Goal: Information Seeking & Learning: Learn about a topic

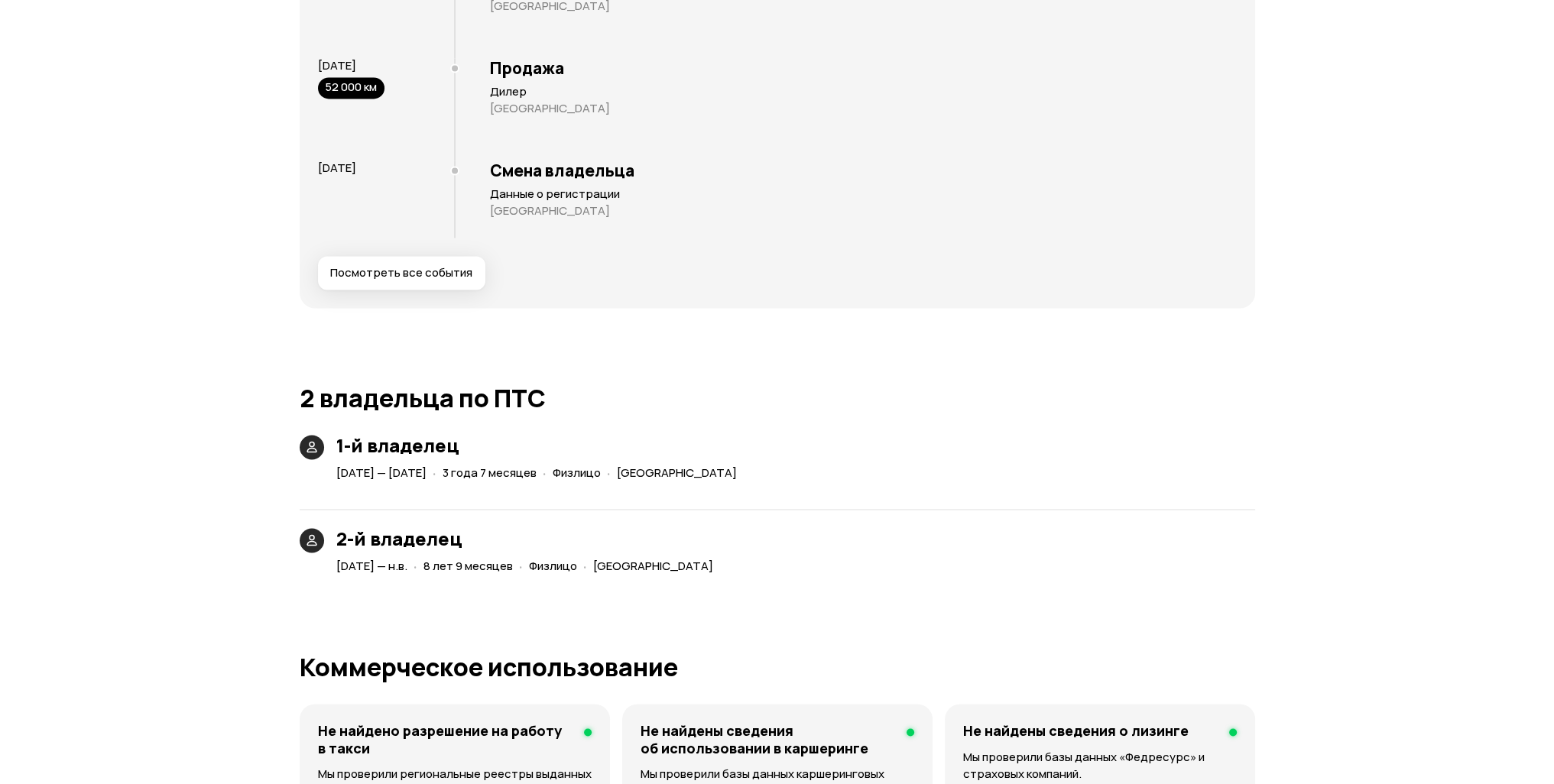
scroll to position [2980, 0]
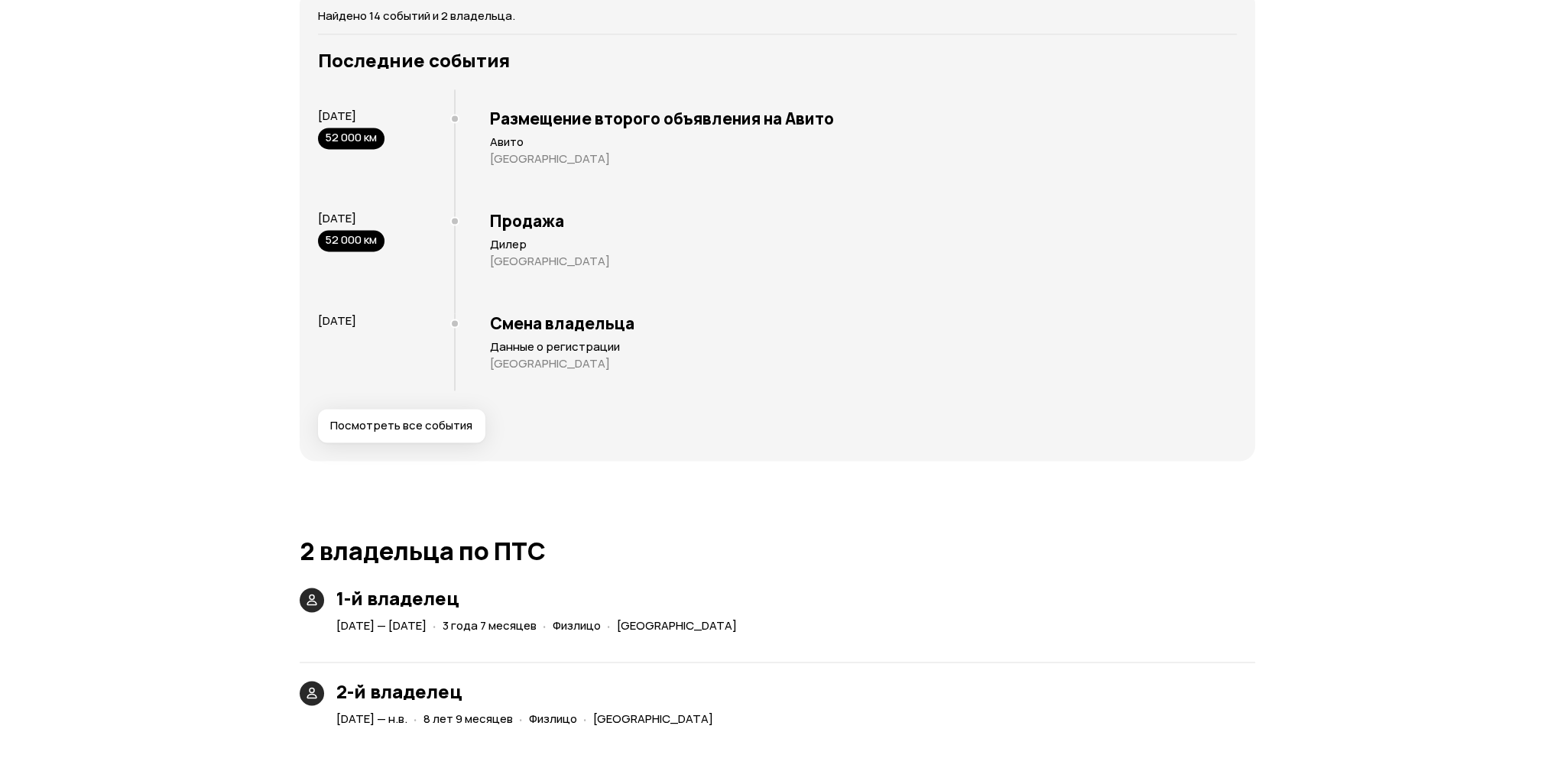
click at [427, 418] on span "Посмотреть все события" at bounding box center [401, 425] width 142 height 15
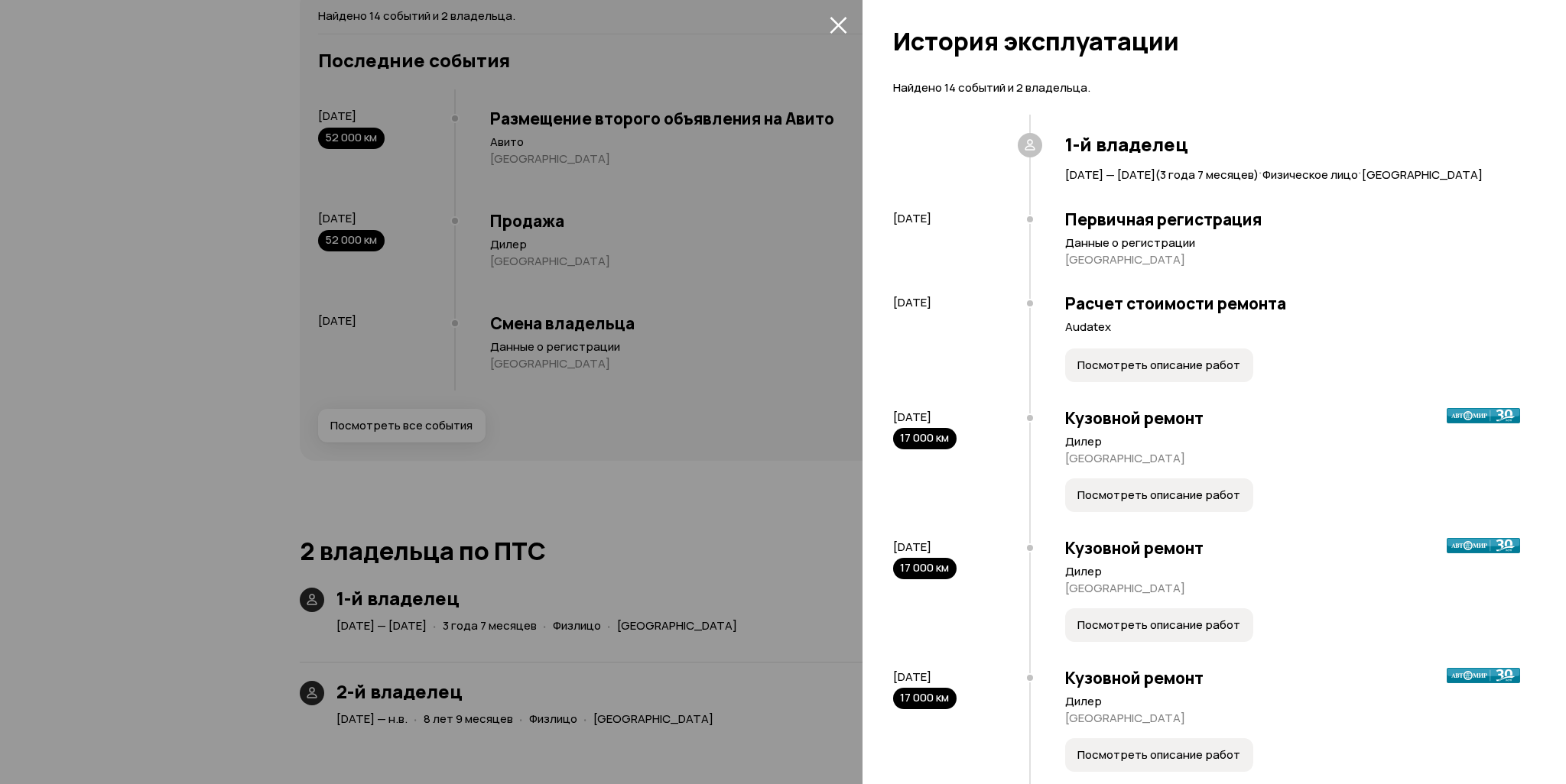
click at [346, 428] on div at bounding box center [783, 392] width 1566 height 784
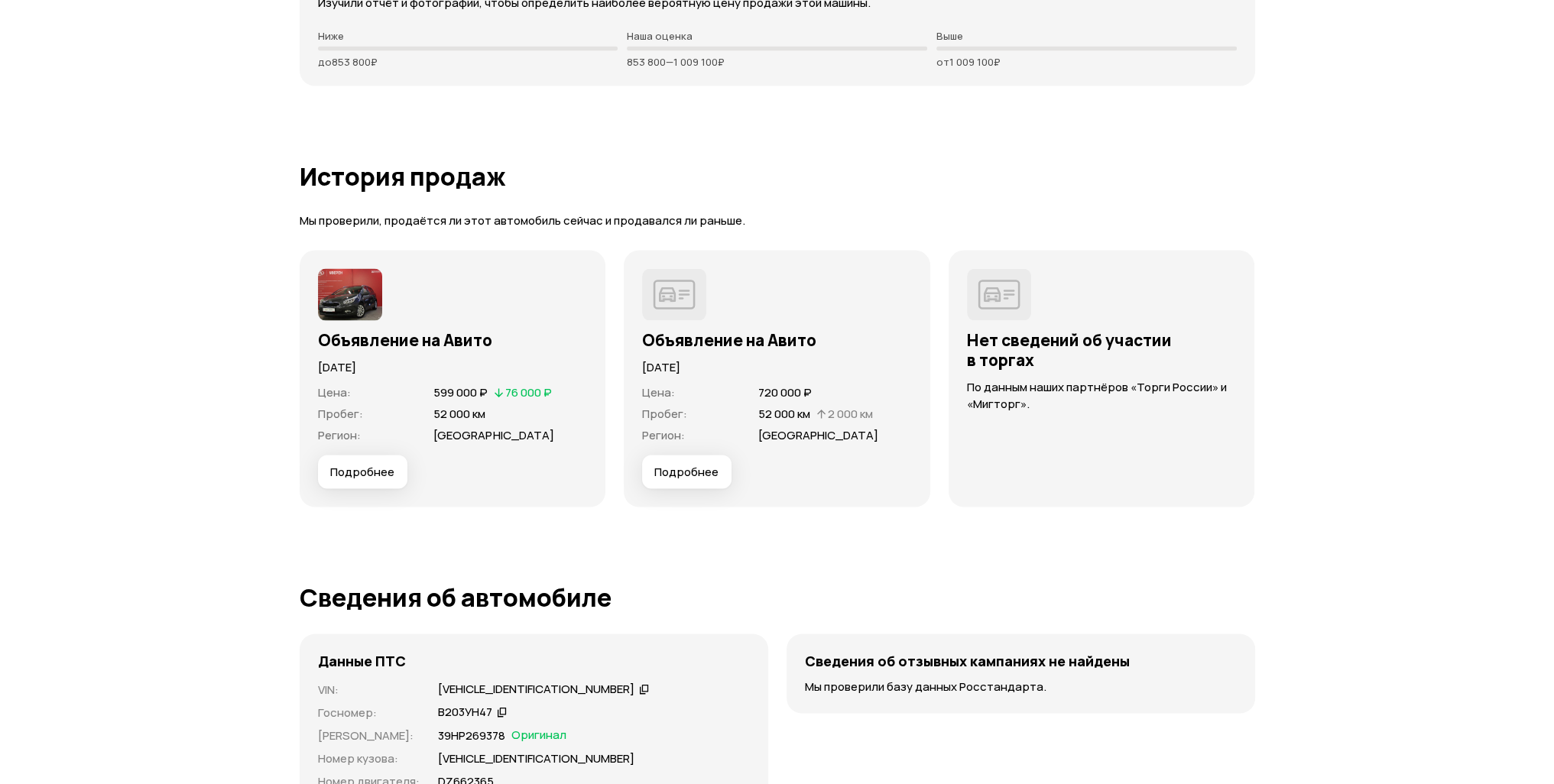
scroll to position [4203, 0]
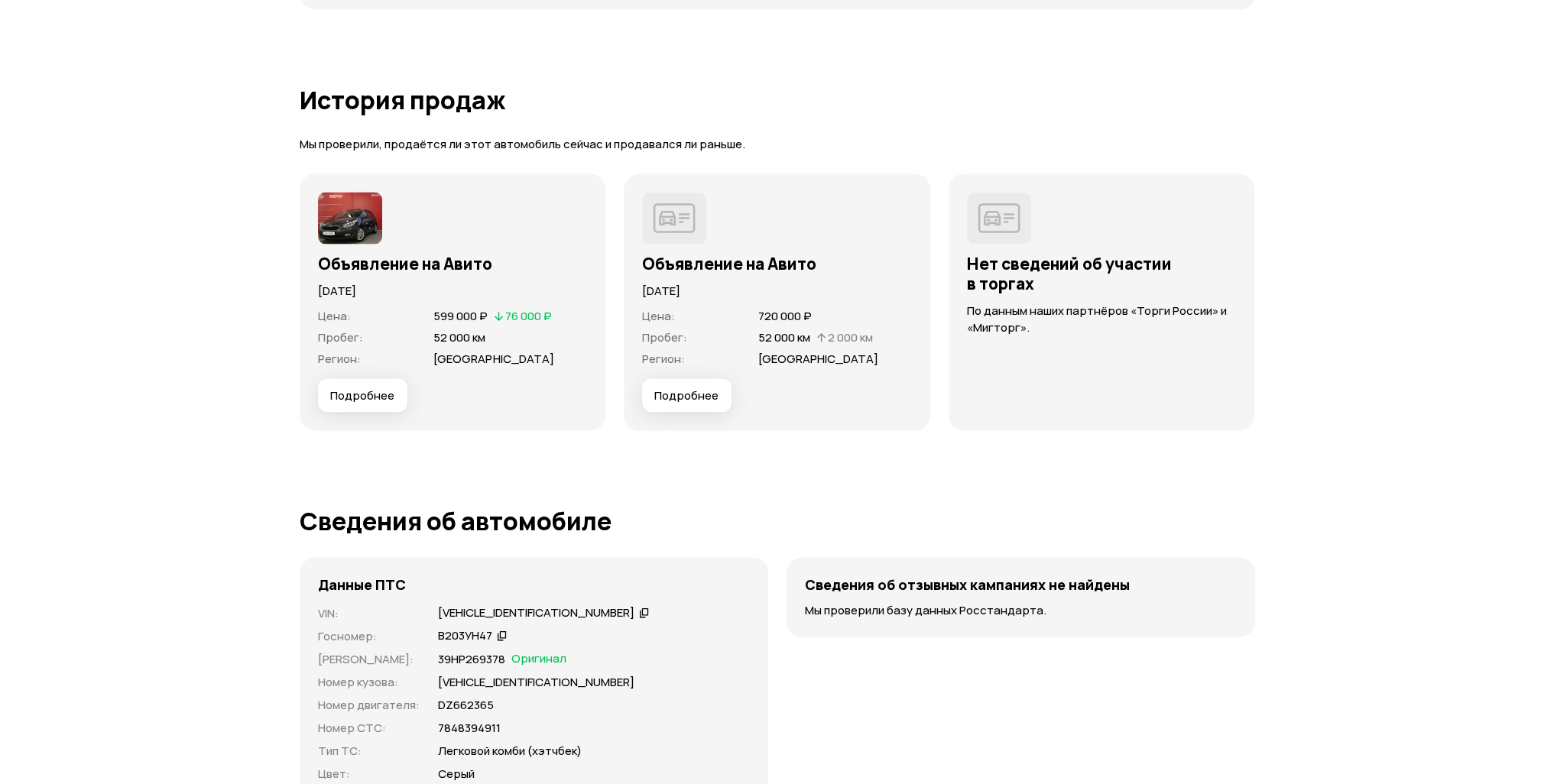
click at [365, 395] on span "Подробнее" at bounding box center [362, 395] width 64 height 15
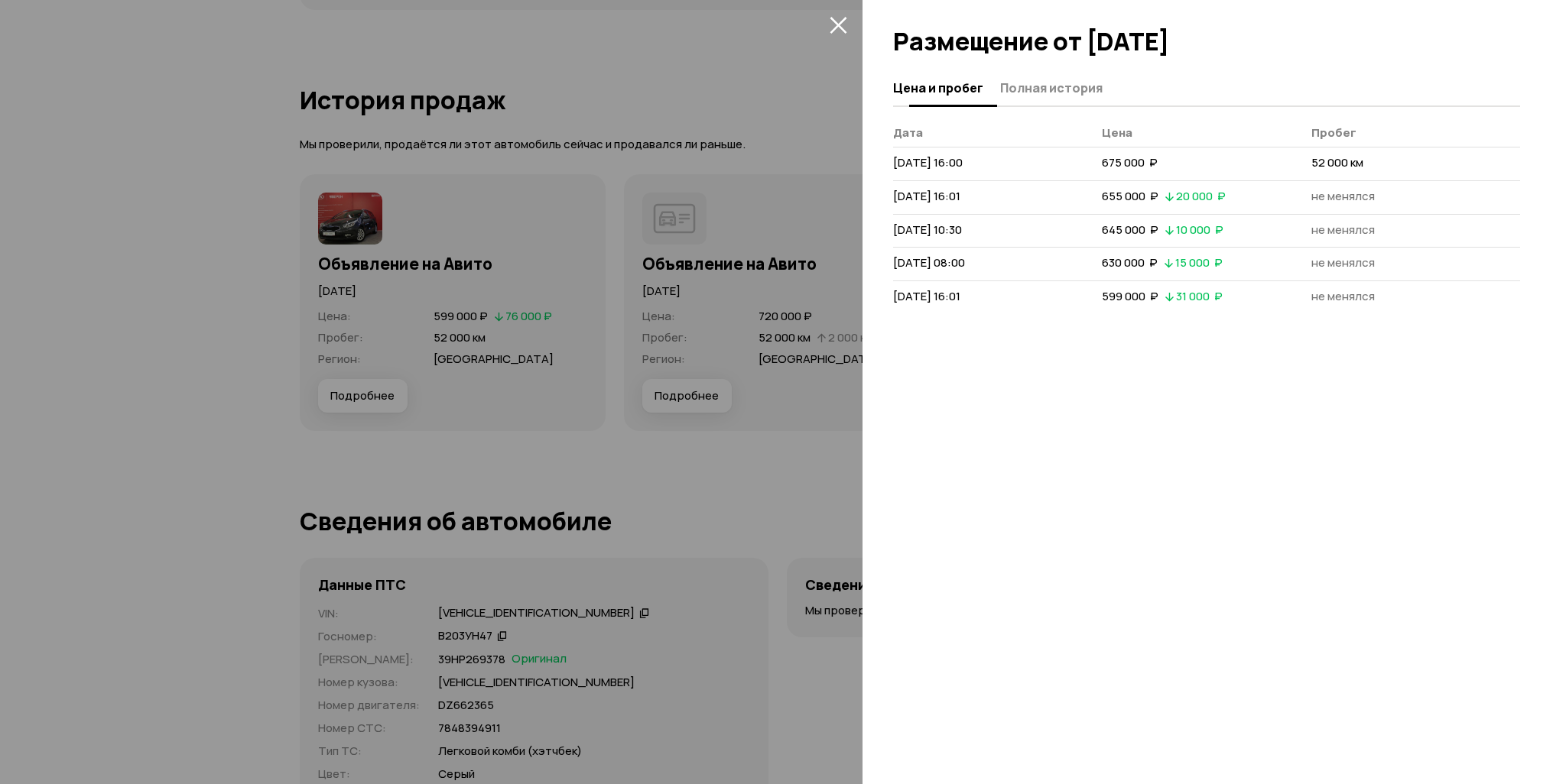
click at [1040, 71] on div "Цена и пробег Полная история" at bounding box center [1206, 88] width 627 height 36
click at [1037, 77] on button "Полная история" at bounding box center [1049, 87] width 107 height 29
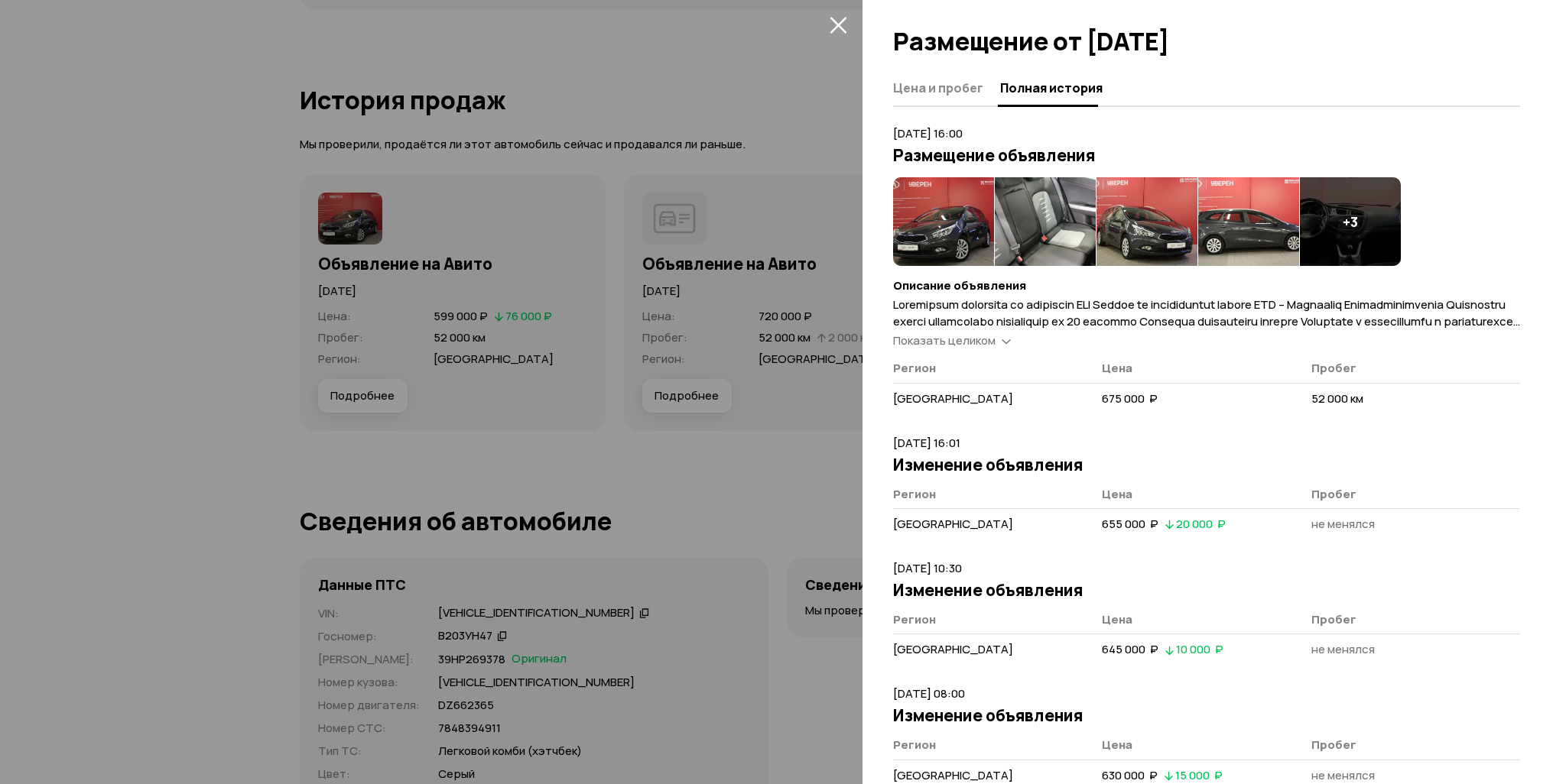
click at [935, 209] on img at bounding box center [943, 222] width 101 height 89
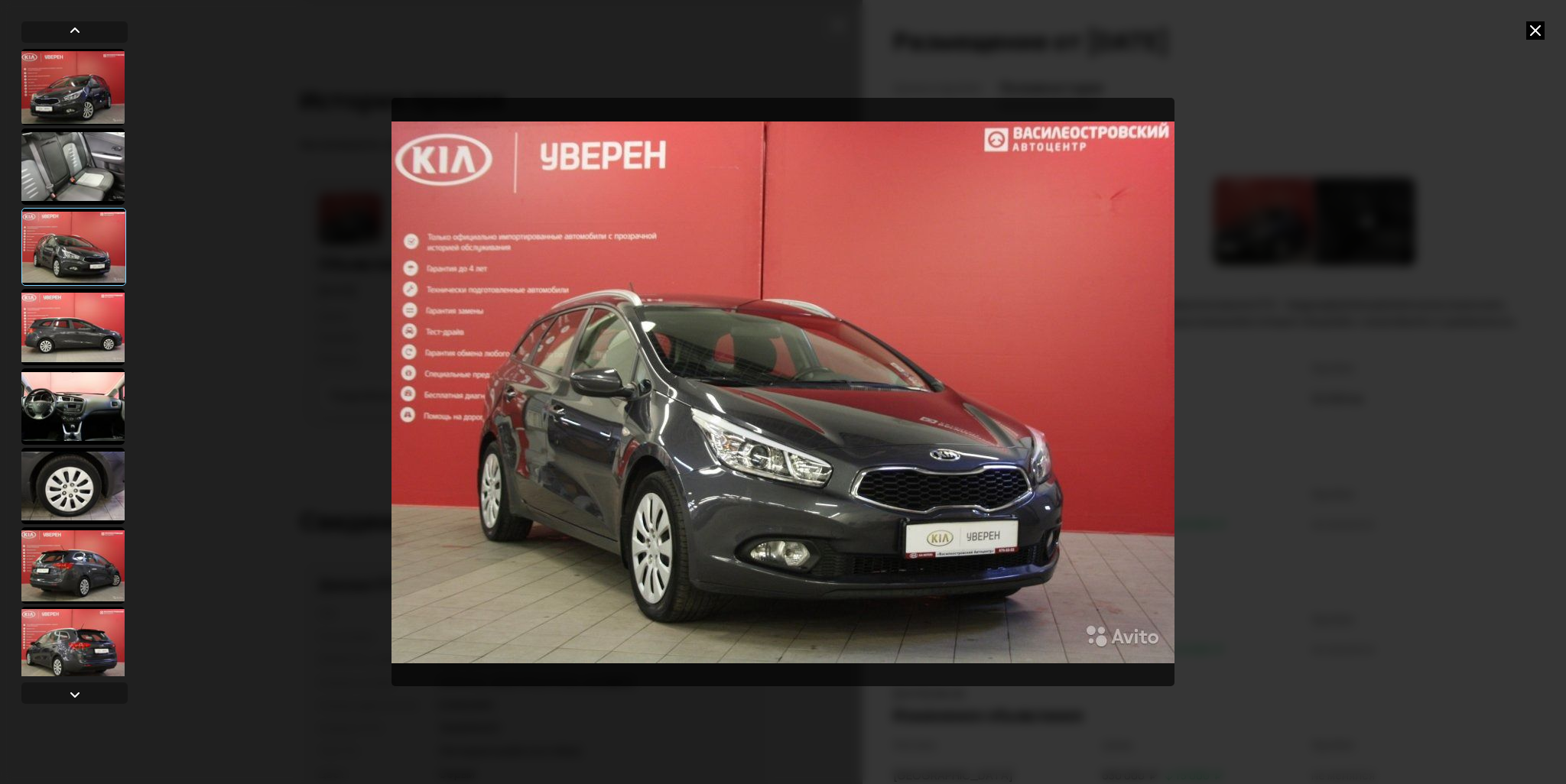
click at [1176, 31] on icon at bounding box center [1535, 30] width 19 height 19
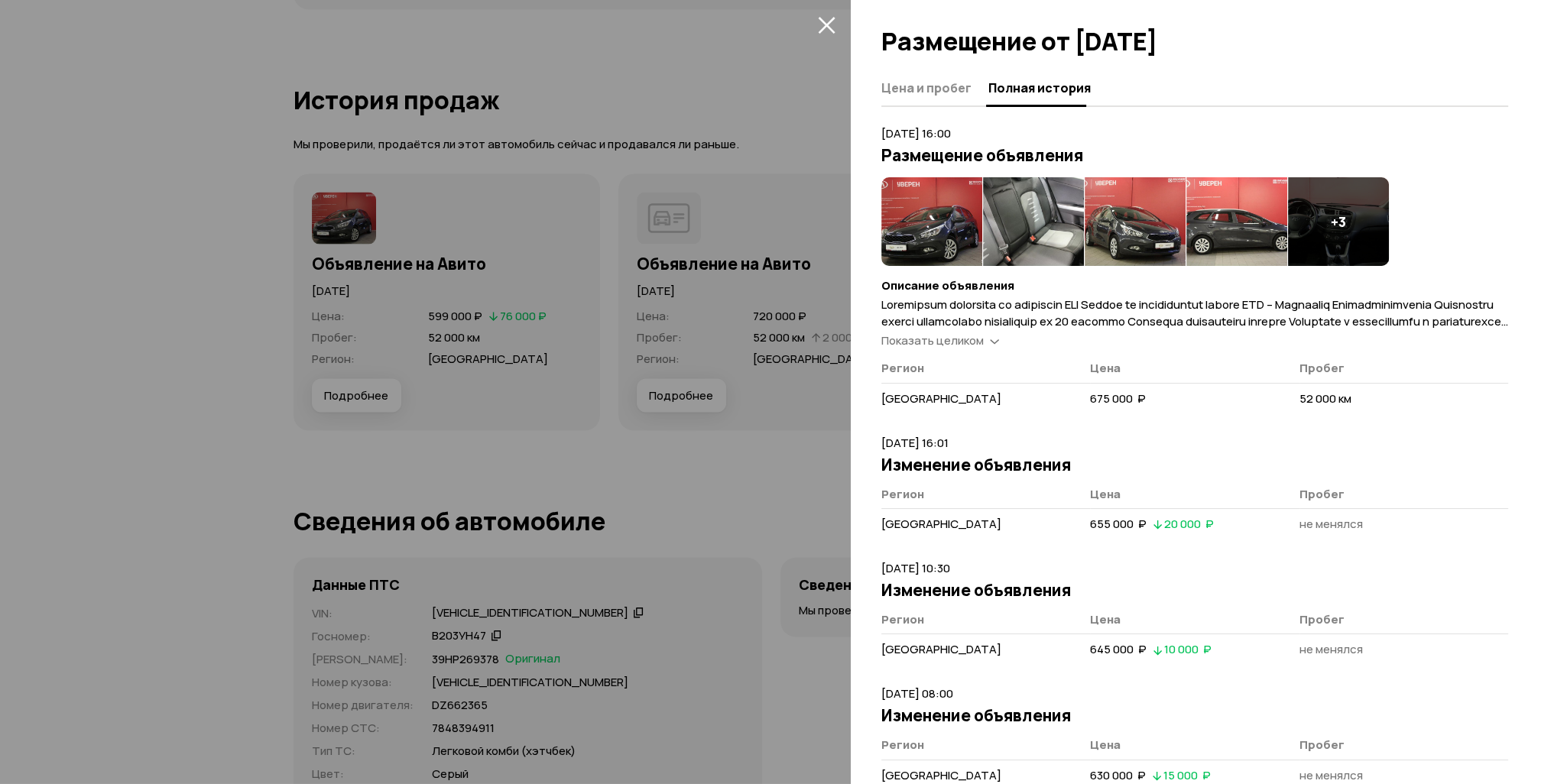
scroll to position [3973, 0]
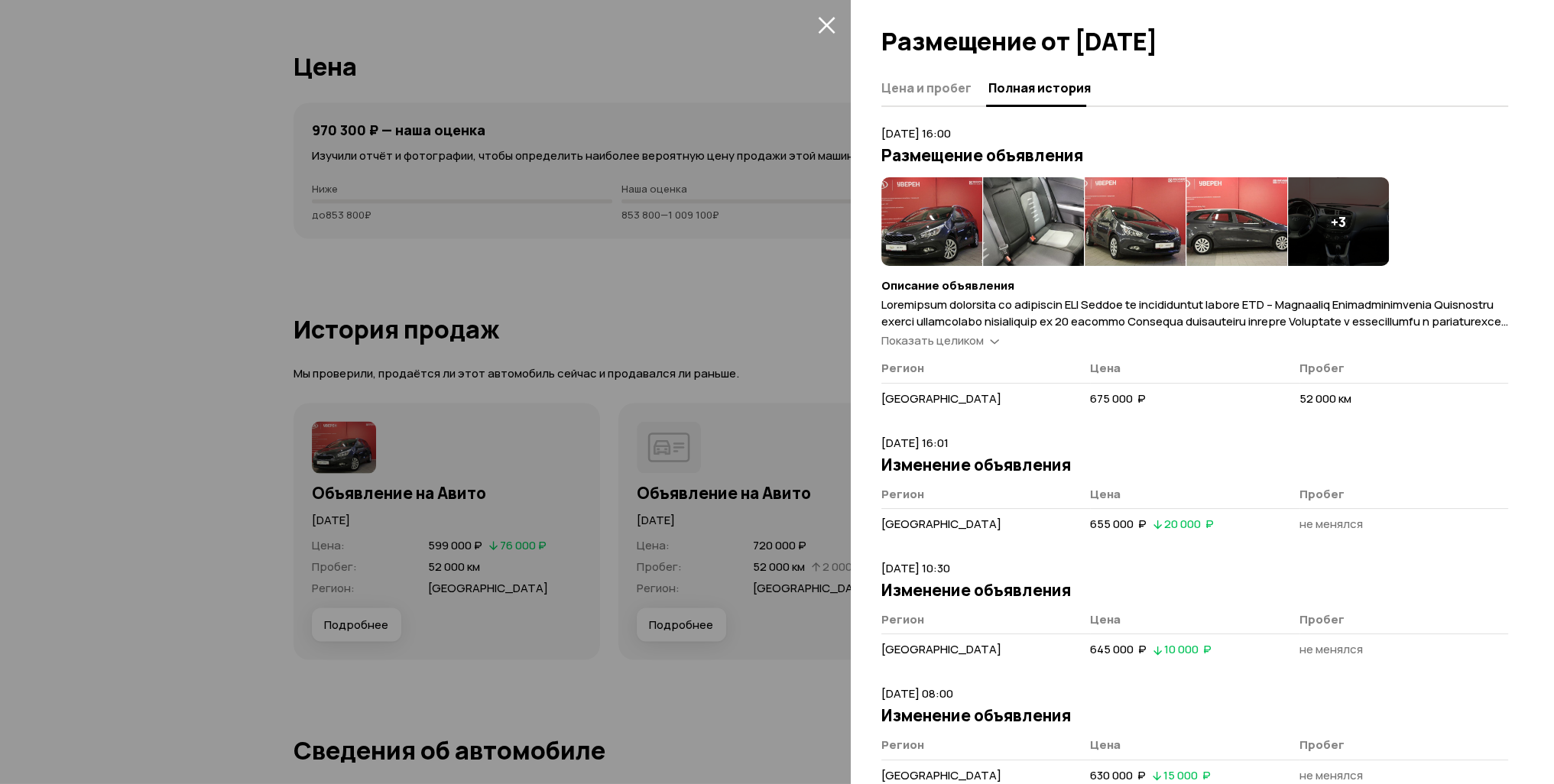
click at [836, 35] on span at bounding box center [826, 24] width 24 height 24
click at [827, 20] on icon "закрыть" at bounding box center [827, 25] width 18 height 18
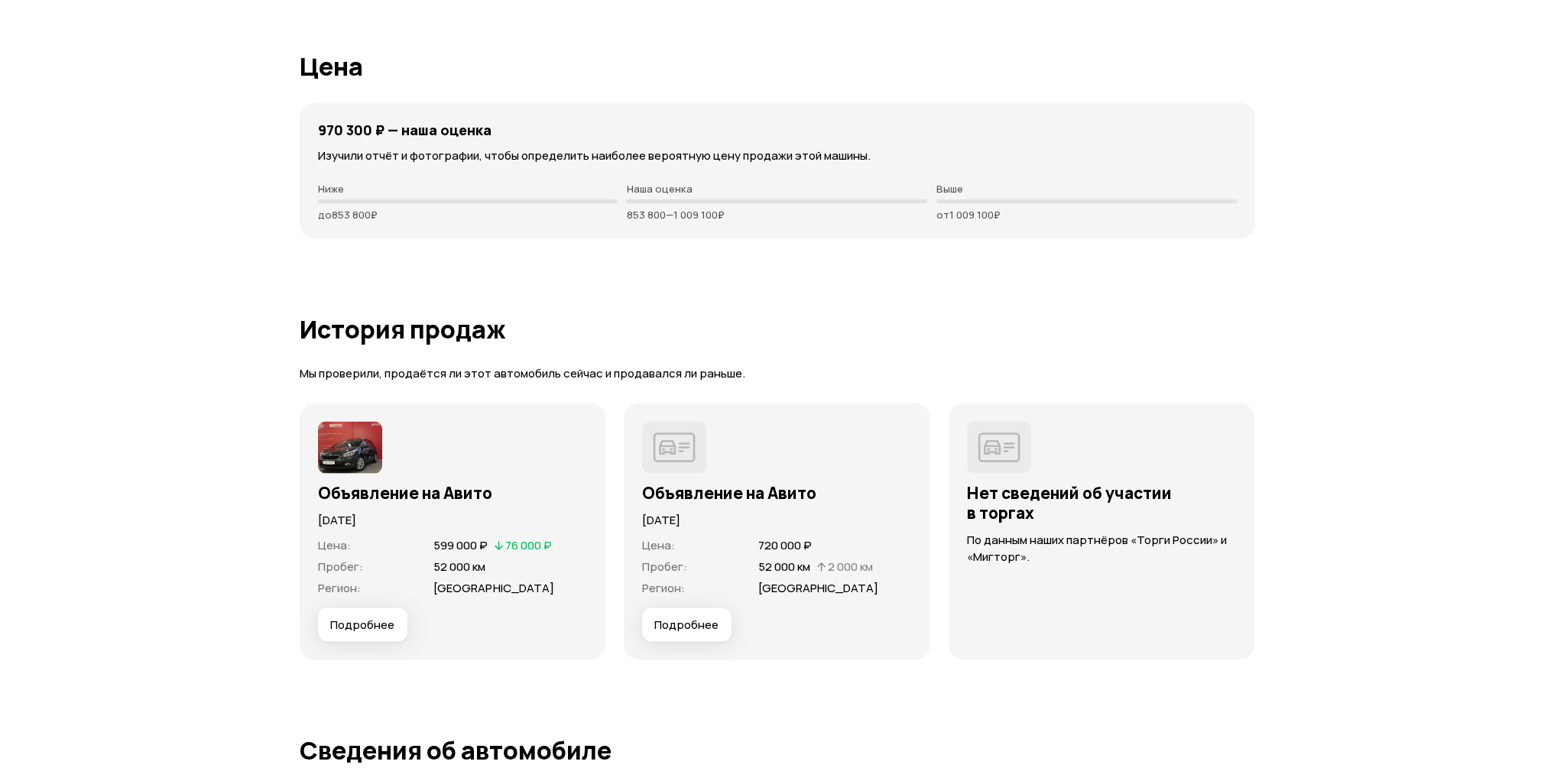
scroll to position [4203, 0]
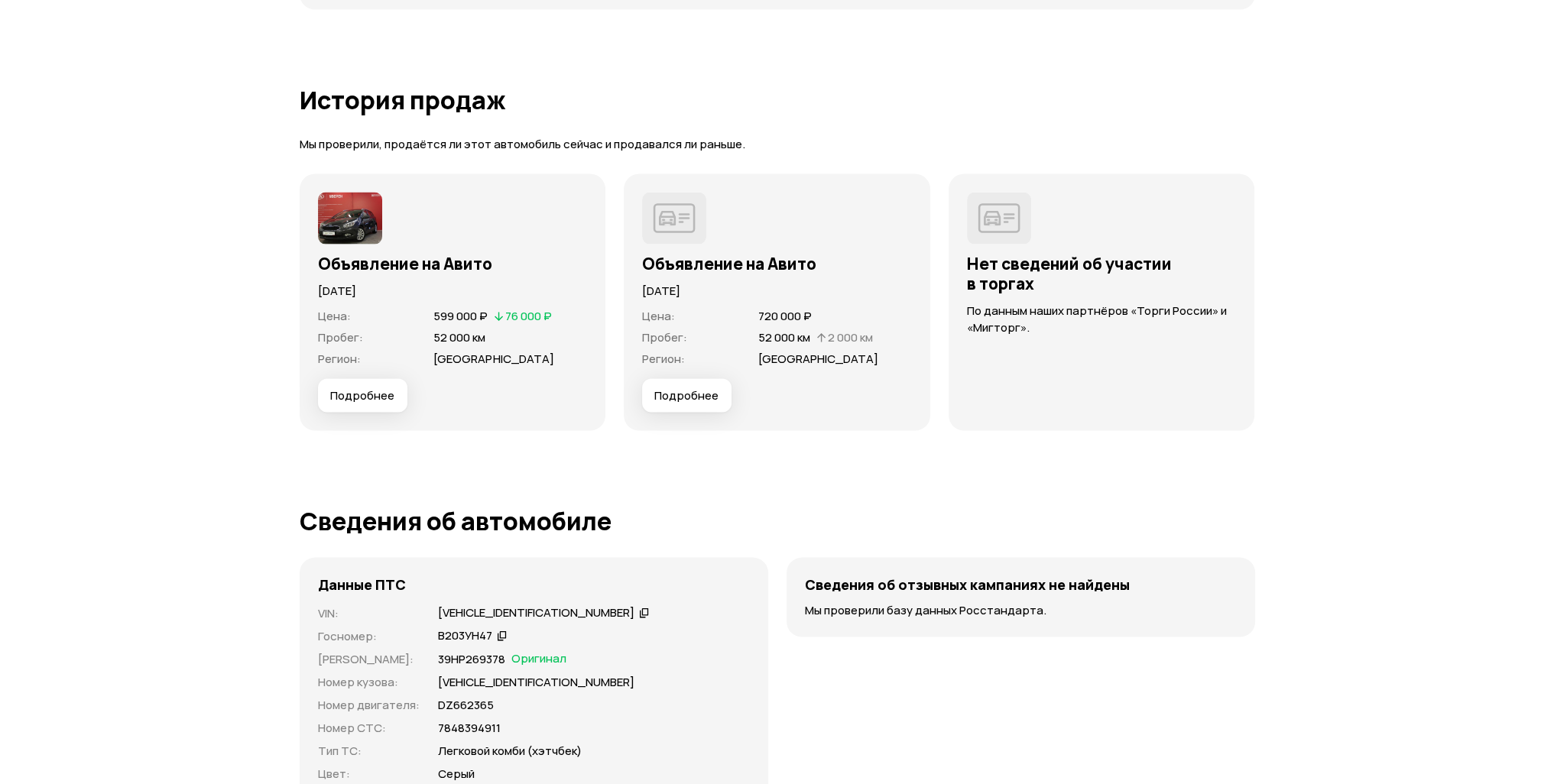
click at [711, 398] on span "Подробнее" at bounding box center [686, 395] width 64 height 15
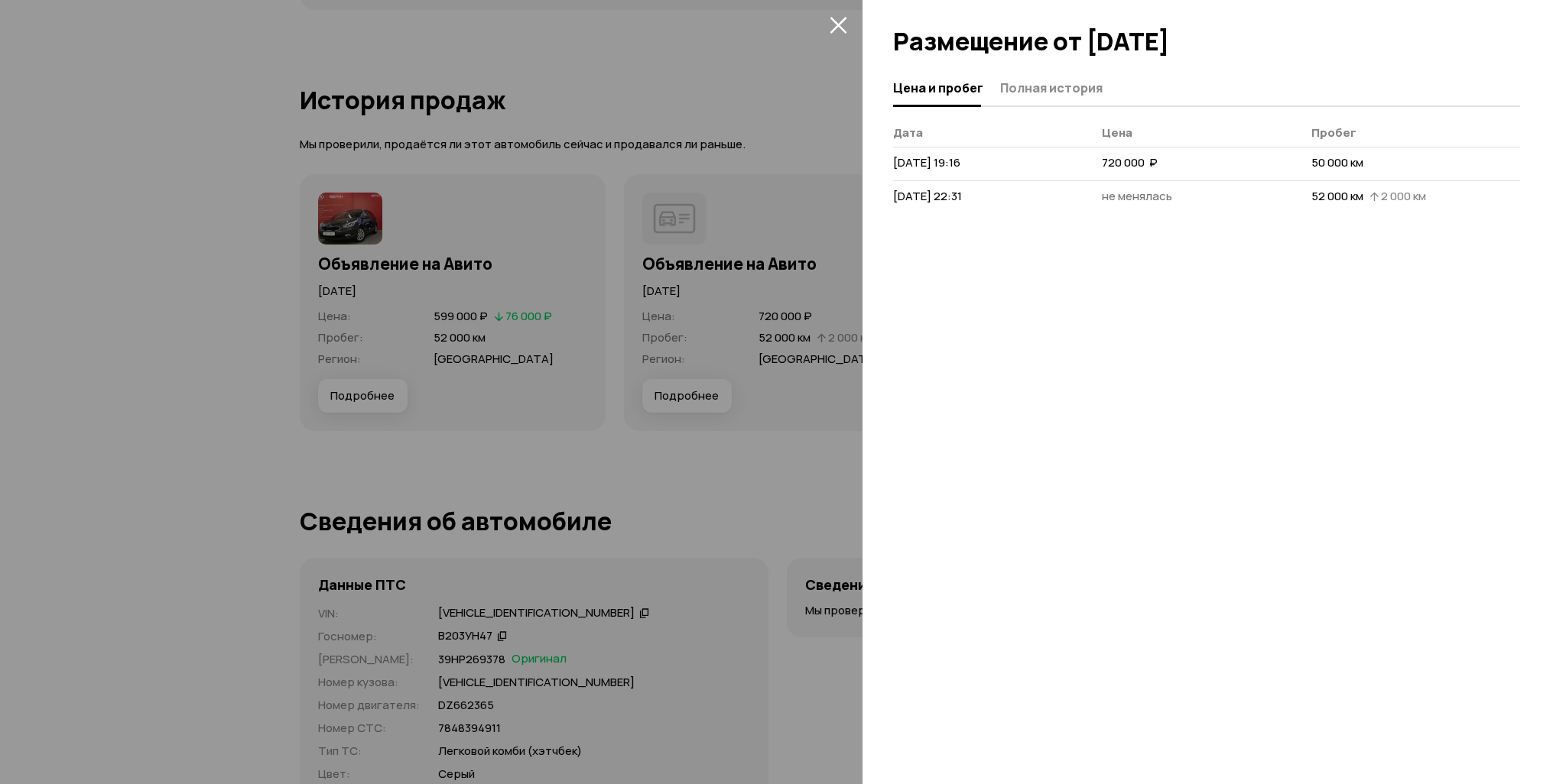
click at [1069, 74] on button "Полная история" at bounding box center [1049, 87] width 107 height 29
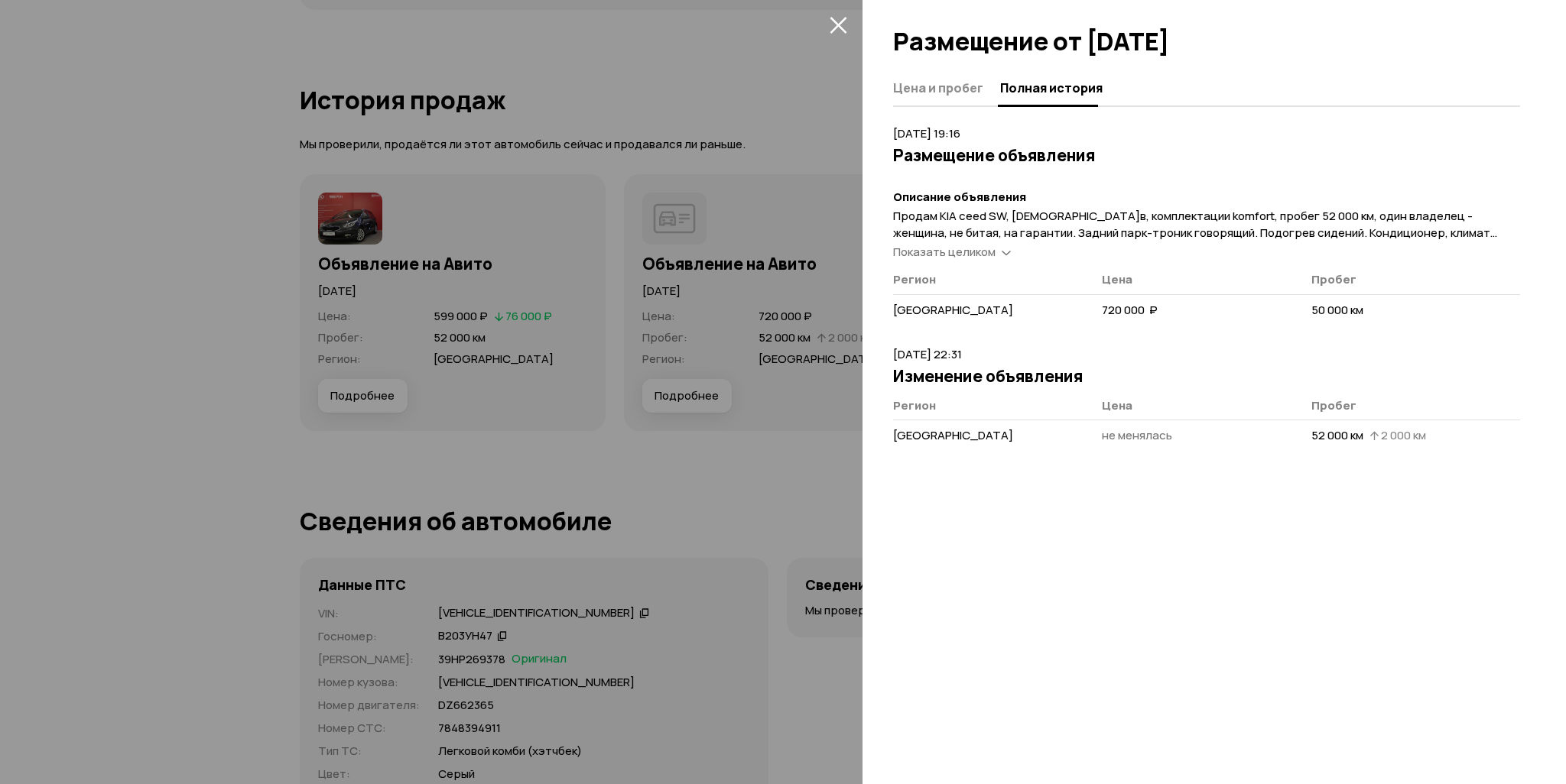
click at [686, 90] on div at bounding box center [783, 392] width 1566 height 784
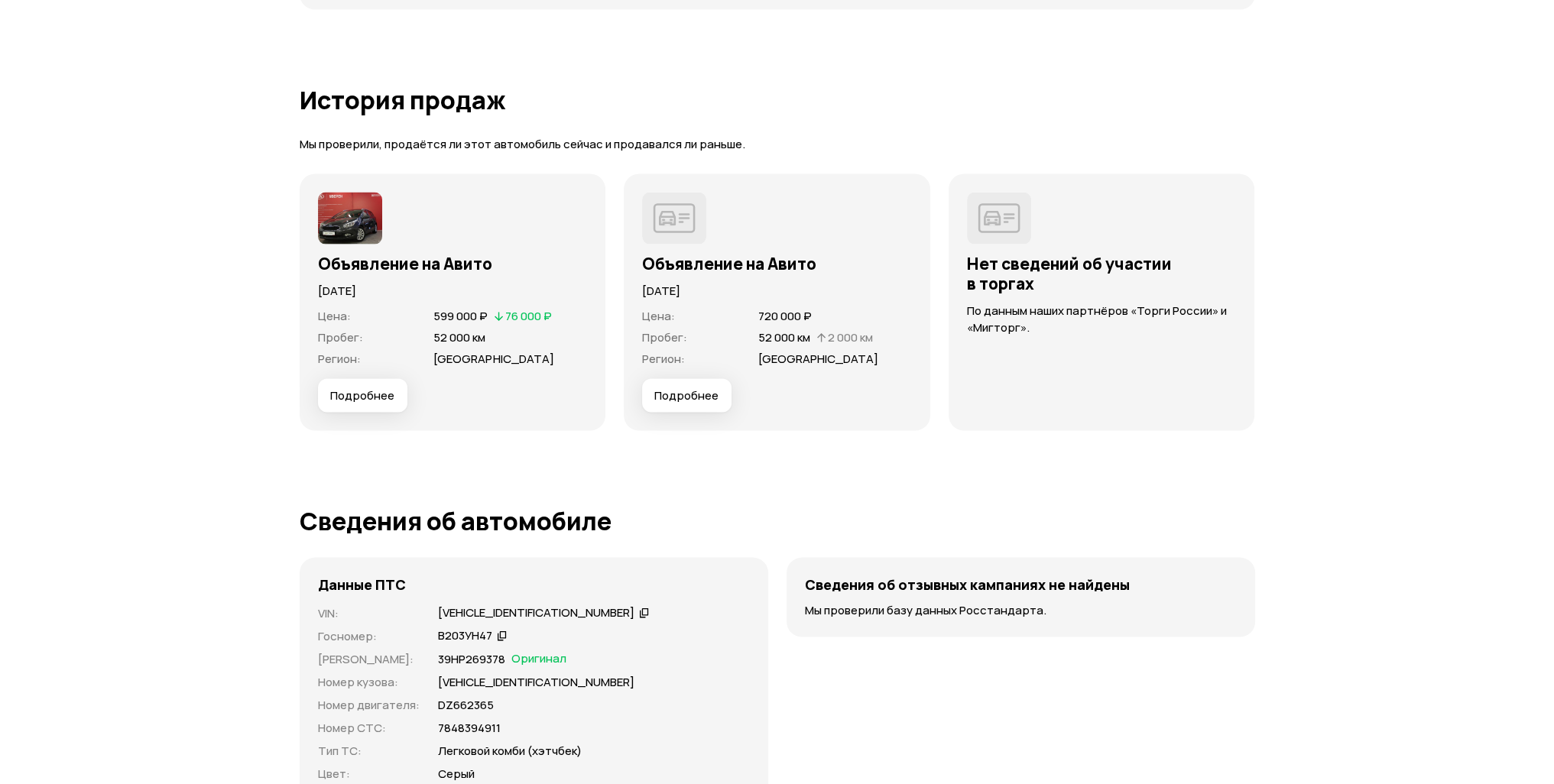
click at [667, 388] on span "Подробнее" at bounding box center [686, 395] width 64 height 15
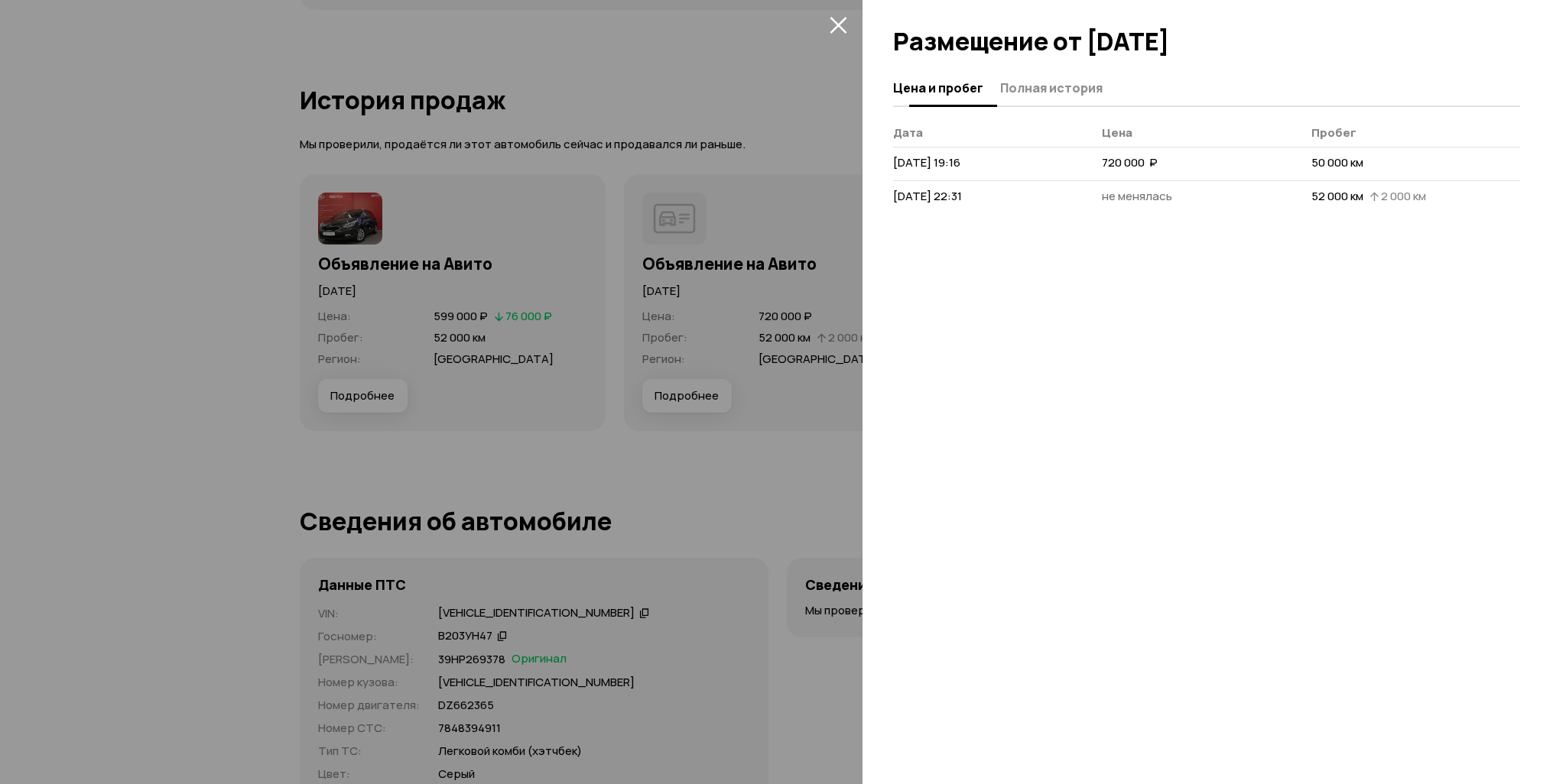
click at [1070, 94] on span "Полная история" at bounding box center [1051, 87] width 102 height 15
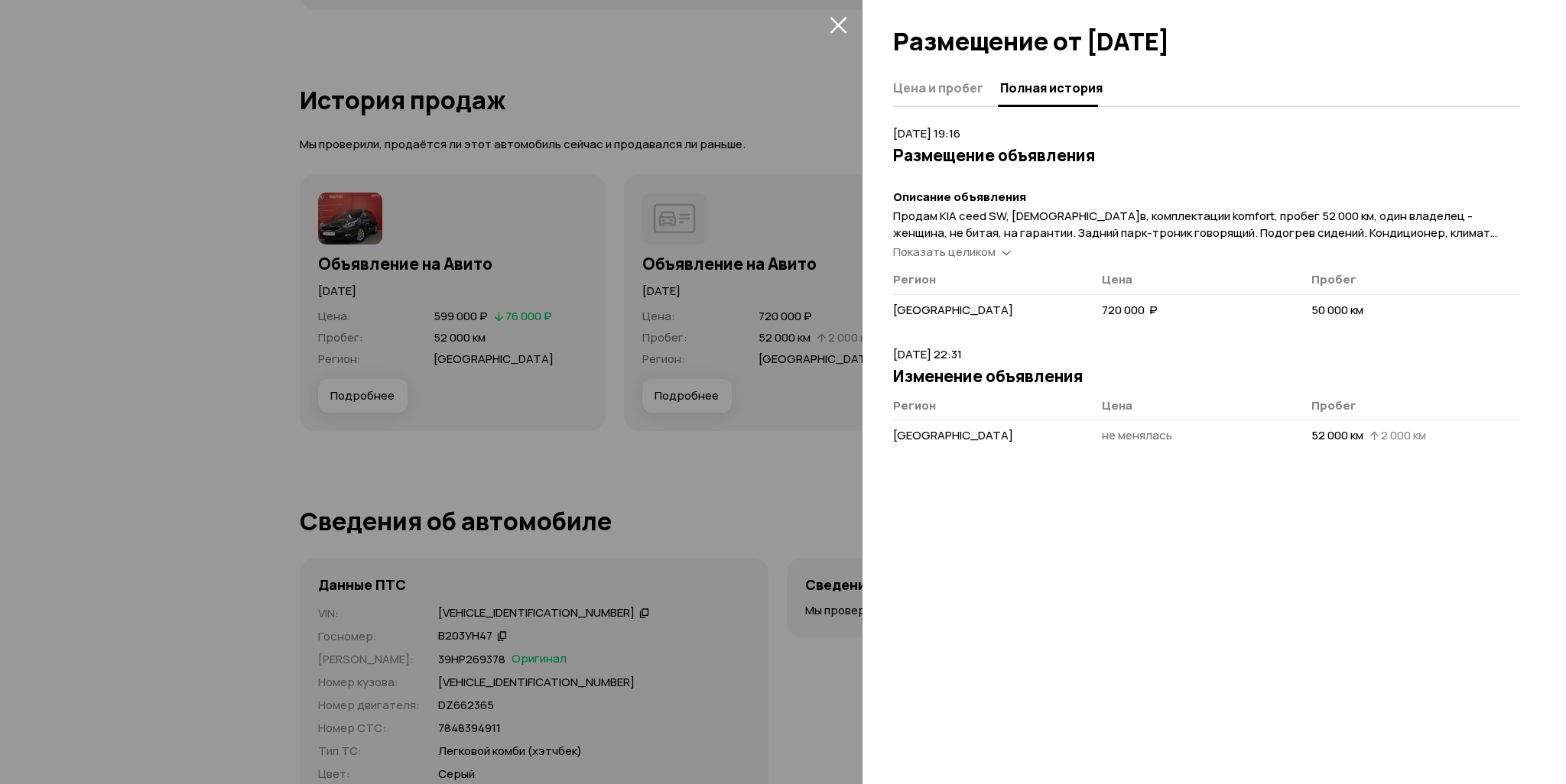
click at [986, 249] on span "Показать целиком" at bounding box center [944, 252] width 102 height 16
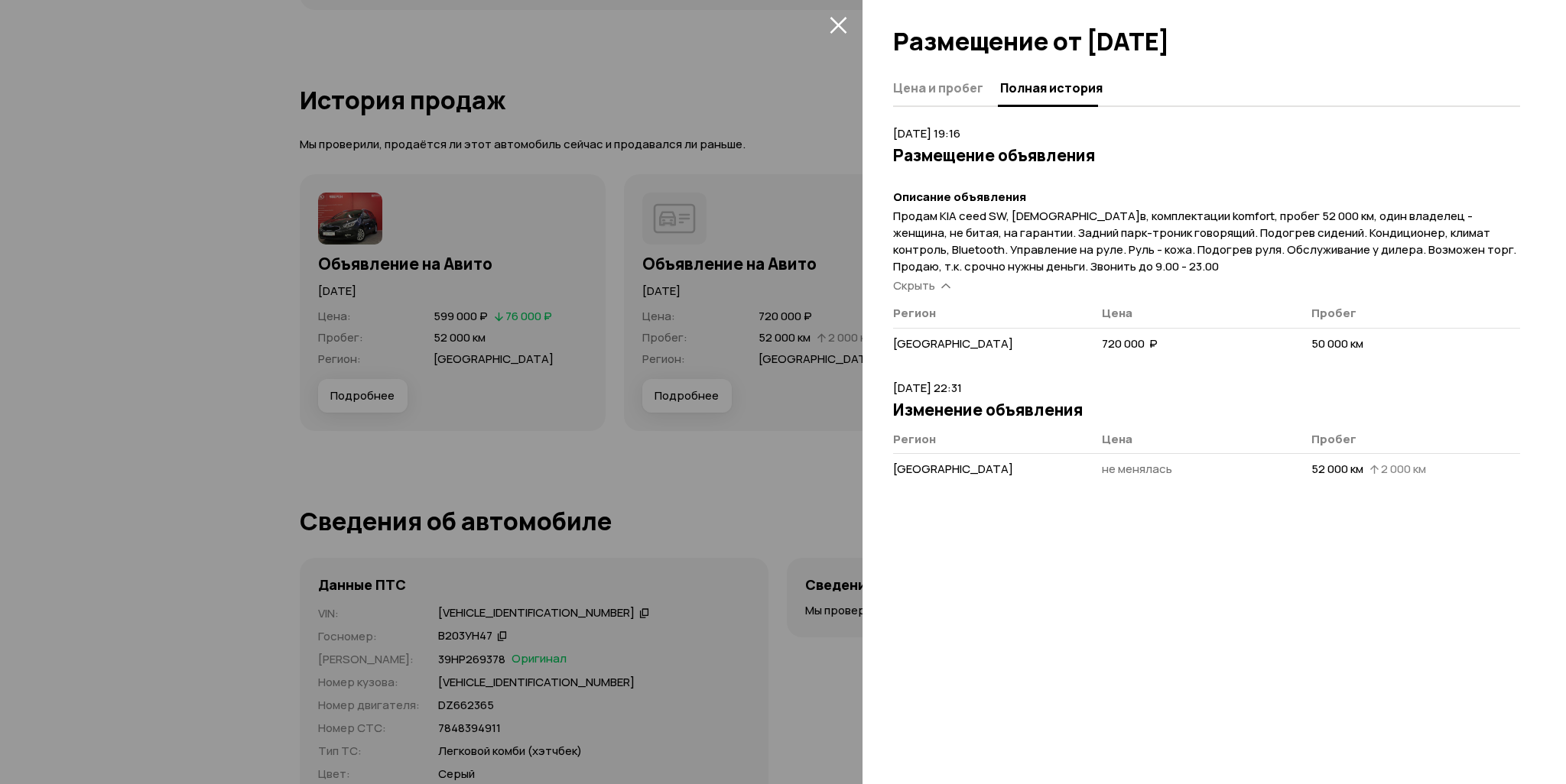
click at [725, 68] on div at bounding box center [783, 392] width 1566 height 784
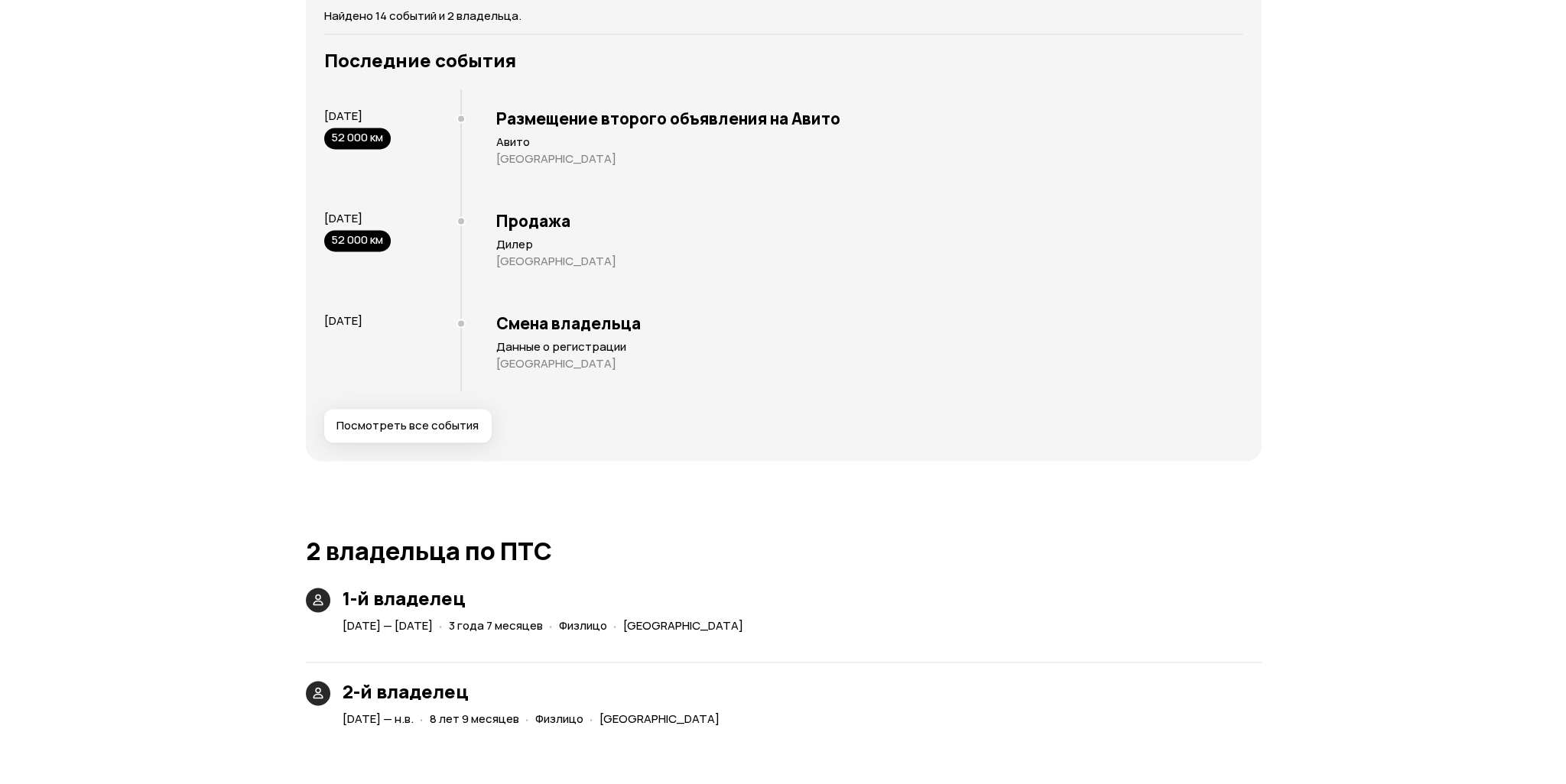
scroll to position [2751, 0]
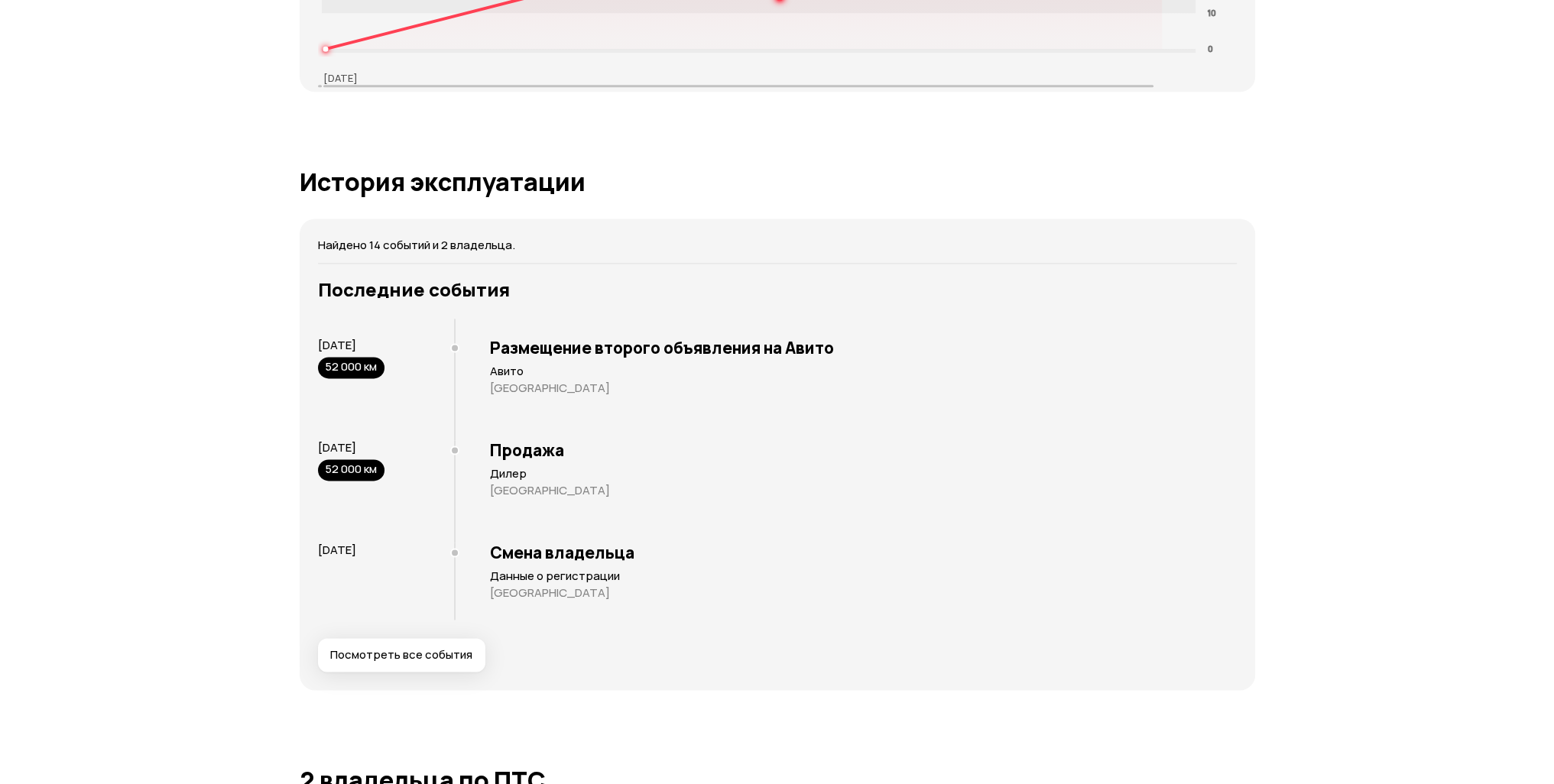
click at [454, 576] on span "Посмотреть все события" at bounding box center [401, 654] width 142 height 15
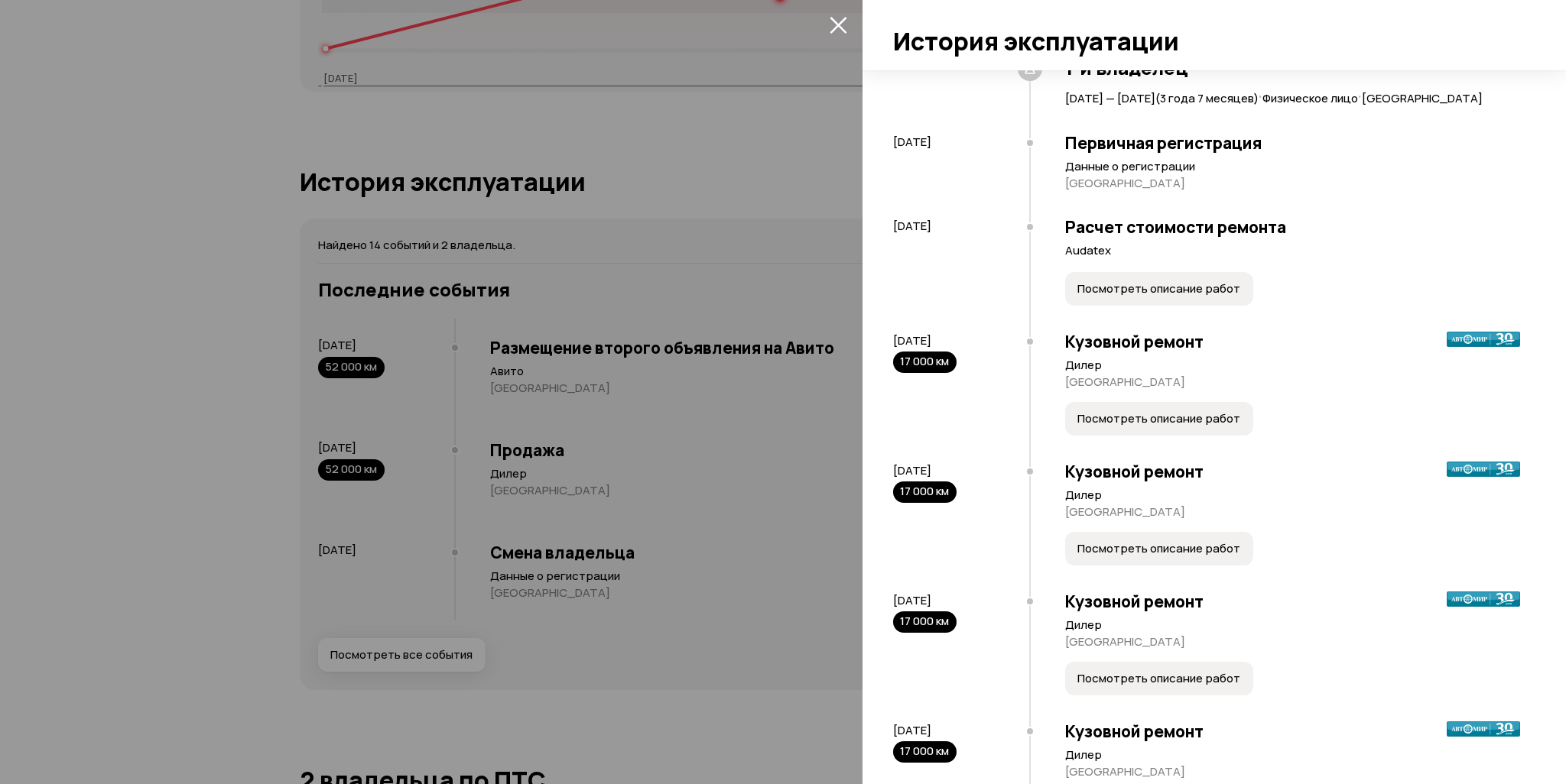
scroll to position [0, 0]
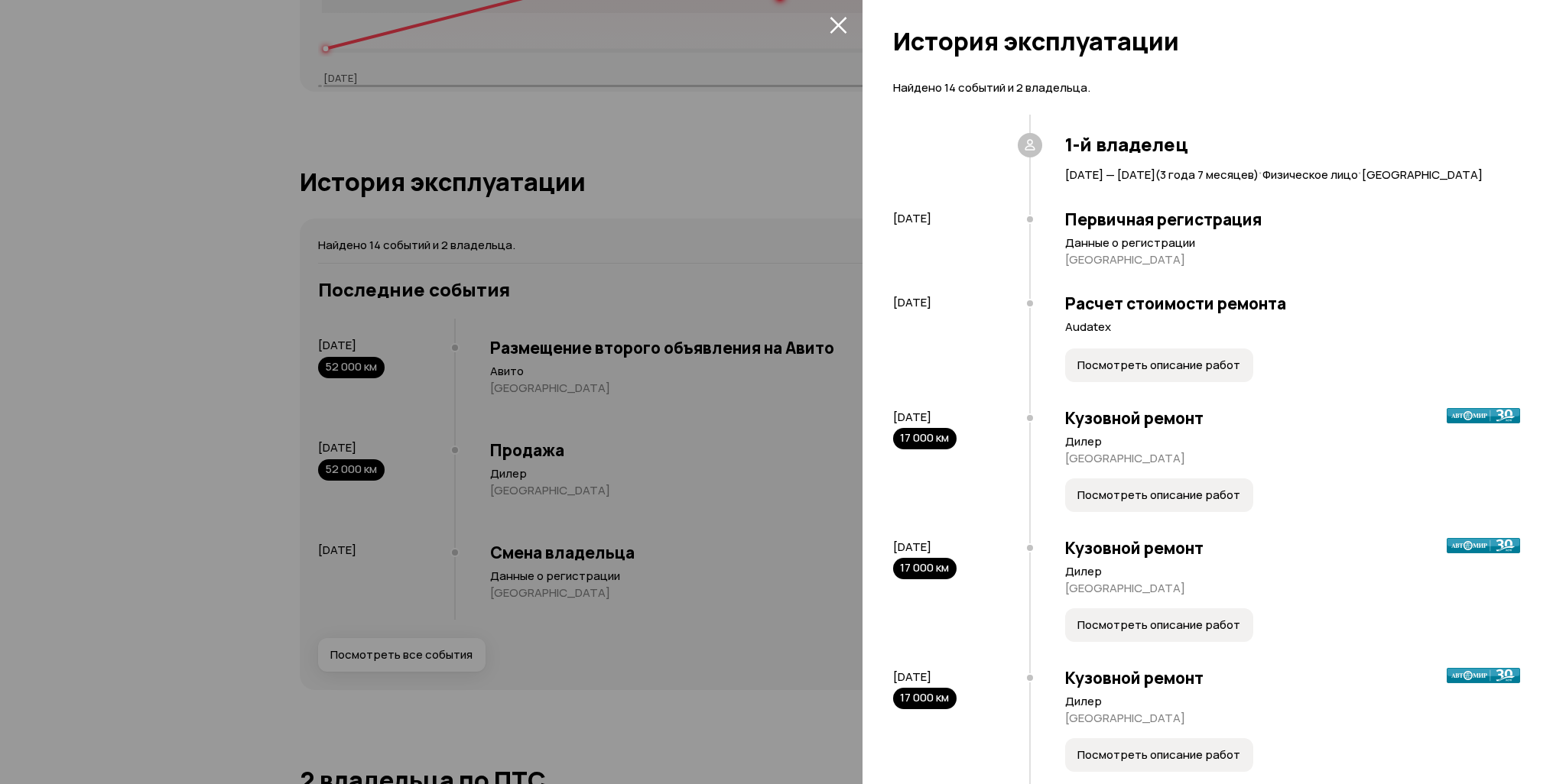
click at [1176, 382] on button "Посмотреть описание работ" at bounding box center [1158, 366] width 188 height 34
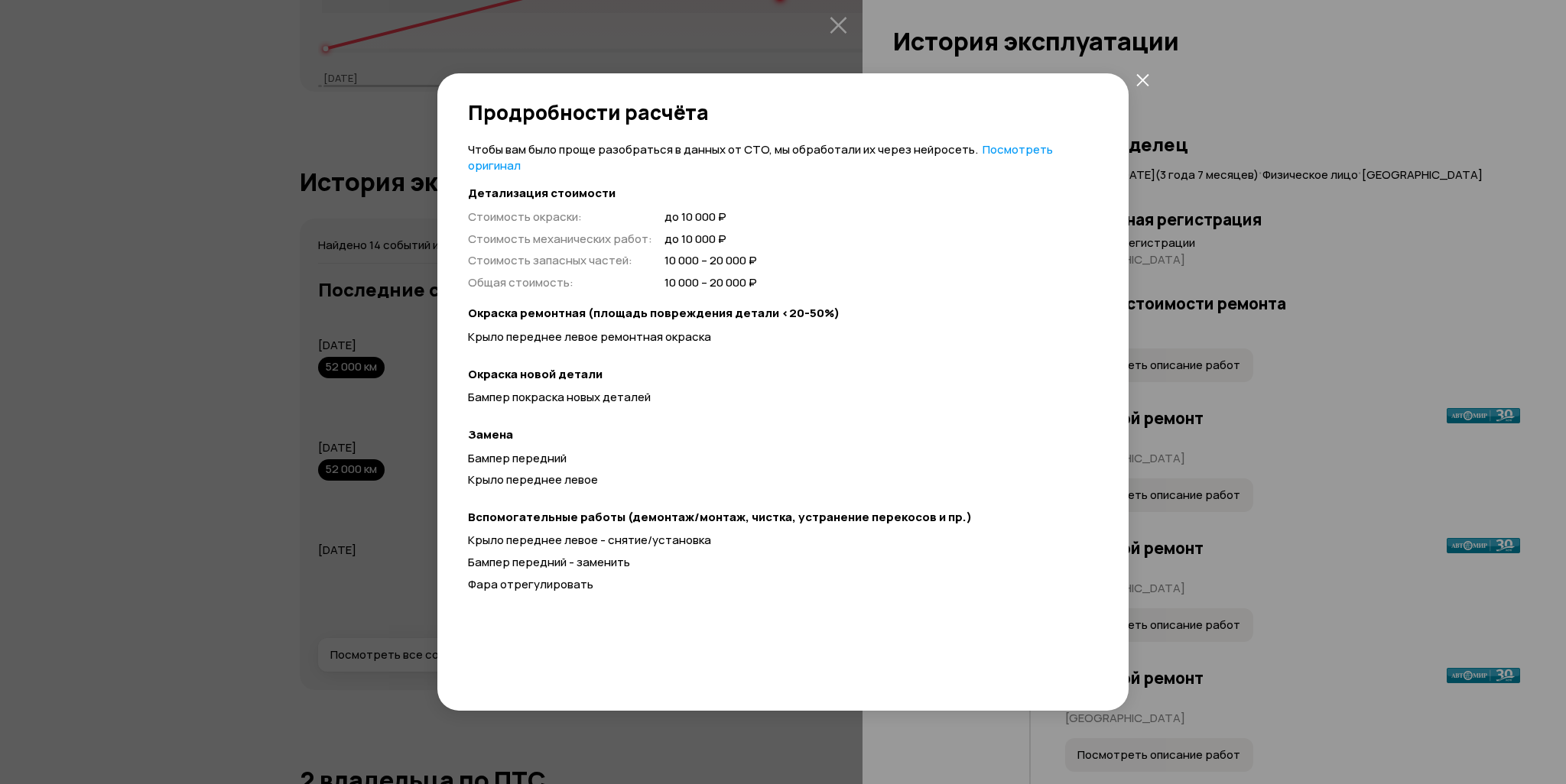
click at [1176, 268] on div "Продробности расчёта Чтобы вам было проще разобраться в данных от СТО, мы обраб…" at bounding box center [783, 392] width 1566 height 784
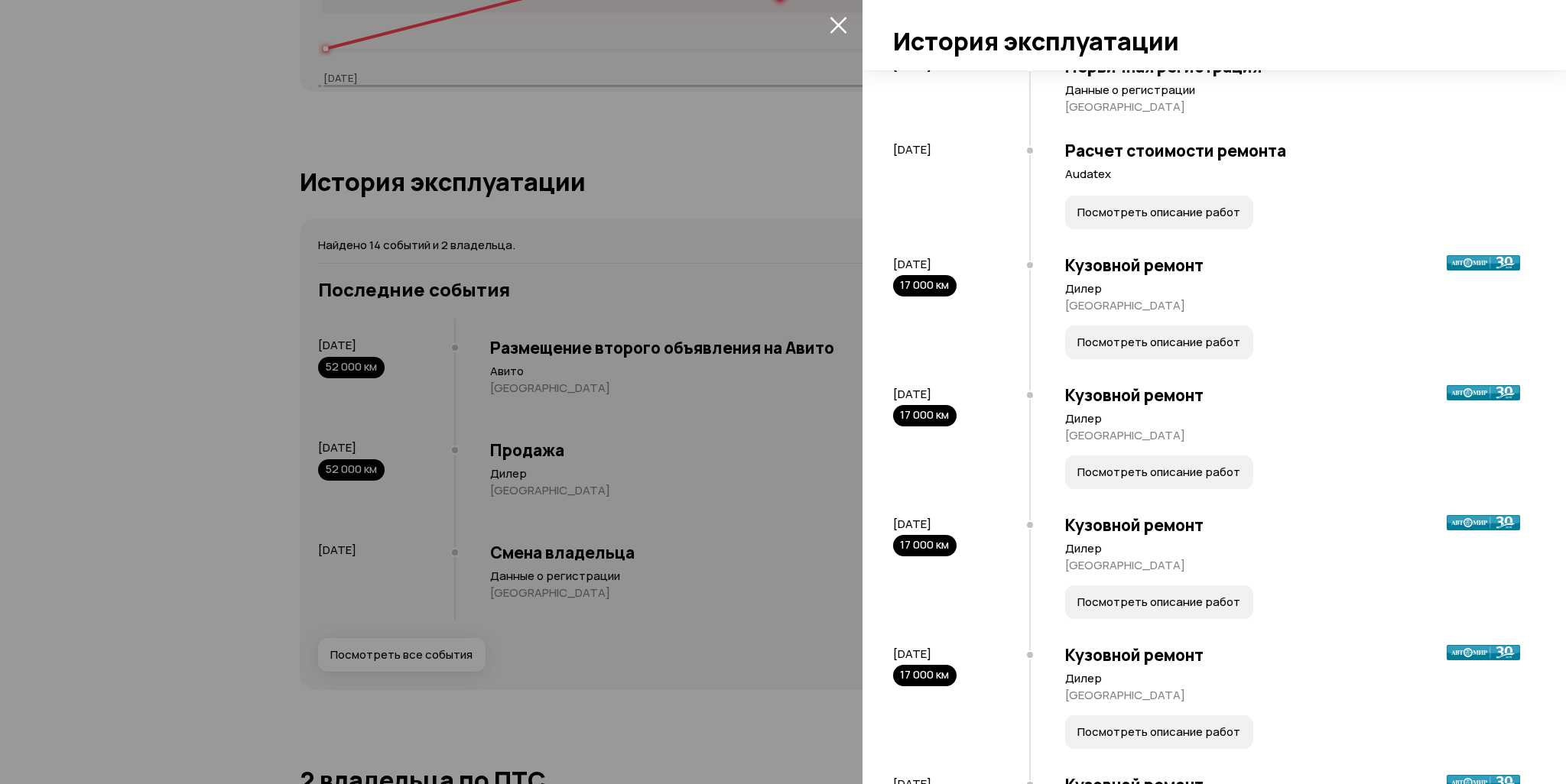
scroll to position [230, 0]
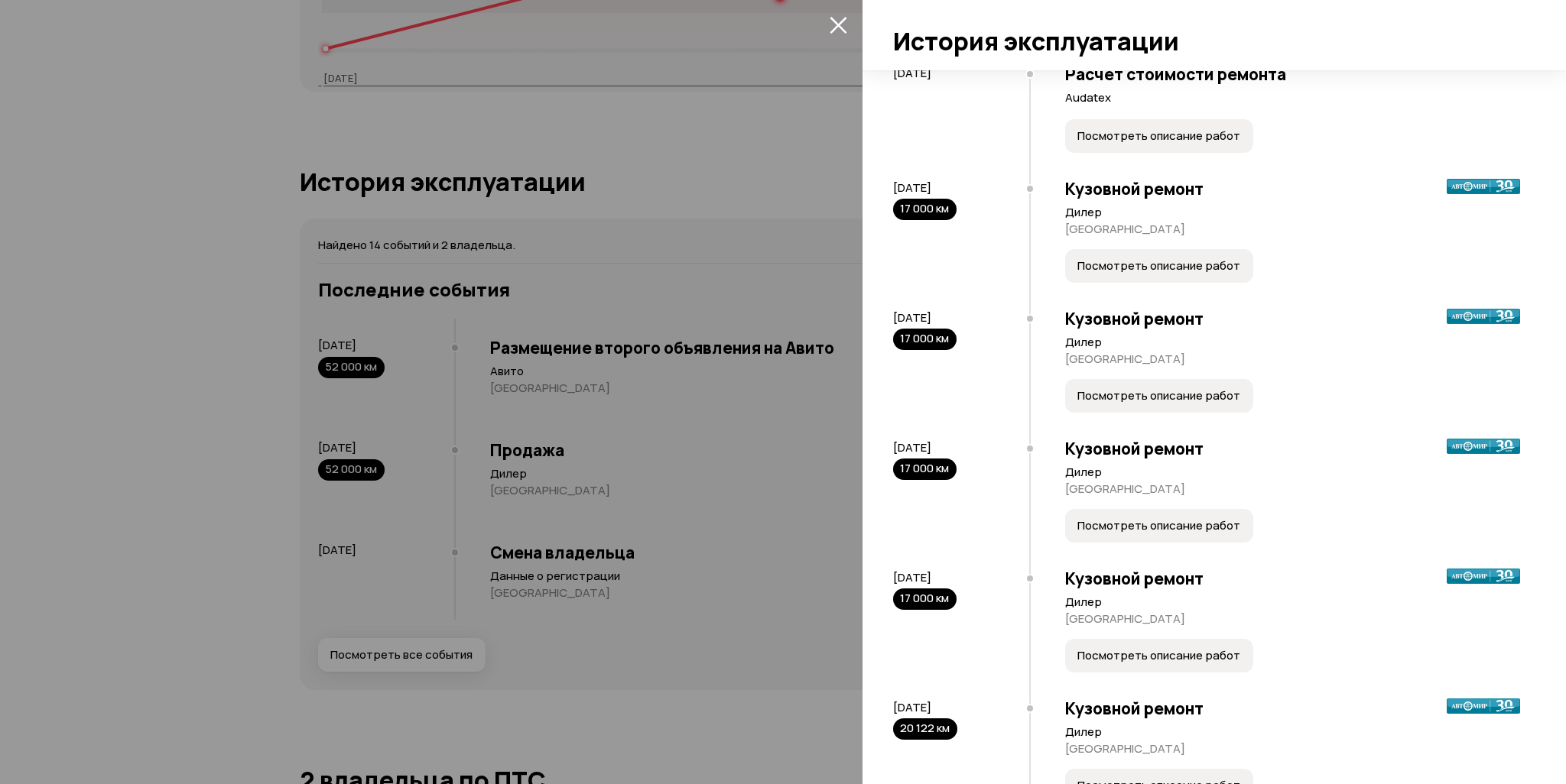
click at [1176, 283] on button "Посмотреть описание работ" at bounding box center [1158, 266] width 188 height 34
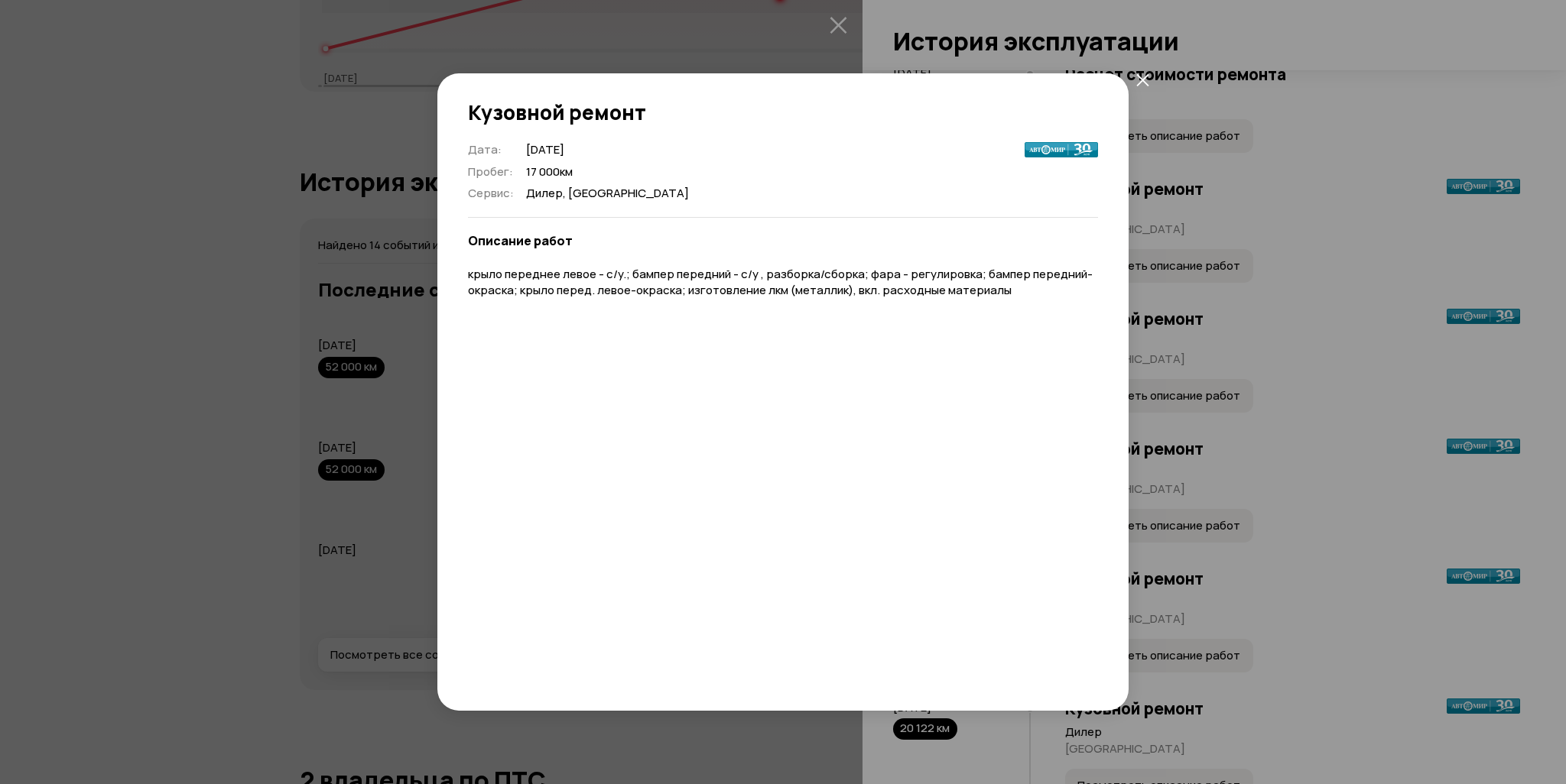
click at [1176, 236] on div "Кузовной ремонт Дата : [DATE] Пробег : 17 000 км Сервис : [GEOGRAPHIC_DATA], [G…" at bounding box center [783, 392] width 1566 height 784
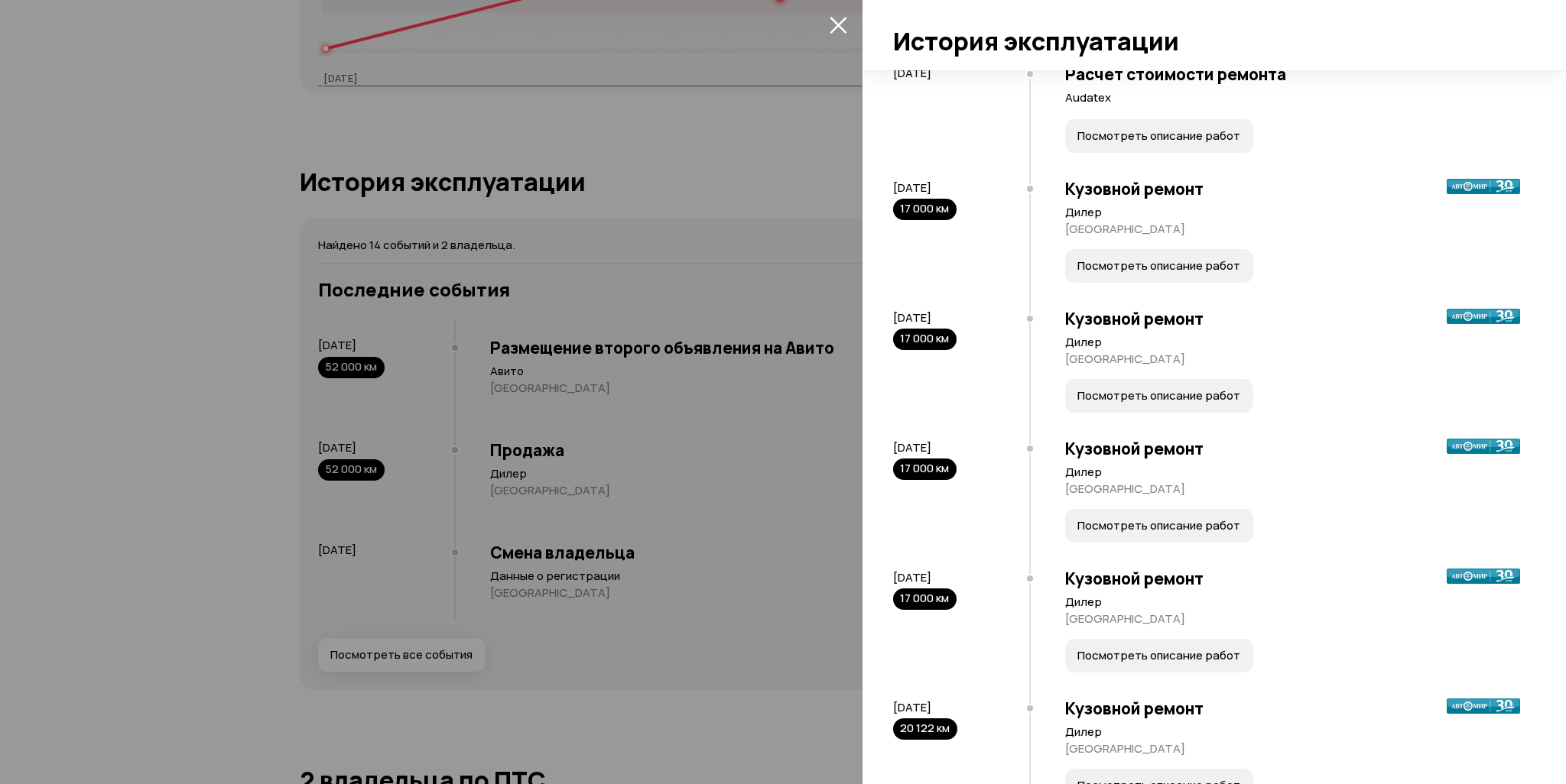
scroll to position [305, 0]
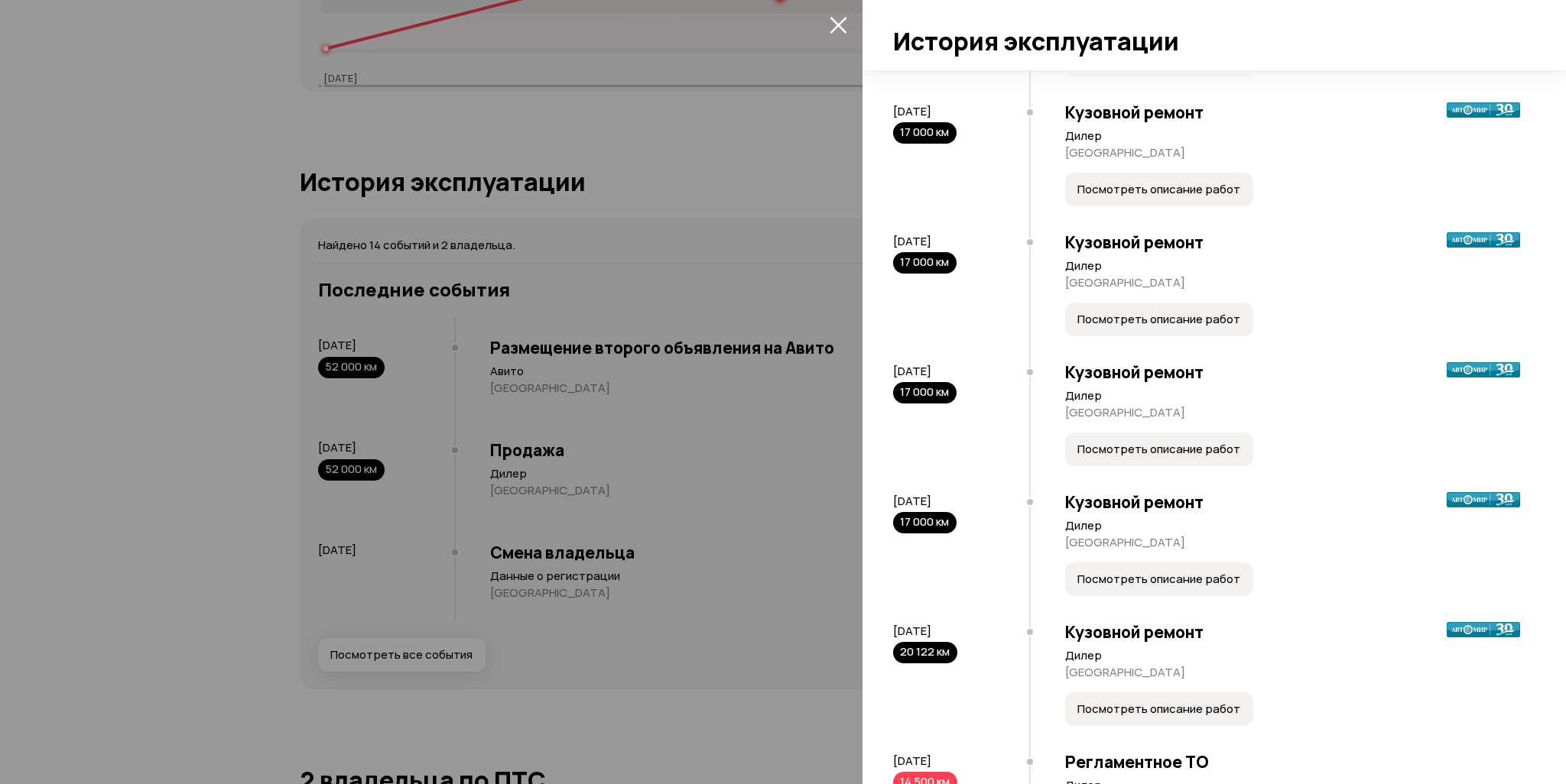
click at [1176, 330] on button "Посмотреть описание работ" at bounding box center [1158, 319] width 188 height 34
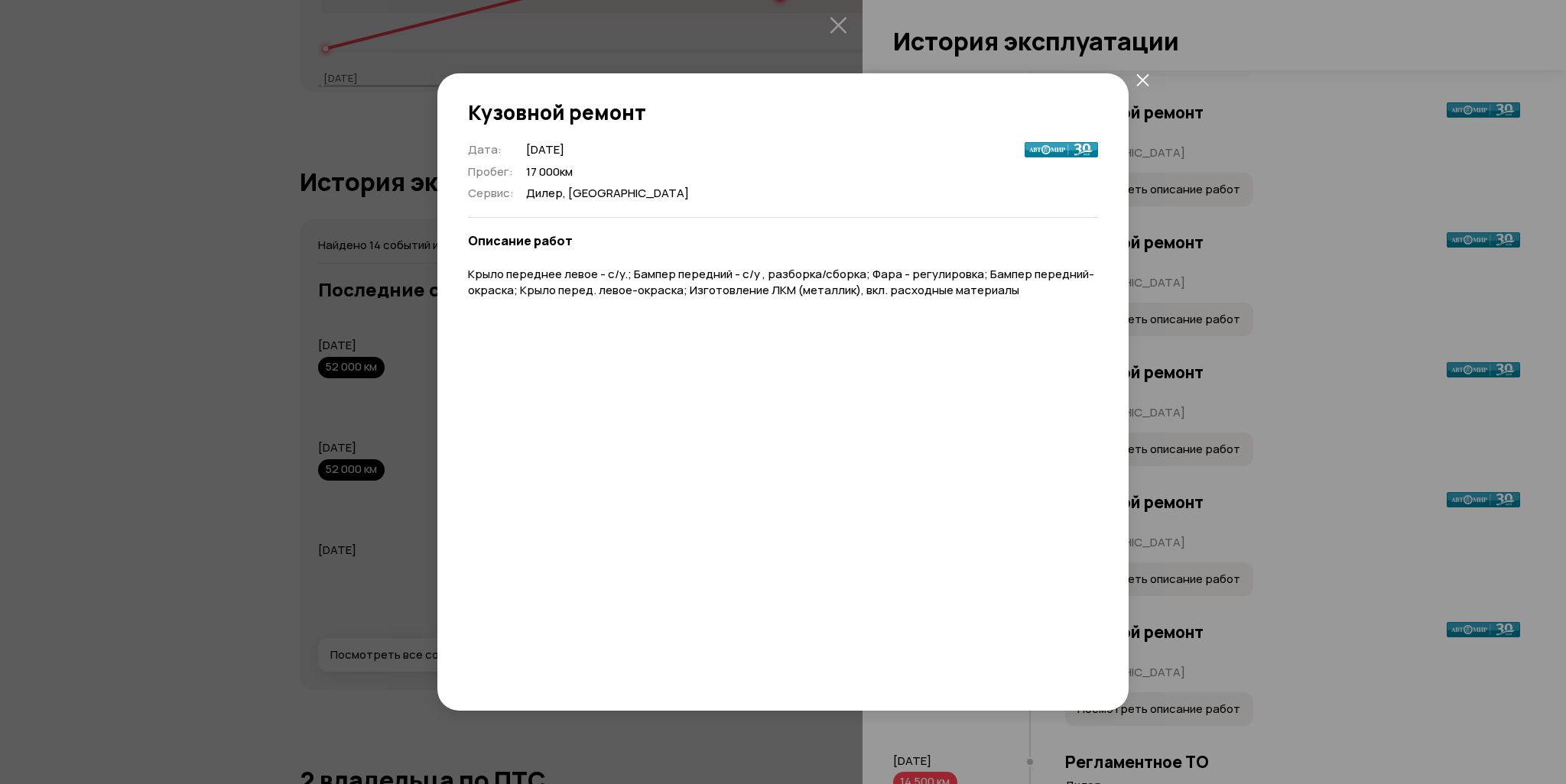
click at [1176, 332] on div "Кузовной ремонт Дата : [DATE] Пробег : 17 000 км Сервис : [GEOGRAPHIC_DATA], [G…" at bounding box center [783, 392] width 1566 height 784
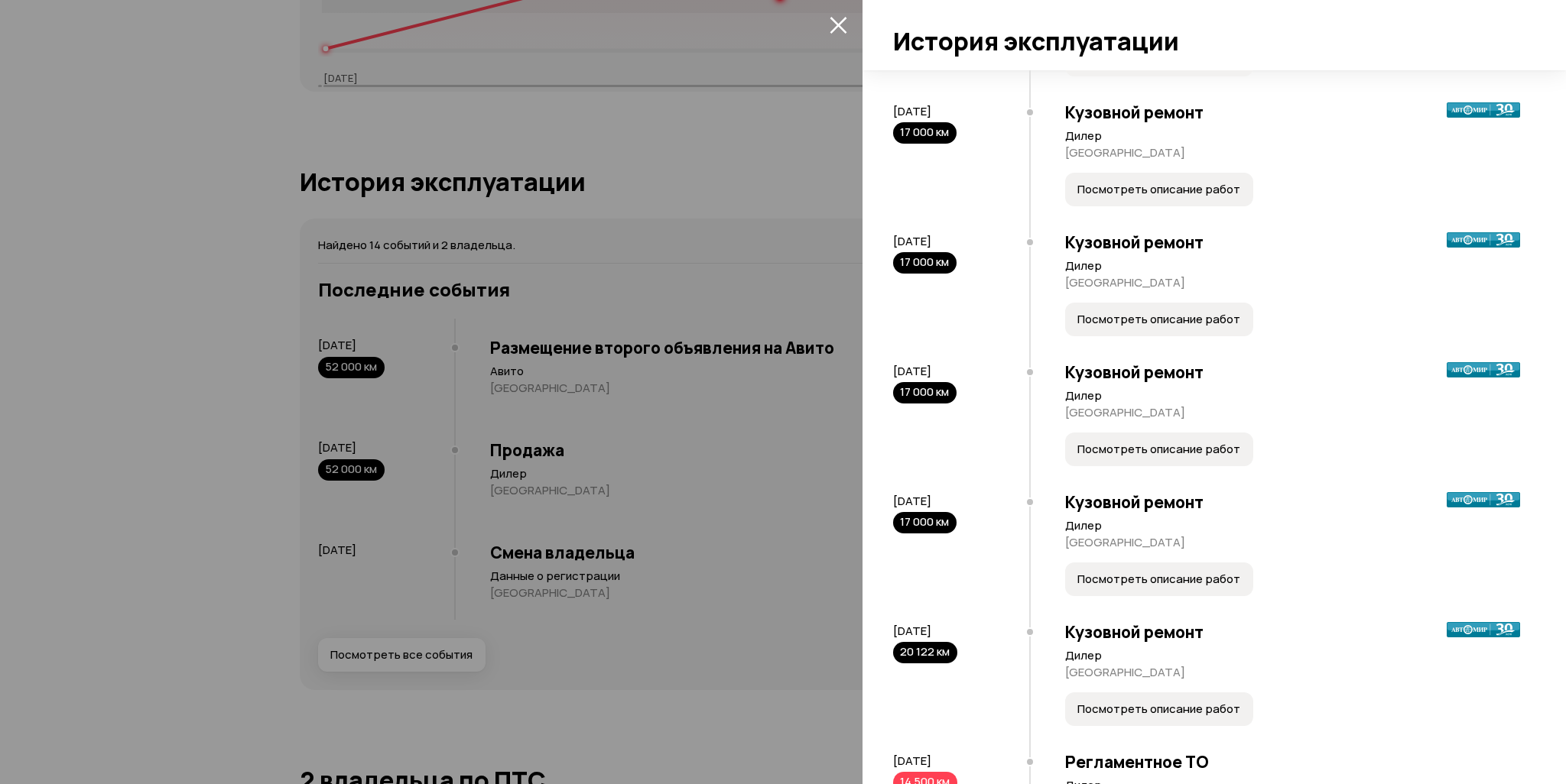
scroll to position [458, 0]
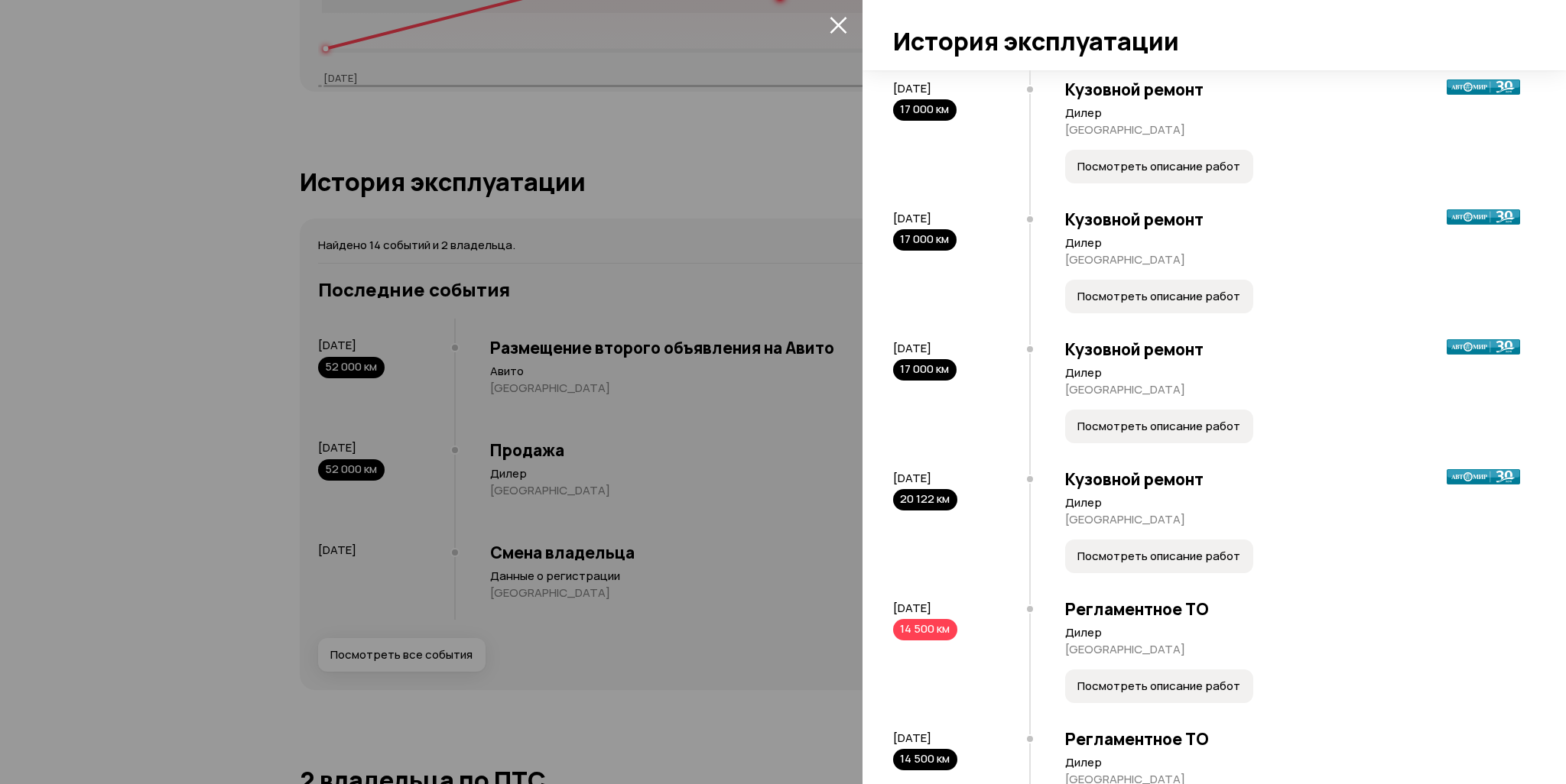
click at [1176, 304] on span "Посмотреть описание работ" at bounding box center [1158, 296] width 163 height 15
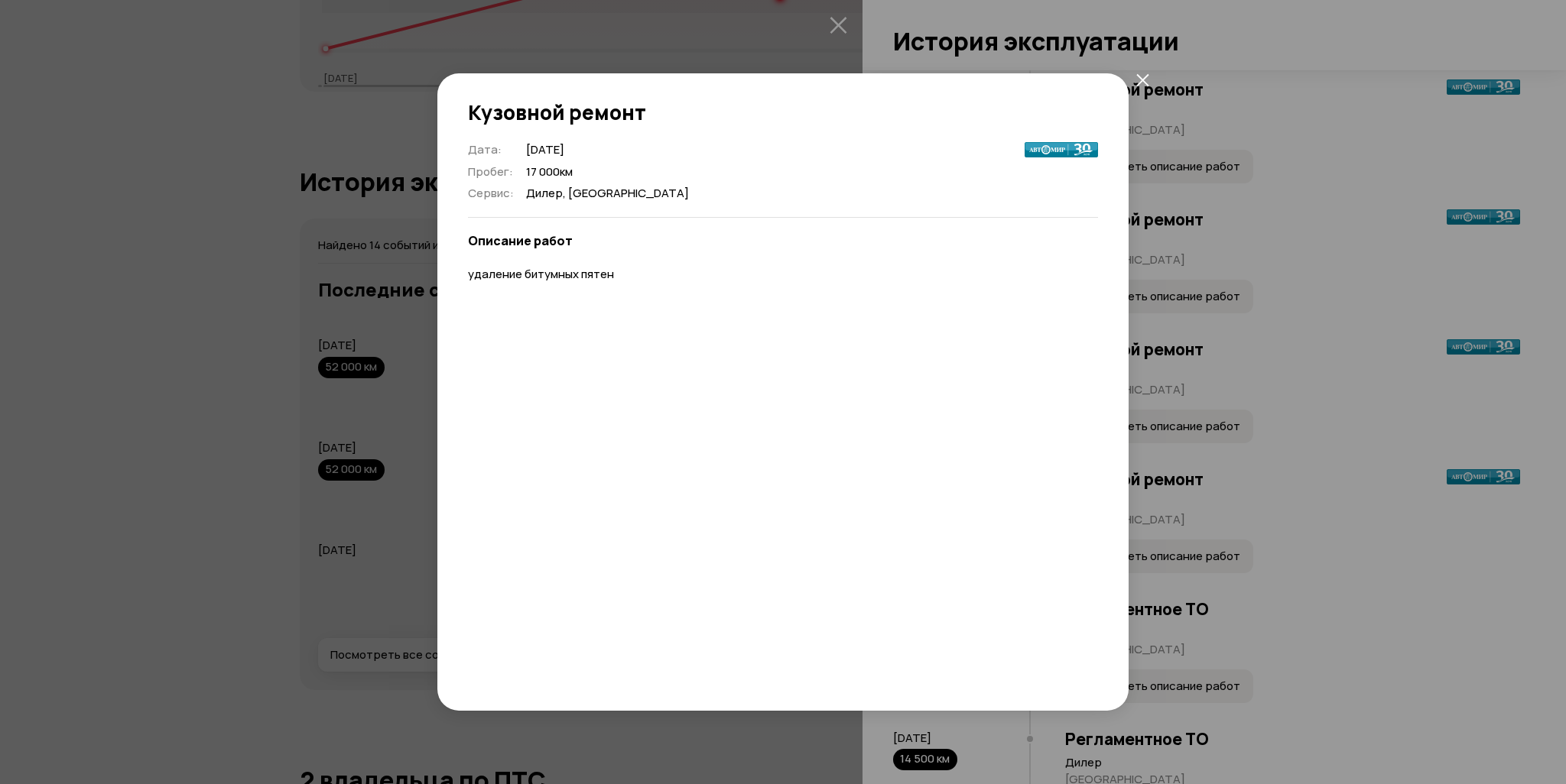
click at [1176, 370] on div "Кузовной ремонт Дата : [DATE] Пробег : 17 000 км Сервис : [GEOGRAPHIC_DATA], [G…" at bounding box center [783, 392] width 1566 height 784
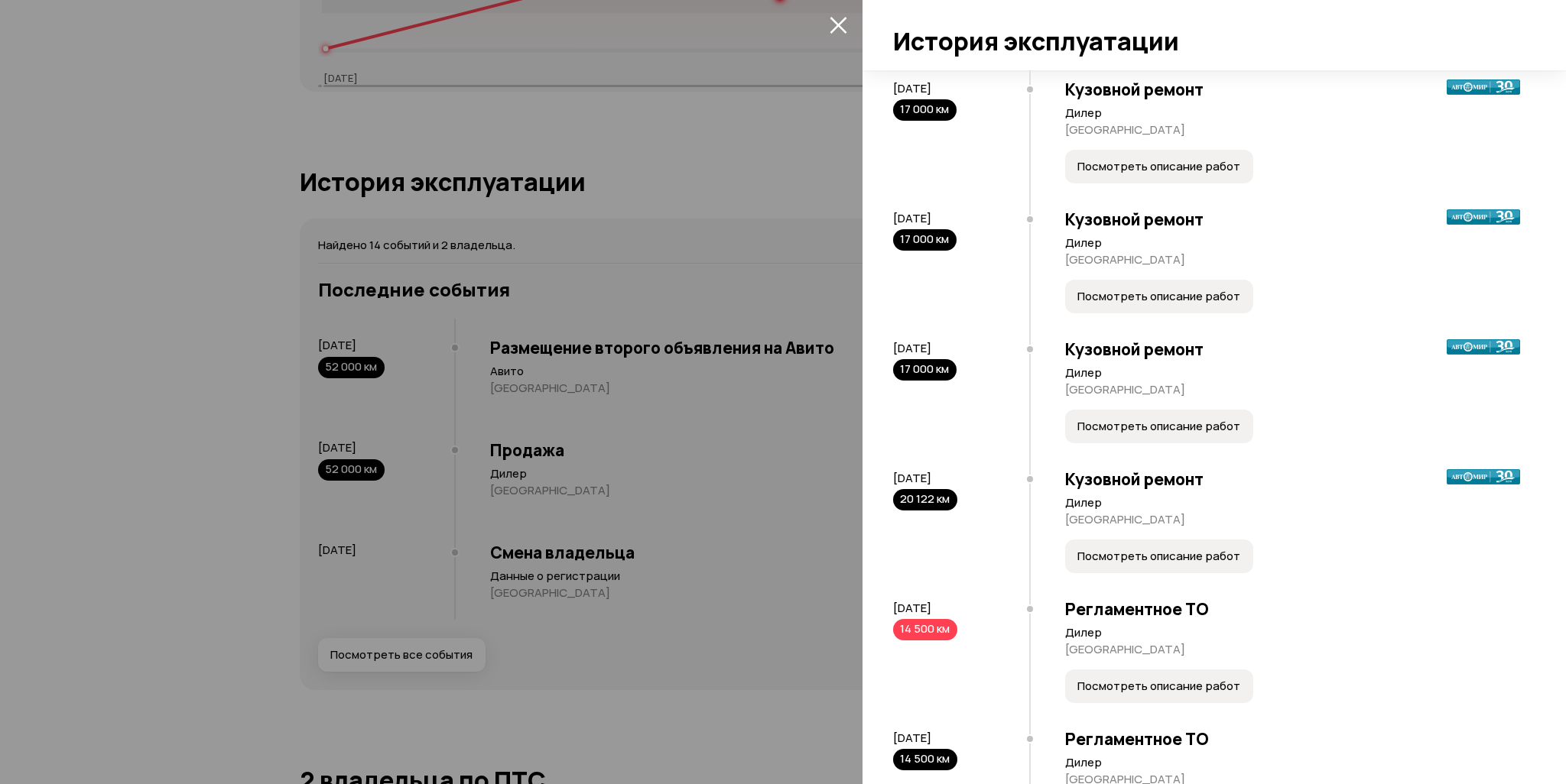
click at [1176, 435] on button "Посмотреть описание работ" at bounding box center [1158, 426] width 188 height 34
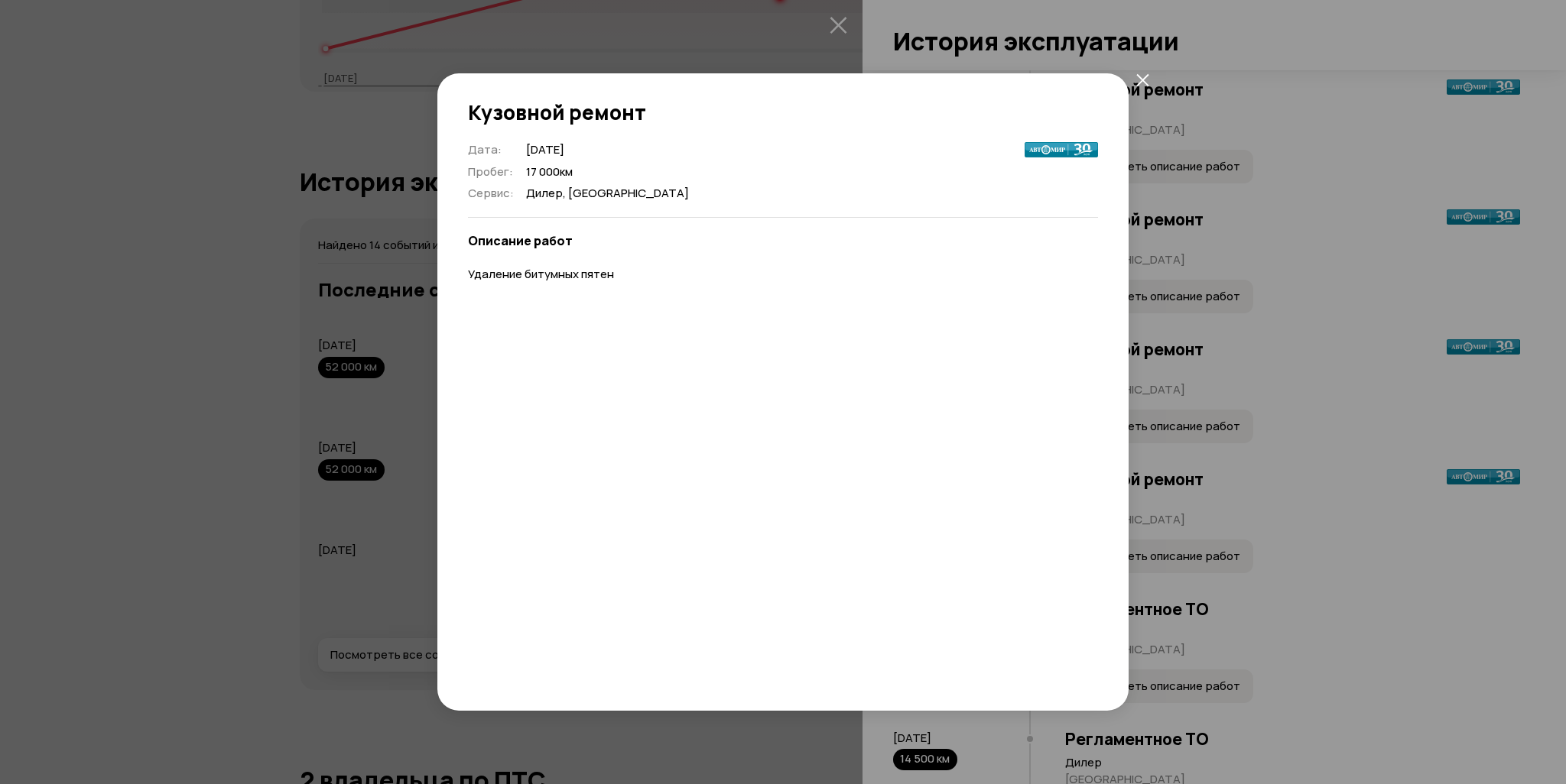
click at [1176, 398] on div "Кузовной ремонт Дата : [DATE] Пробег : 17 000 км Сервис : [GEOGRAPHIC_DATA], [G…" at bounding box center [783, 392] width 1566 height 784
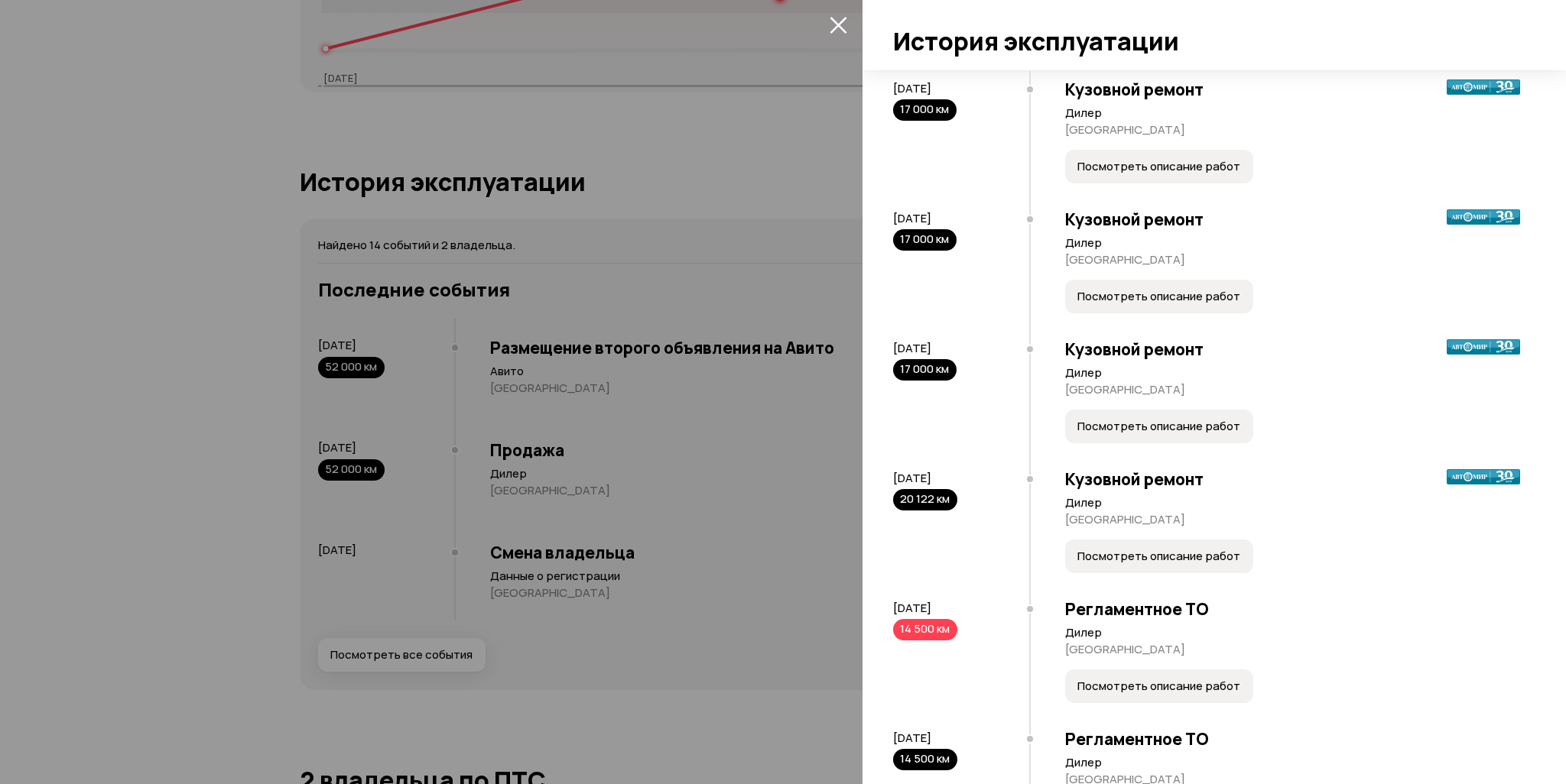
scroll to position [611, 0]
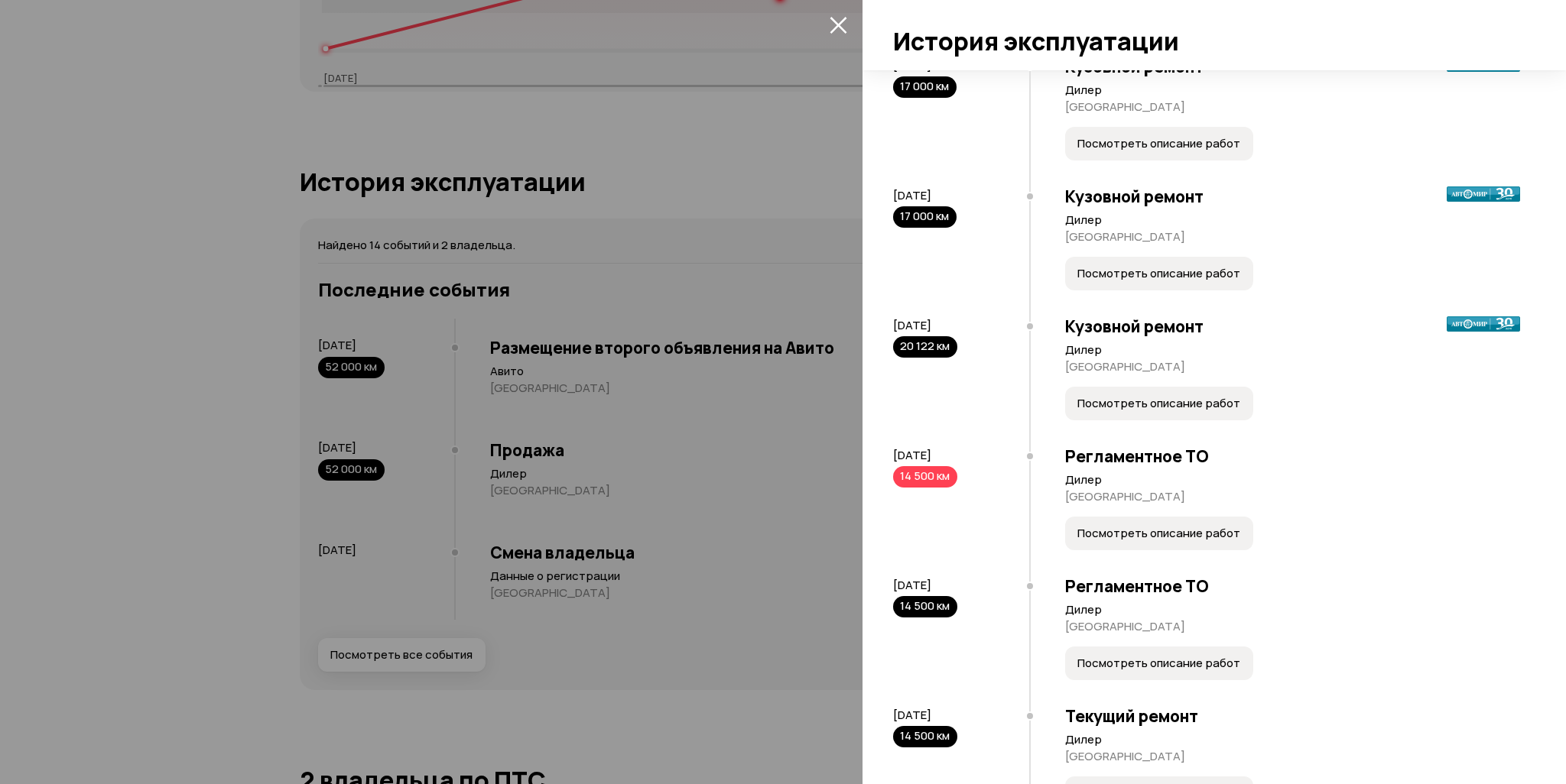
click at [1176, 411] on span "Посмотреть описание работ" at bounding box center [1158, 403] width 163 height 15
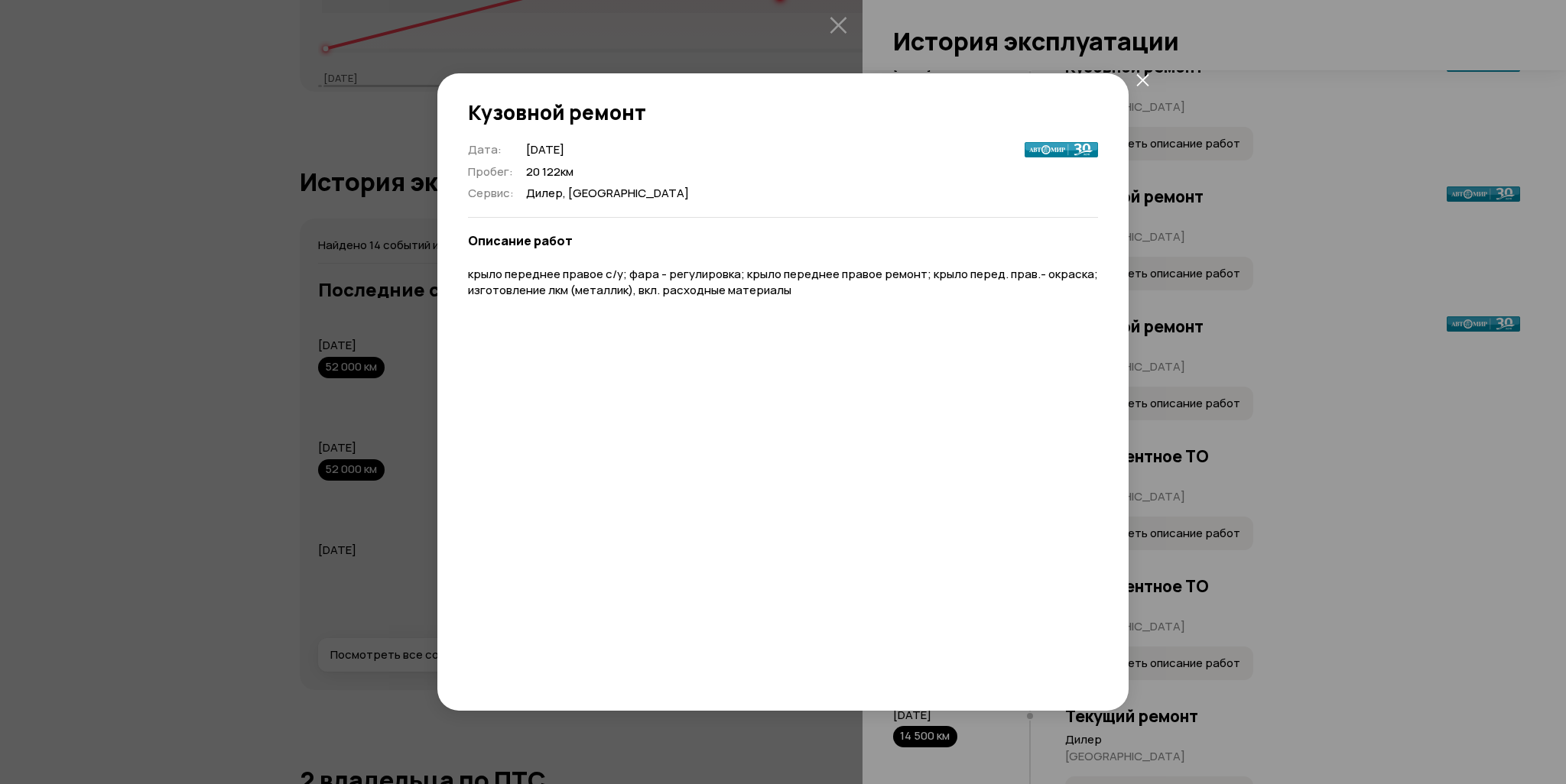
click at [1176, 380] on div "Кузовной ремонт Дата : [DATE] Пробег : 20 122 км Сервис : [GEOGRAPHIC_DATA], [G…" at bounding box center [783, 392] width 1566 height 784
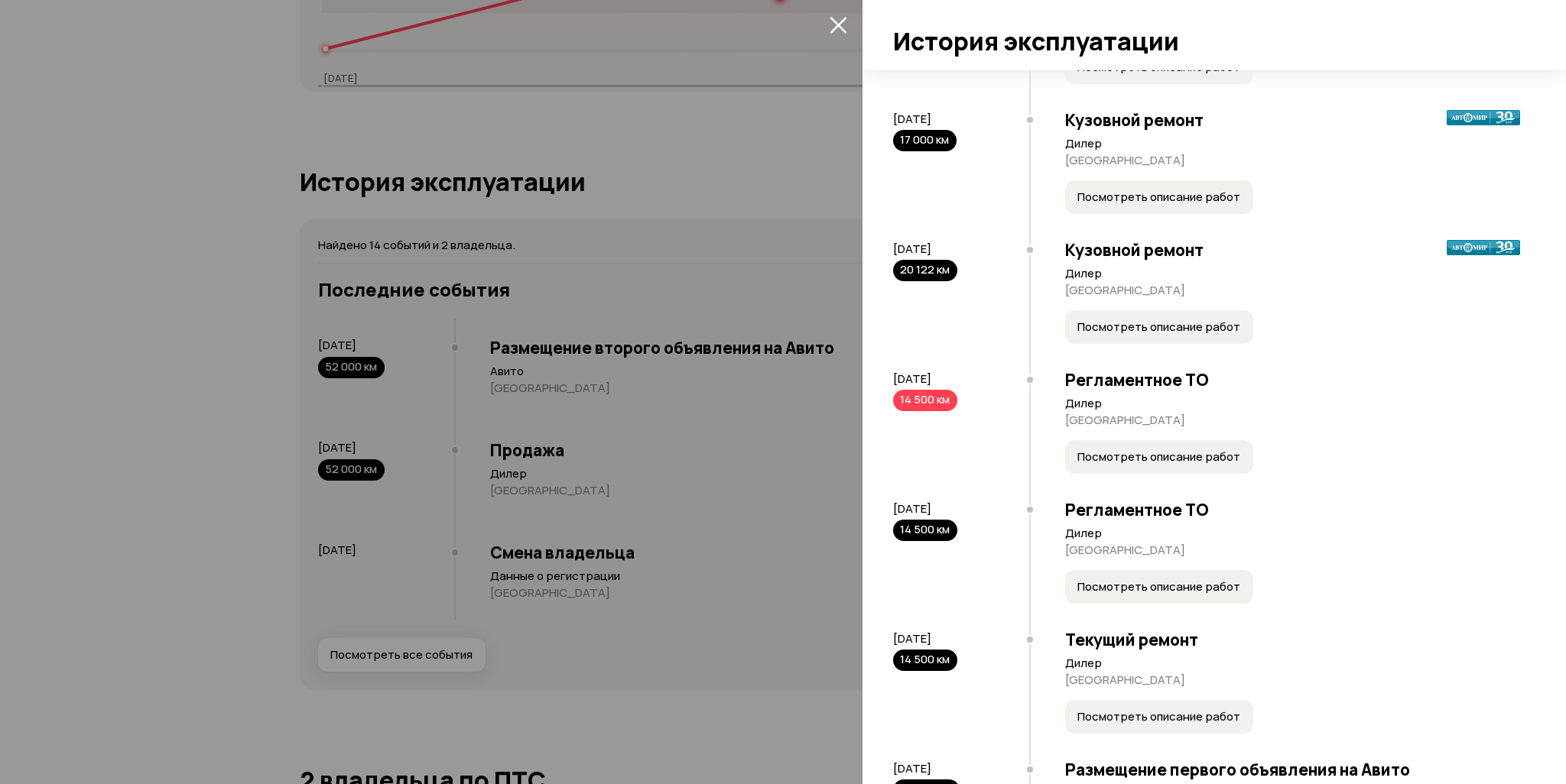
scroll to position [764, 0]
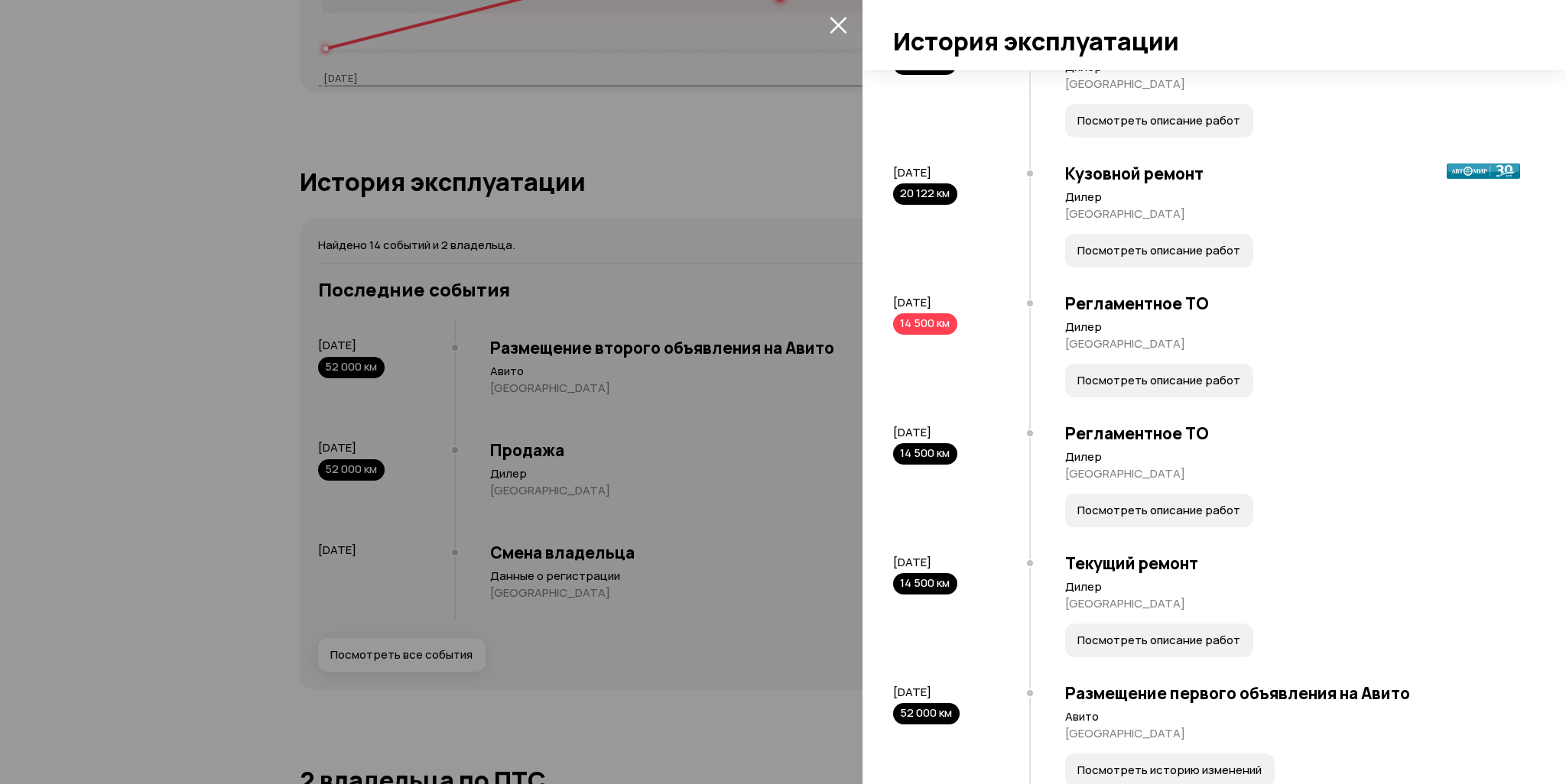
click at [1146, 388] on span "Посмотреть описание работ" at bounding box center [1158, 380] width 163 height 15
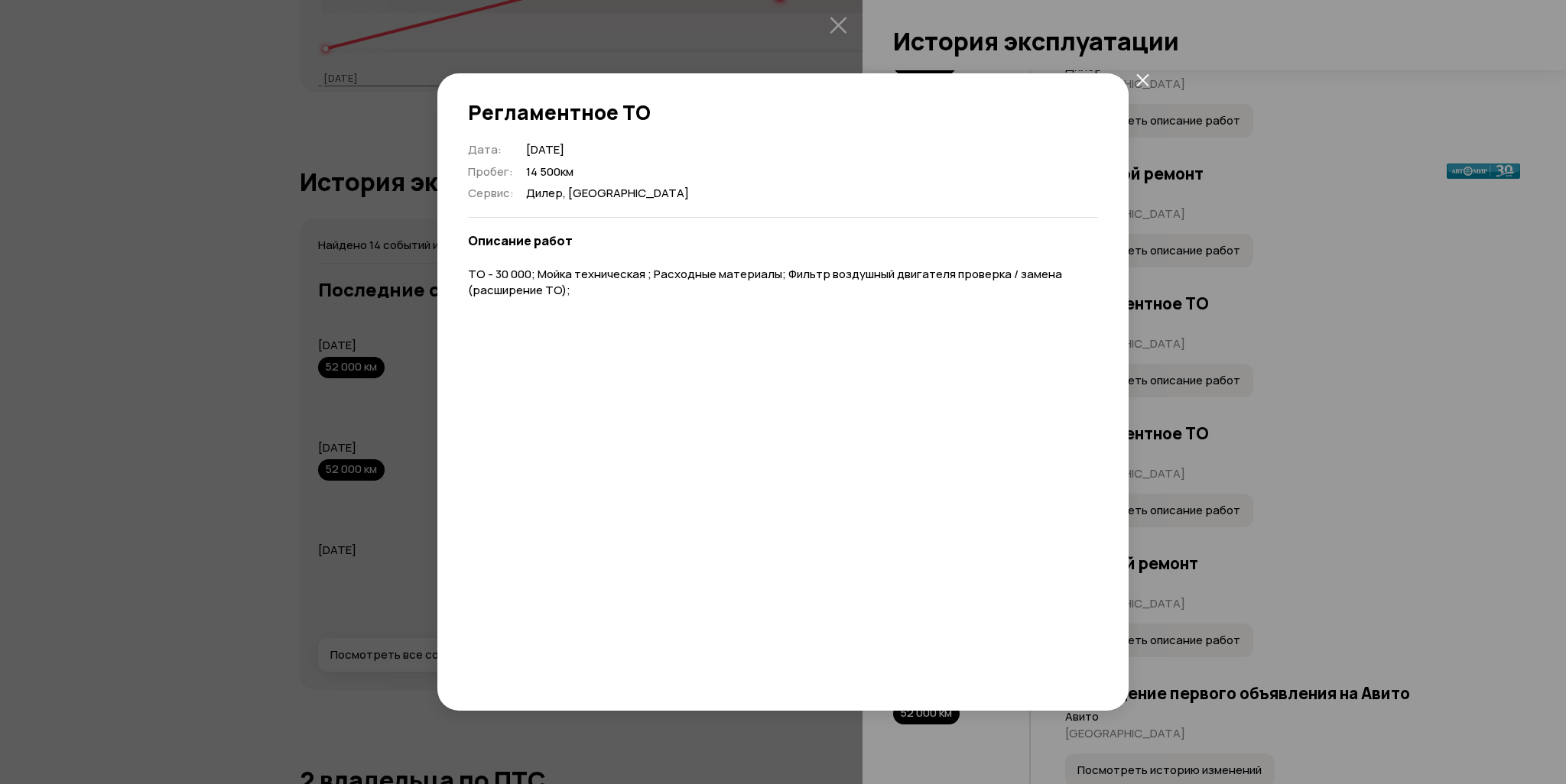
click at [1176, 377] on div "Регламентное ТО Дата : [DATE] Пробег : 14 500 км Сервис : [GEOGRAPHIC_DATA], [G…" at bounding box center [783, 392] width 1566 height 784
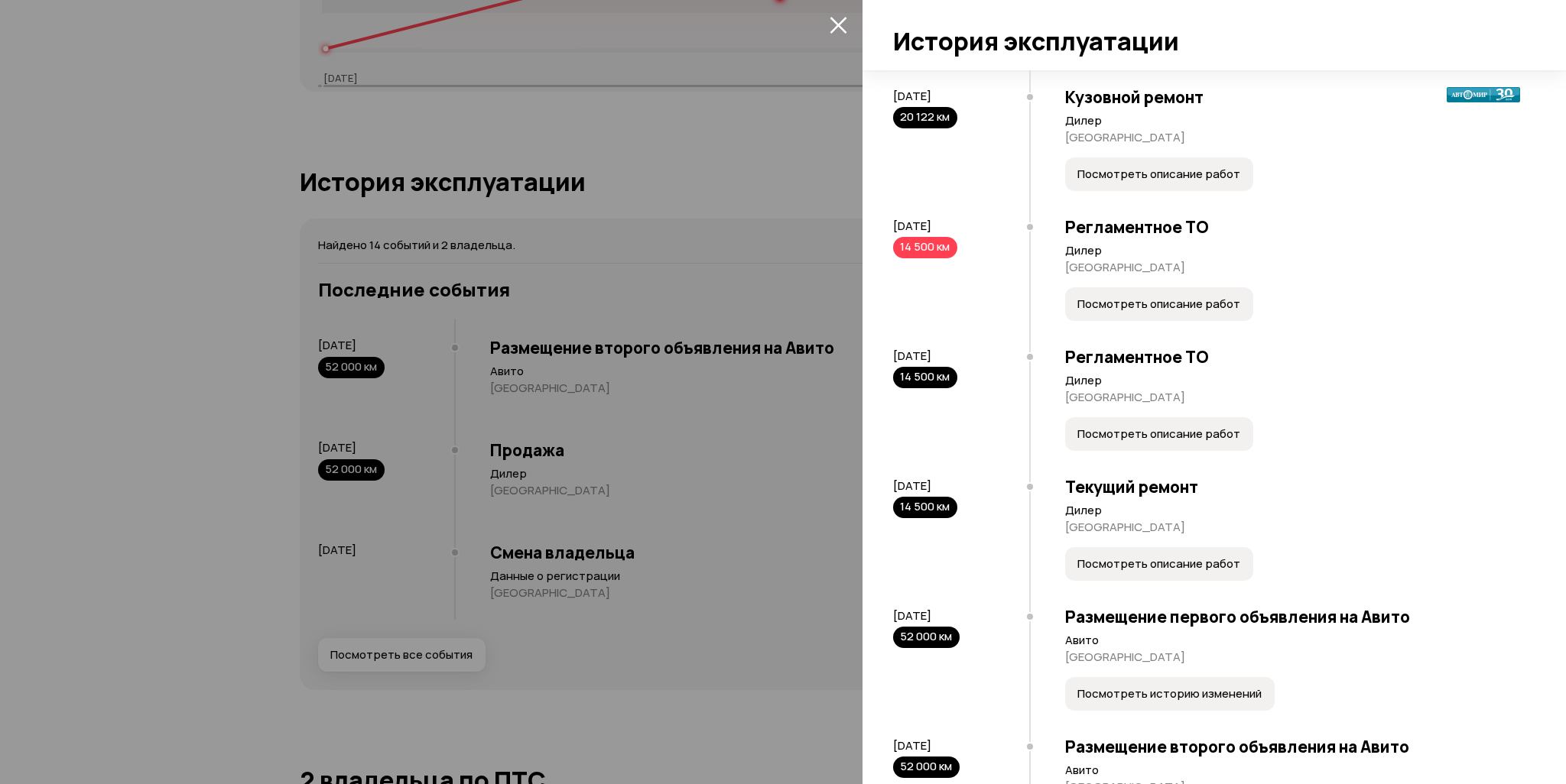
scroll to position [917, 0]
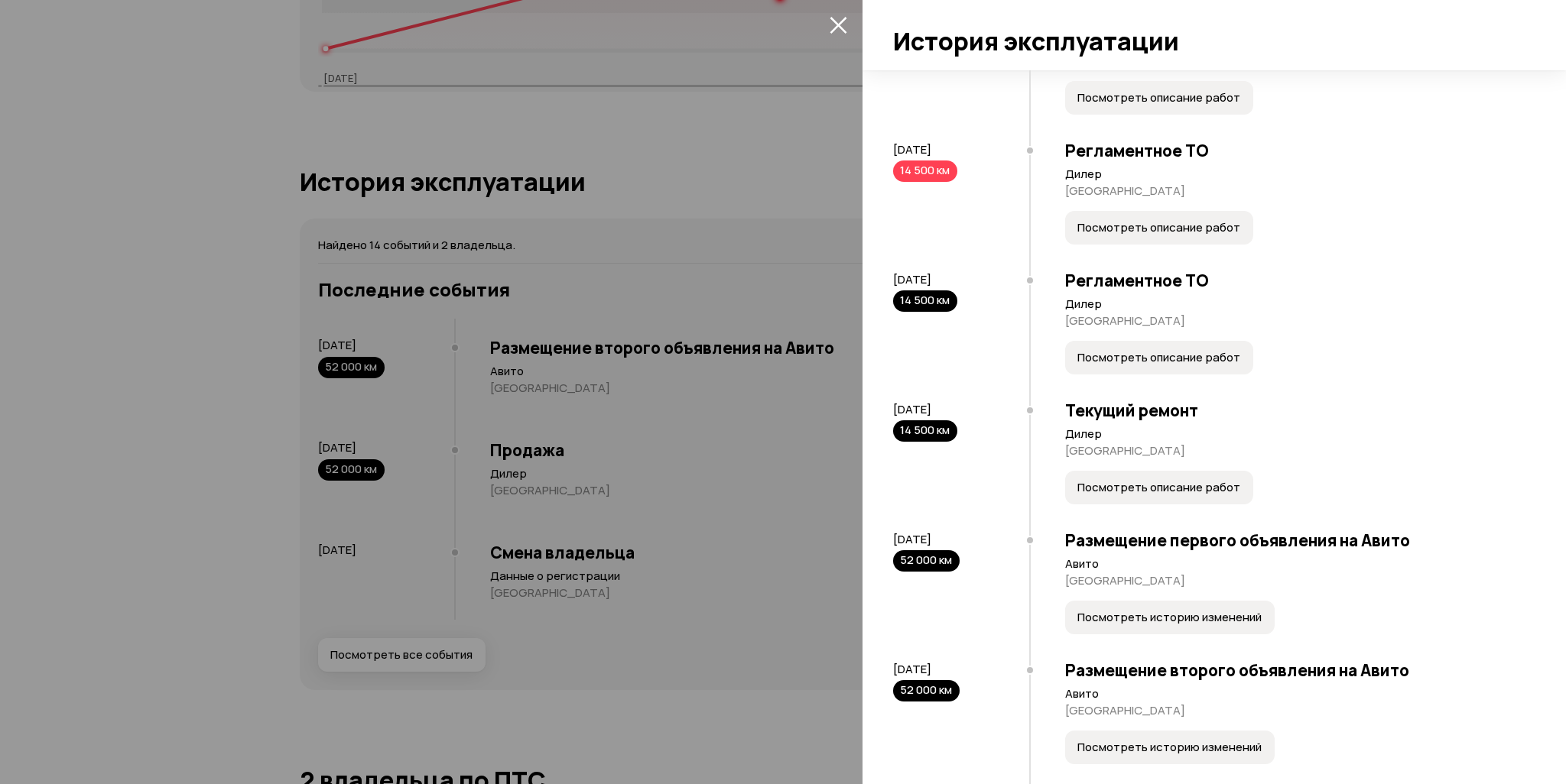
click at [1176, 365] on span "Посмотреть описание работ" at bounding box center [1158, 357] width 163 height 15
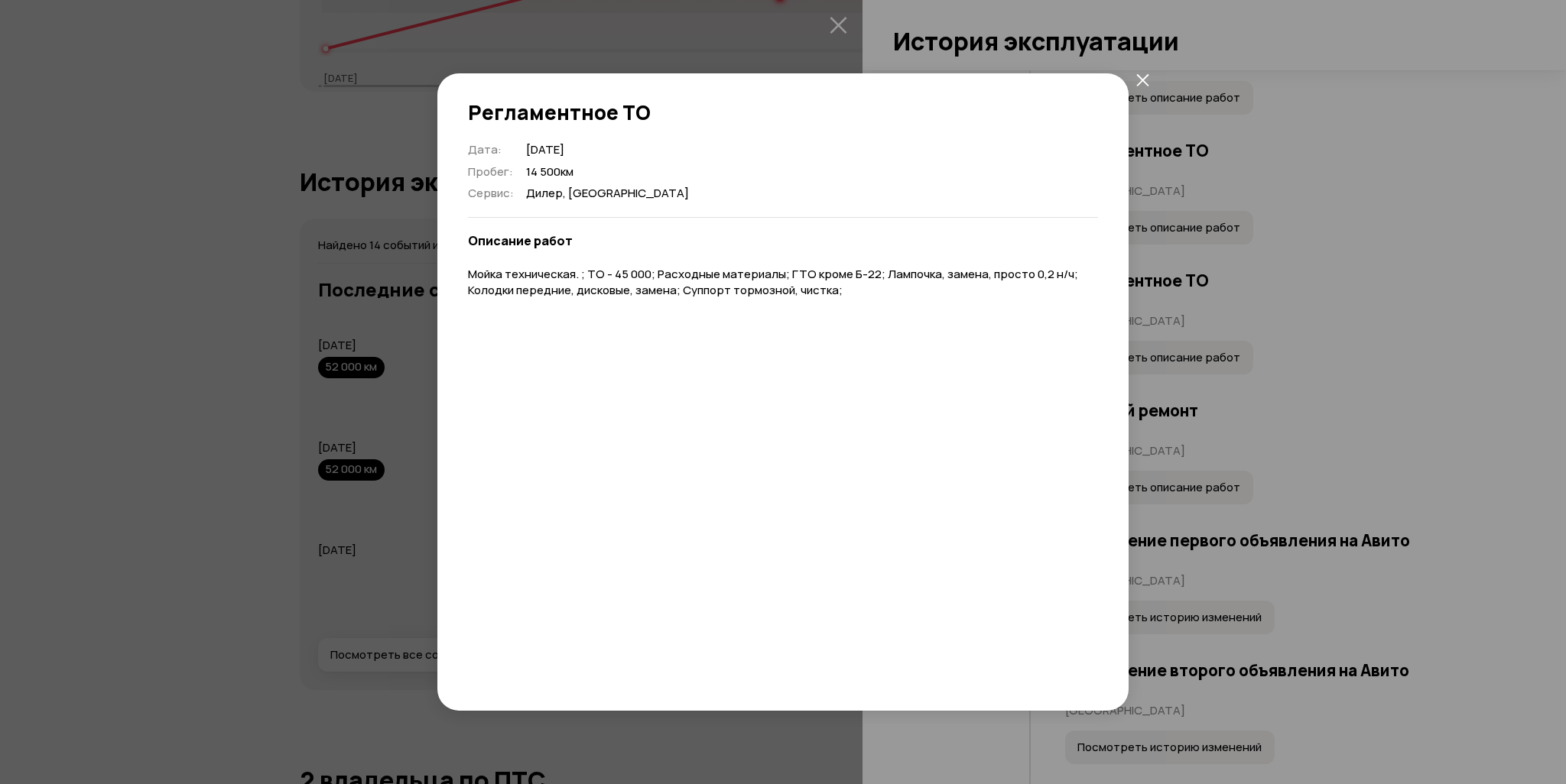
click at [1176, 386] on div "Регламентное ТО Дата : [DATE] Пробег : 14 500 км Сервис : [GEOGRAPHIC_DATA], [G…" at bounding box center [783, 392] width 1566 height 784
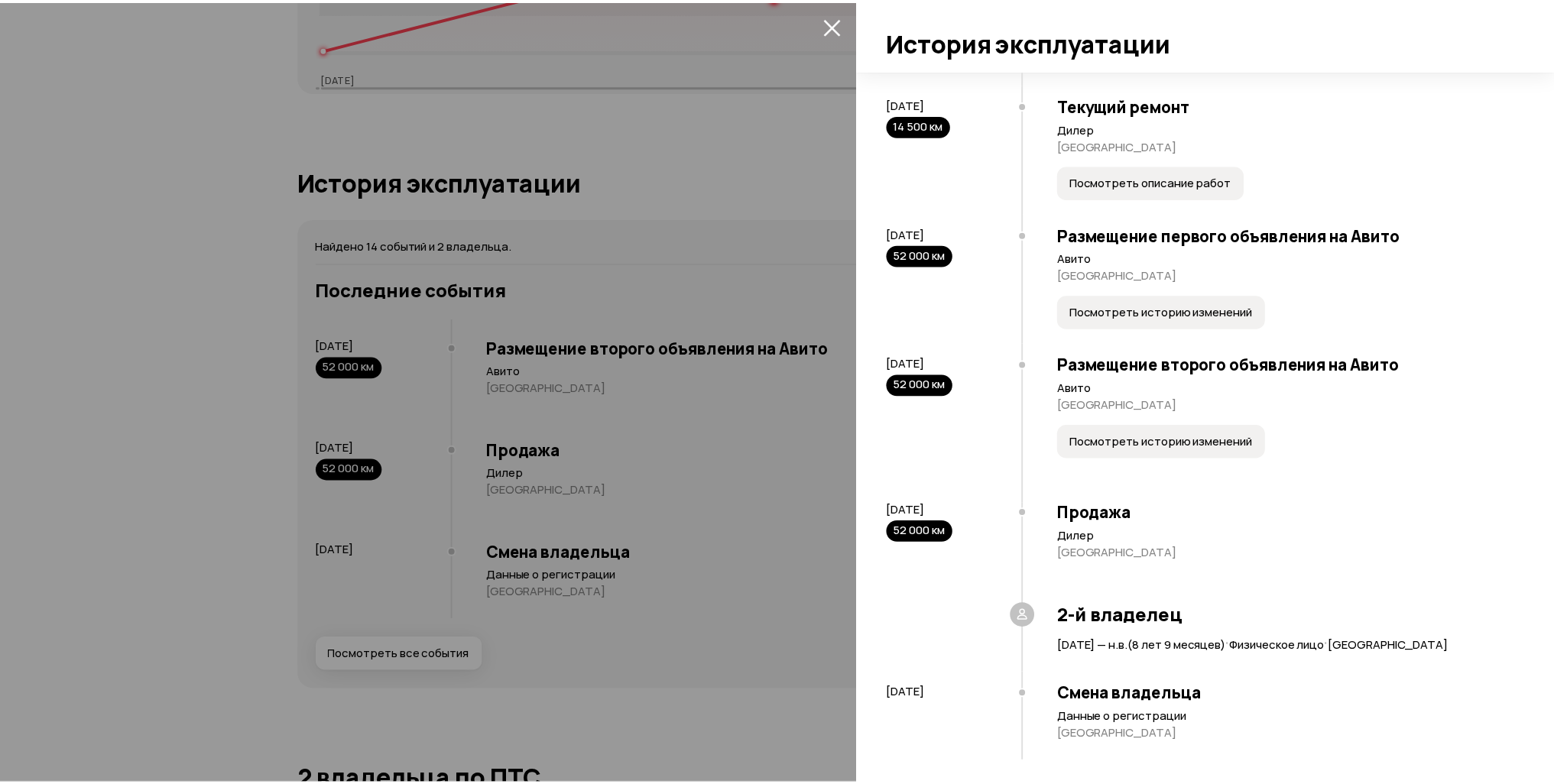
scroll to position [1268, 0]
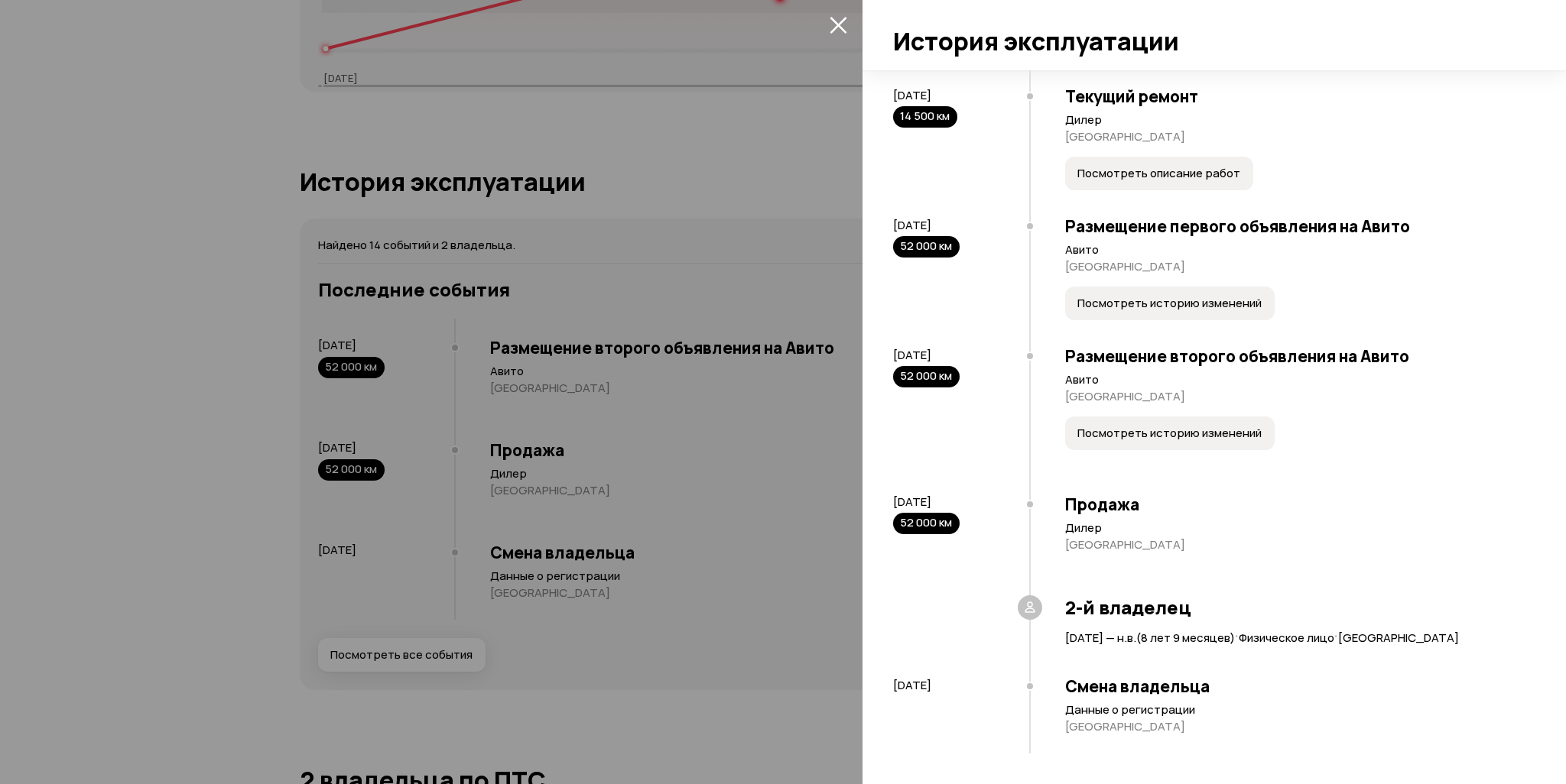
click at [835, 22] on icon "закрыть" at bounding box center [838, 25] width 17 height 17
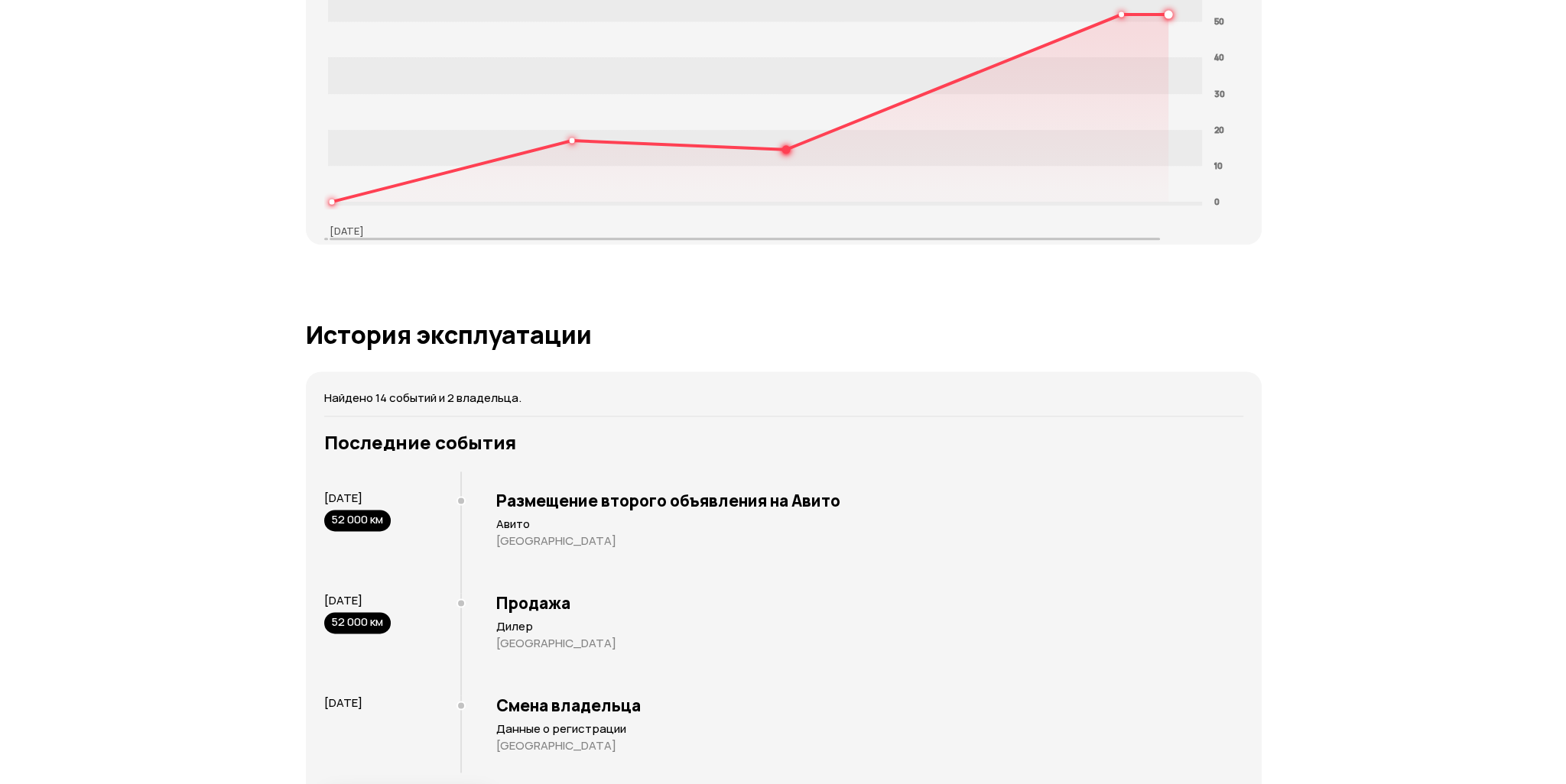
scroll to position [3057, 0]
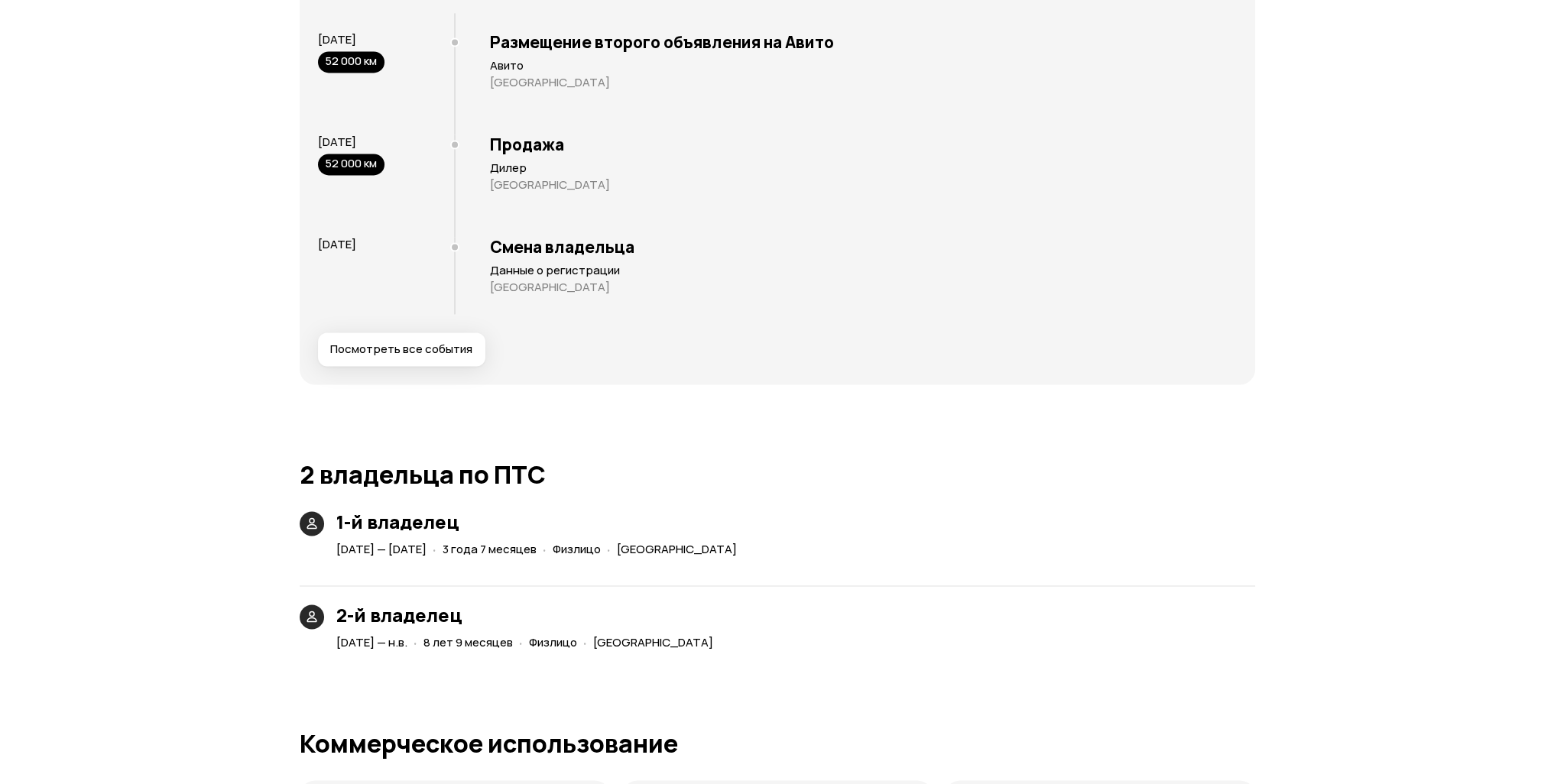
click at [434, 345] on span "Посмотреть все события" at bounding box center [401, 349] width 142 height 15
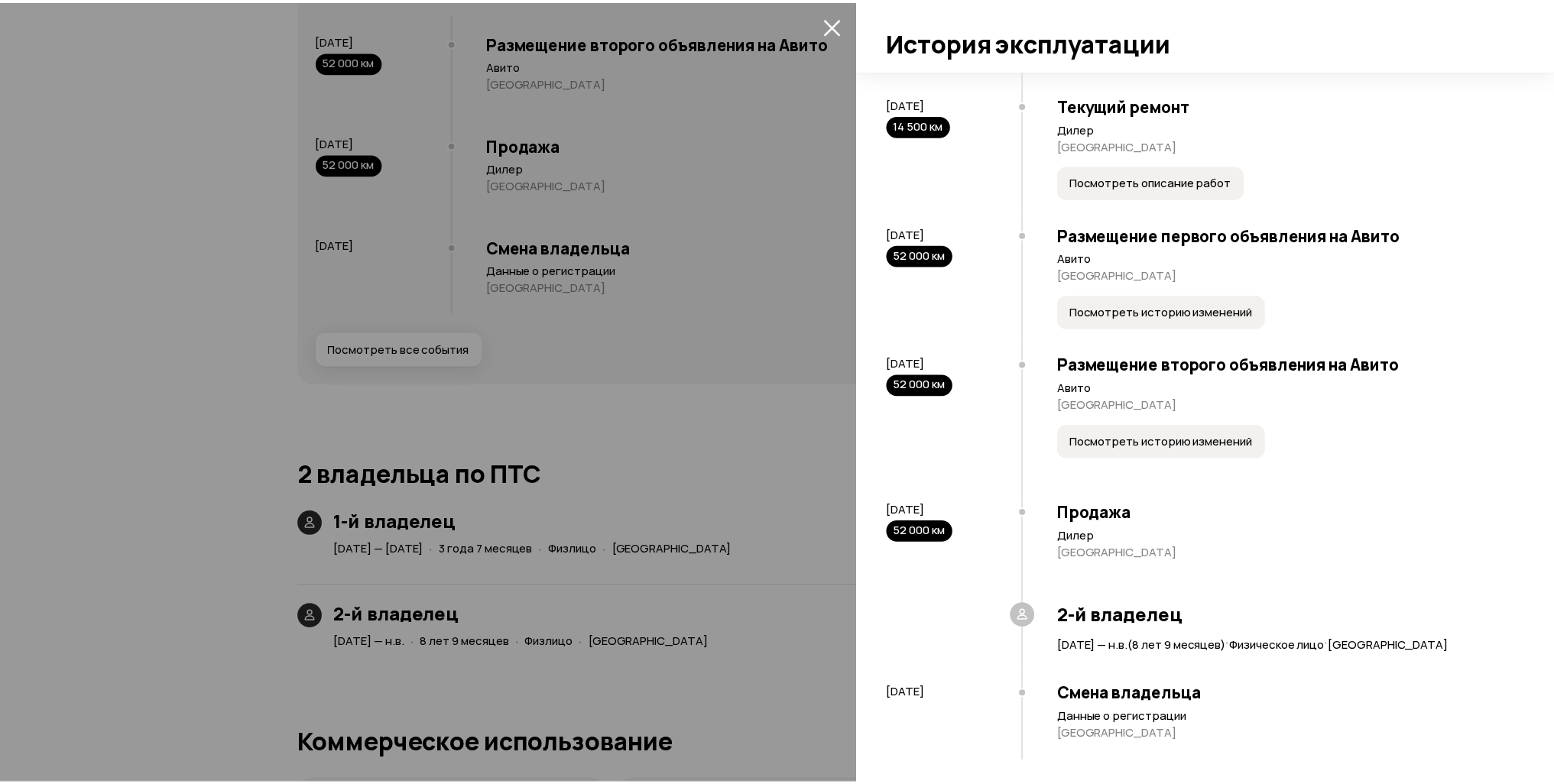
scroll to position [1268, 0]
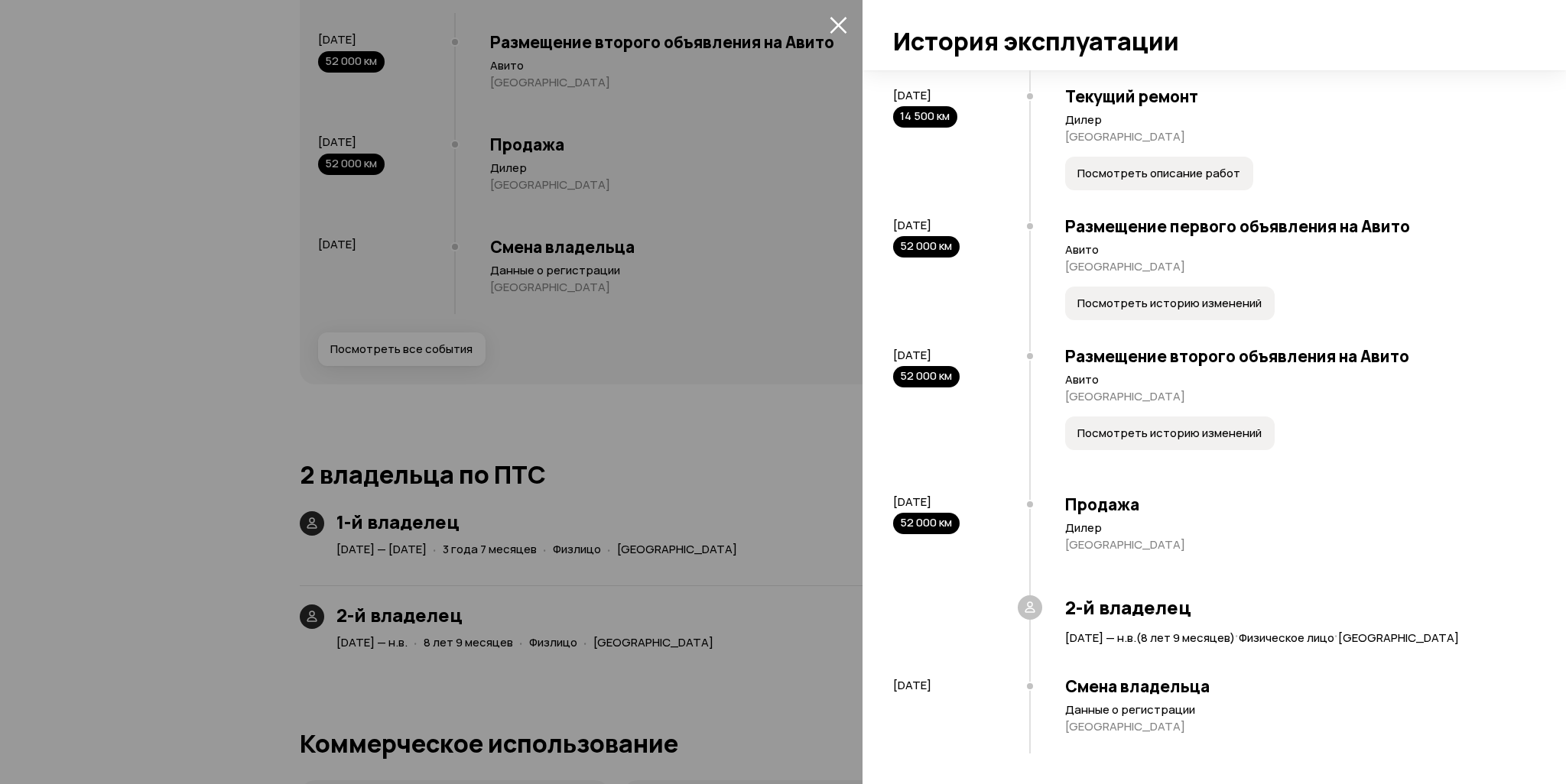
click at [216, 355] on div at bounding box center [783, 392] width 1566 height 784
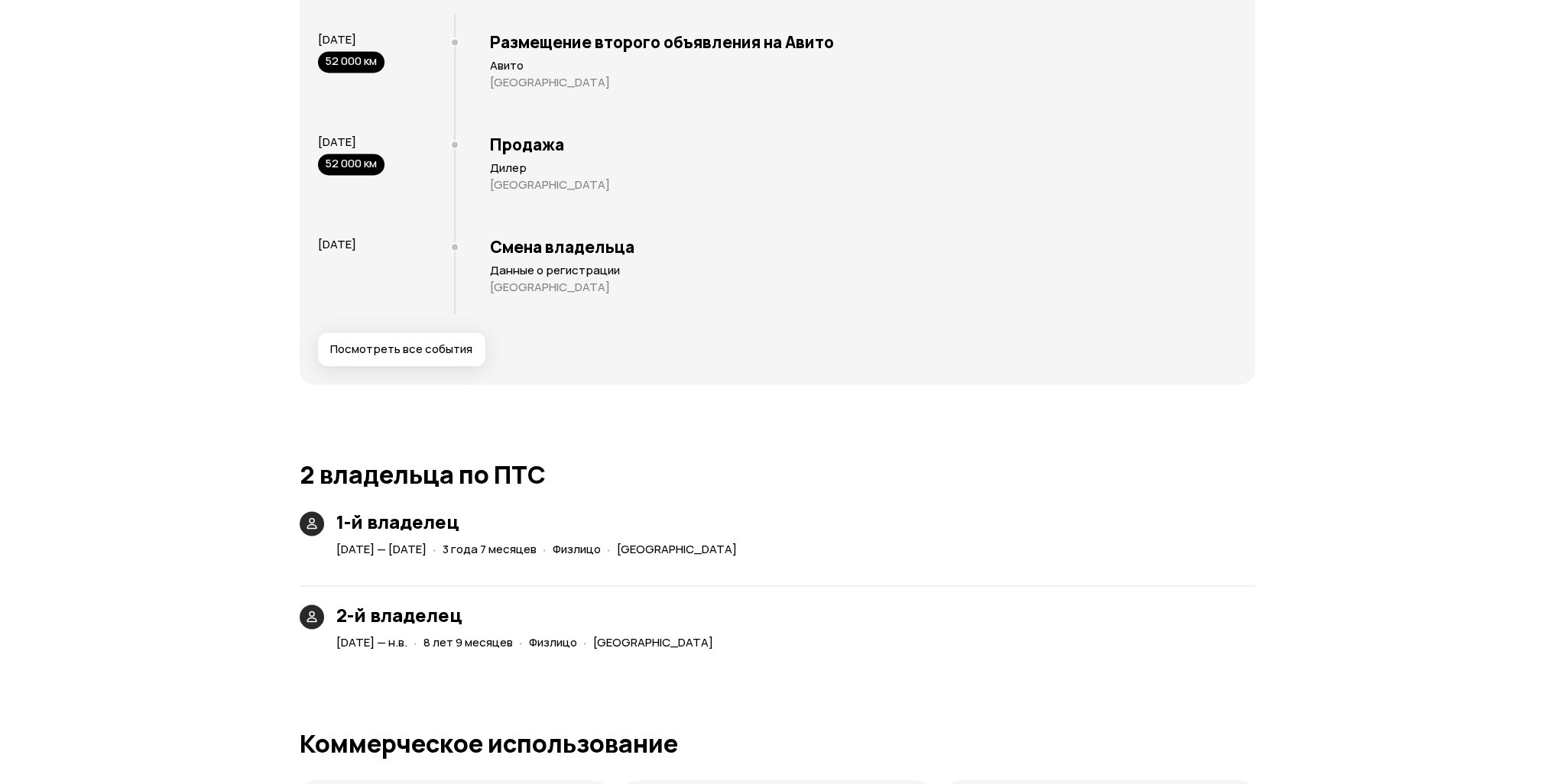
scroll to position [3286, 0]
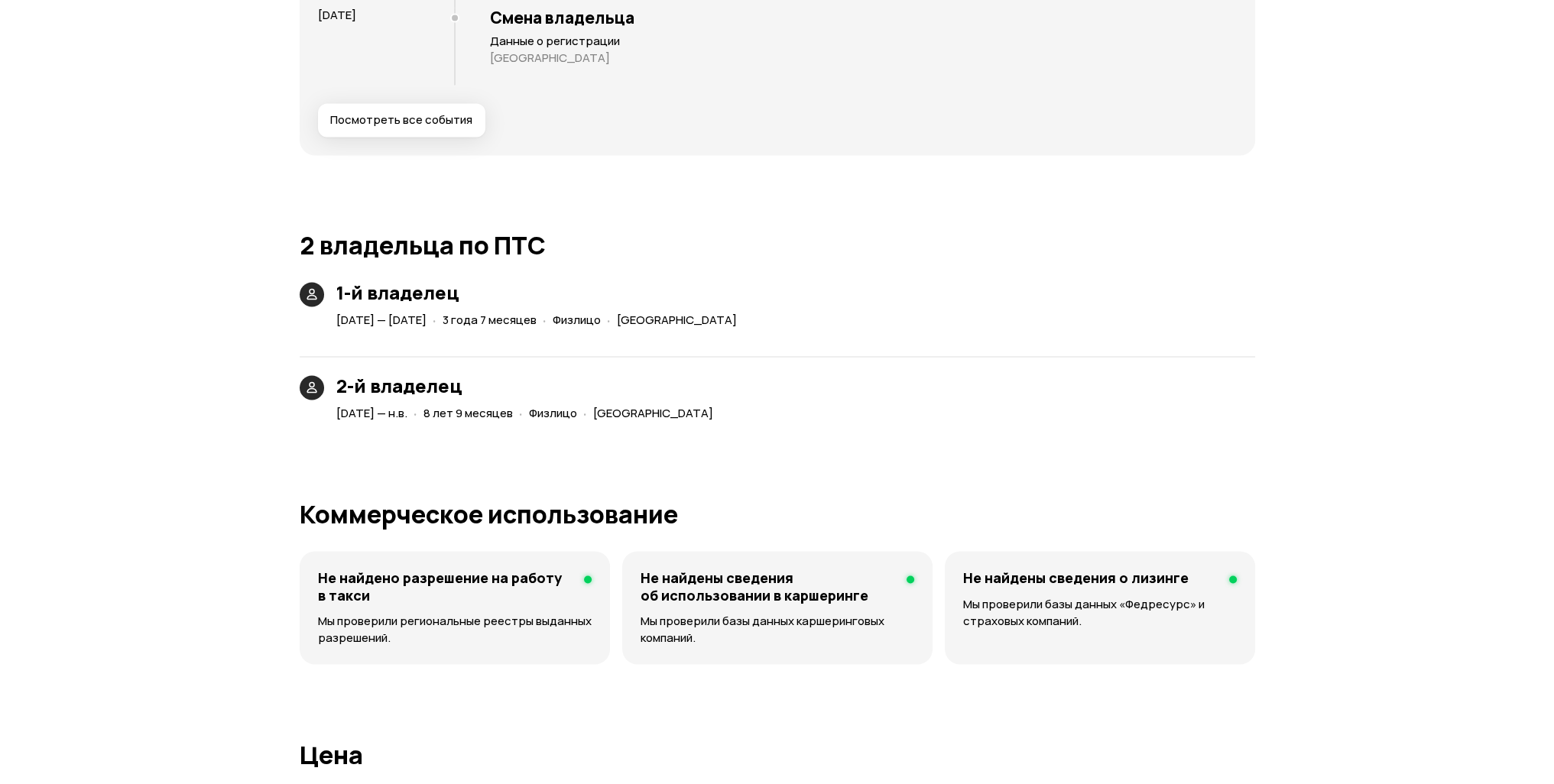
click at [611, 397] on article "[DATE] — н.в. · 8 лет 9 месяцев · Физлицо · [GEOGRAPHIC_DATA]" at bounding box center [528, 411] width 383 height 28
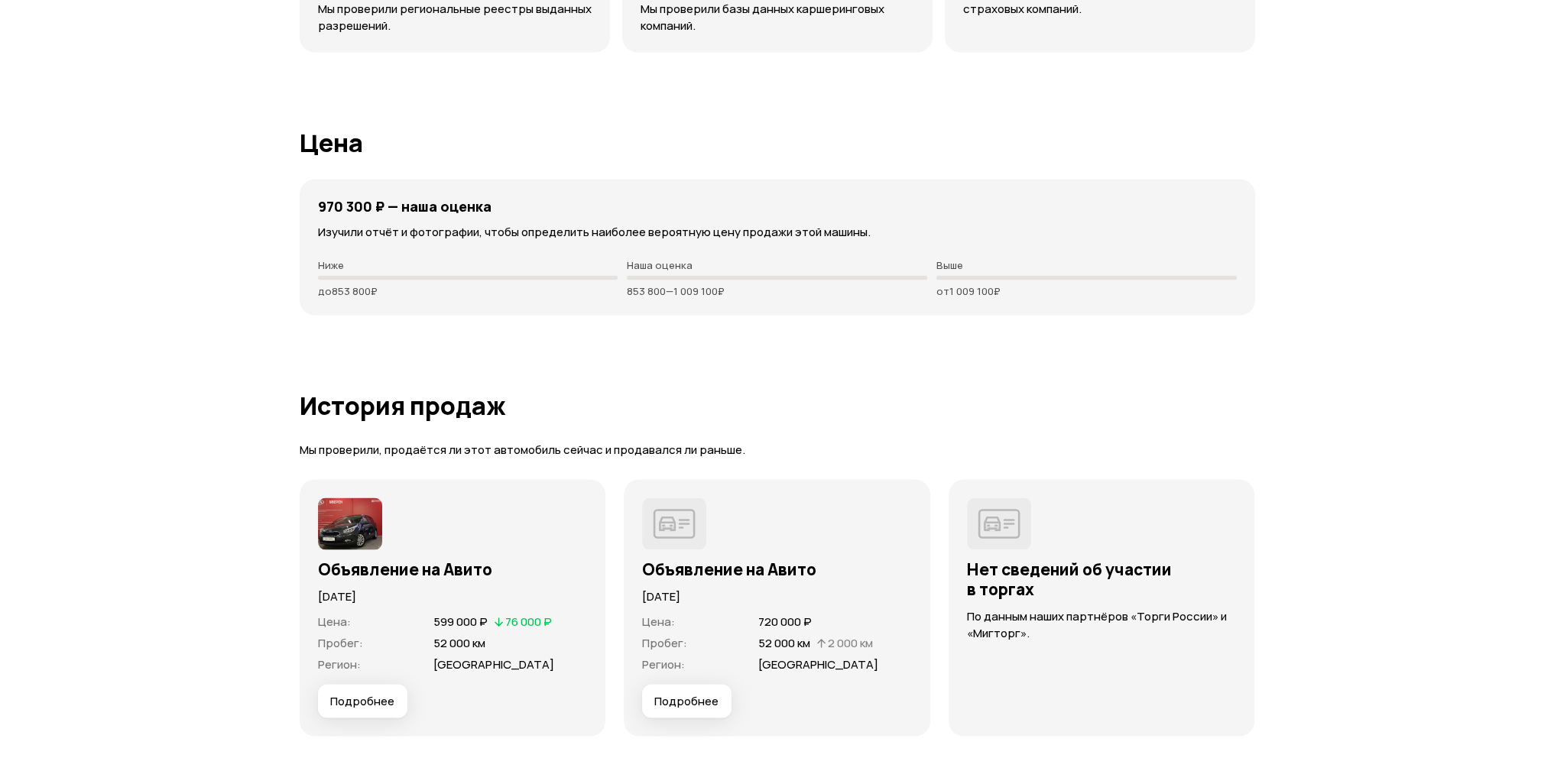
scroll to position [4126, 0]
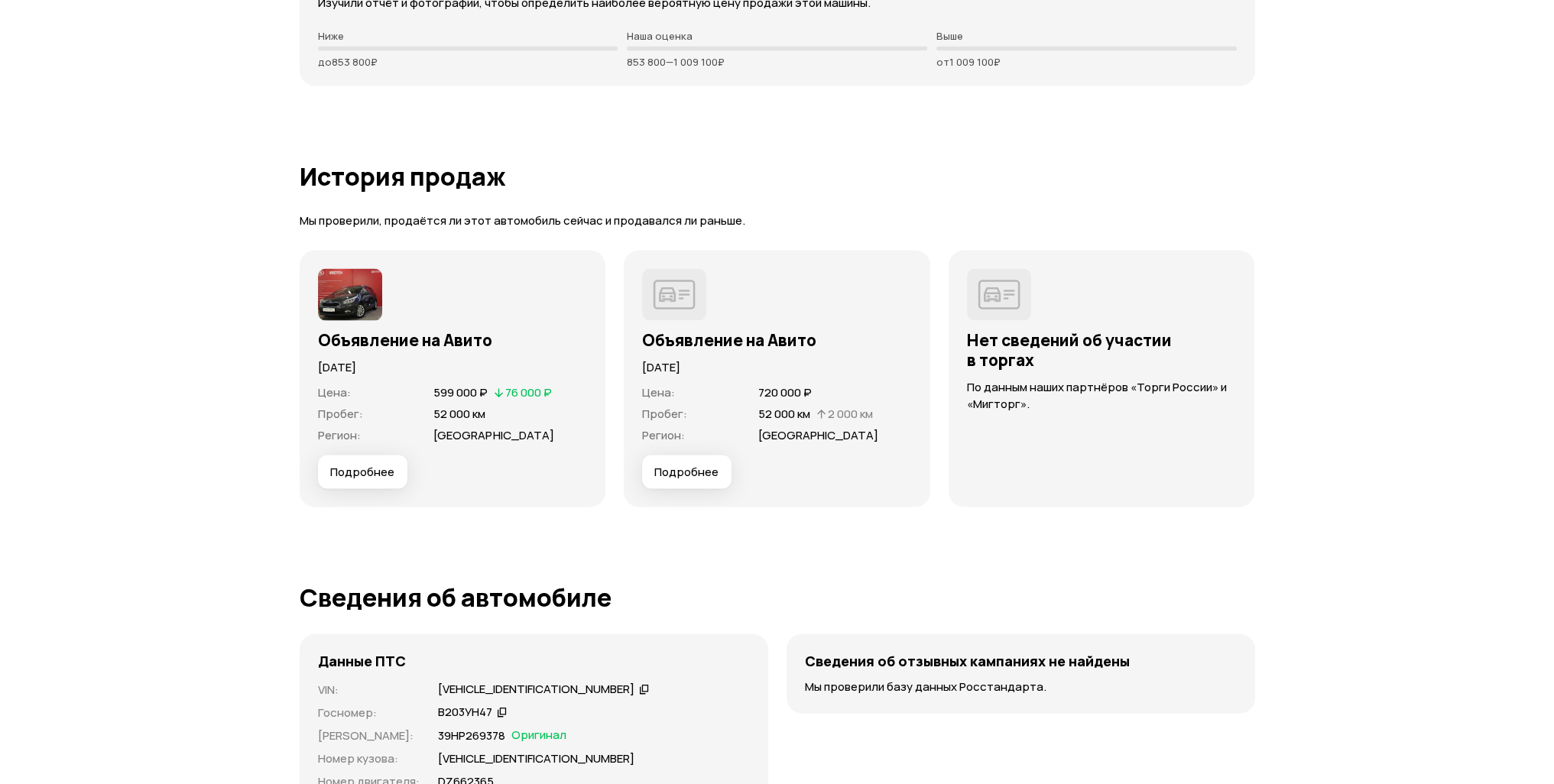
drag, startPoint x: 373, startPoint y: 362, endPoint x: 441, endPoint y: 369, distance: 68.4
click at [441, 368] on p "[DATE]" at bounding box center [452, 368] width 270 height 17
drag, startPoint x: 475, startPoint y: 414, endPoint x: 500, endPoint y: 410, distance: 25.3
click at [500, 410] on div "Пробег : 52 000 км" at bounding box center [452, 414] width 270 height 15
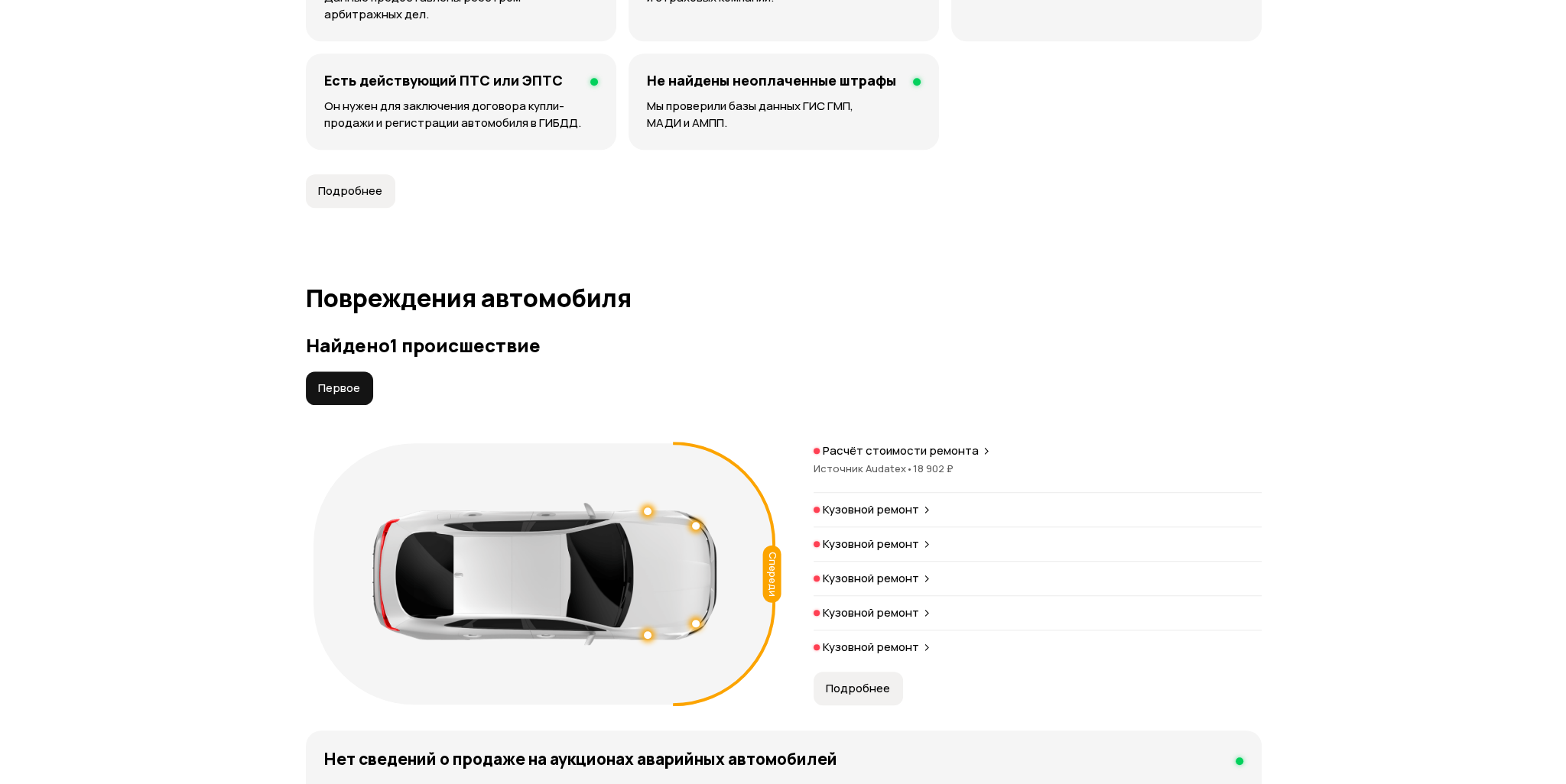
scroll to position [993, 0]
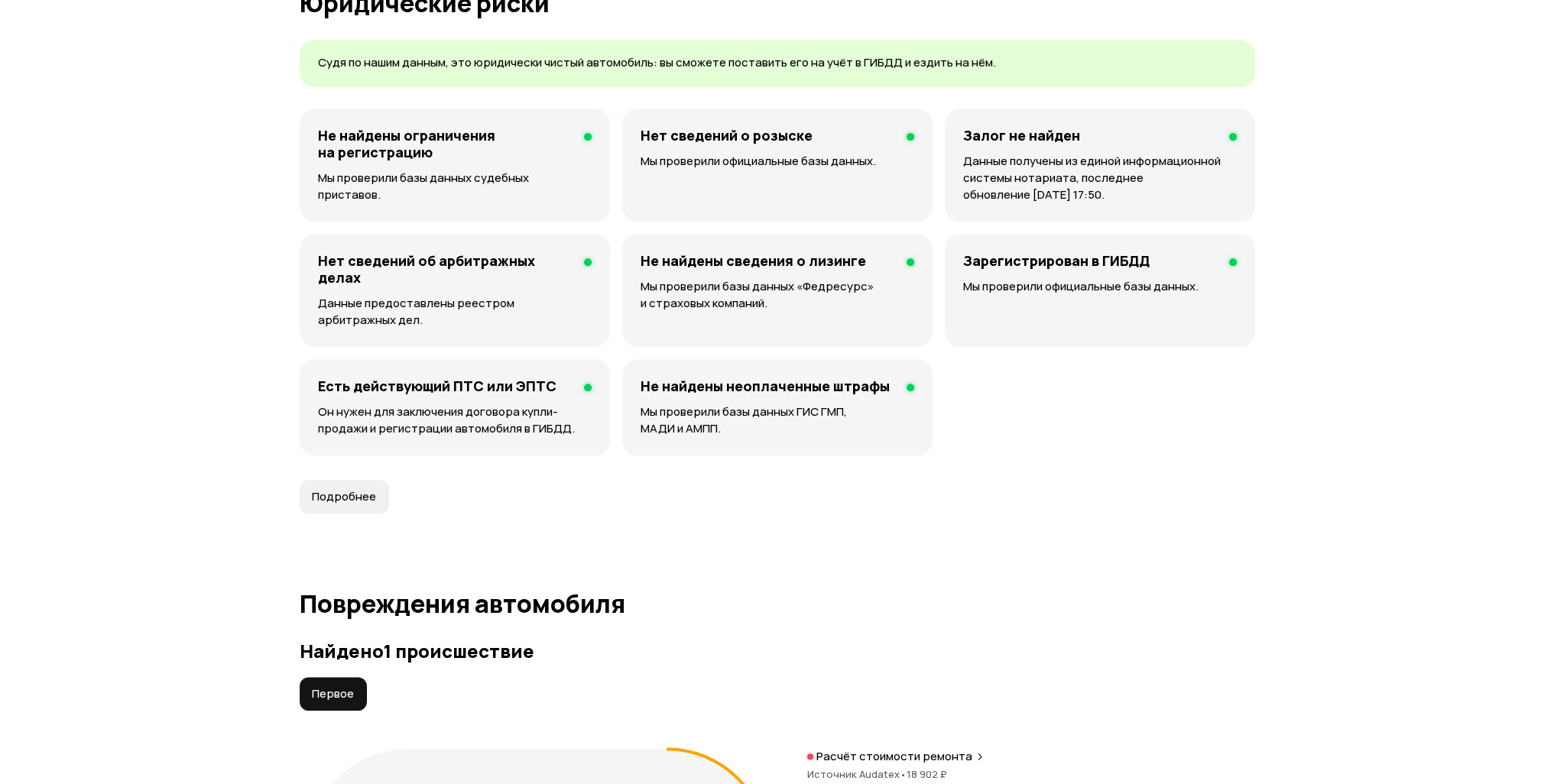
click at [329, 498] on span "Подробнее" at bounding box center [344, 497] width 64 height 15
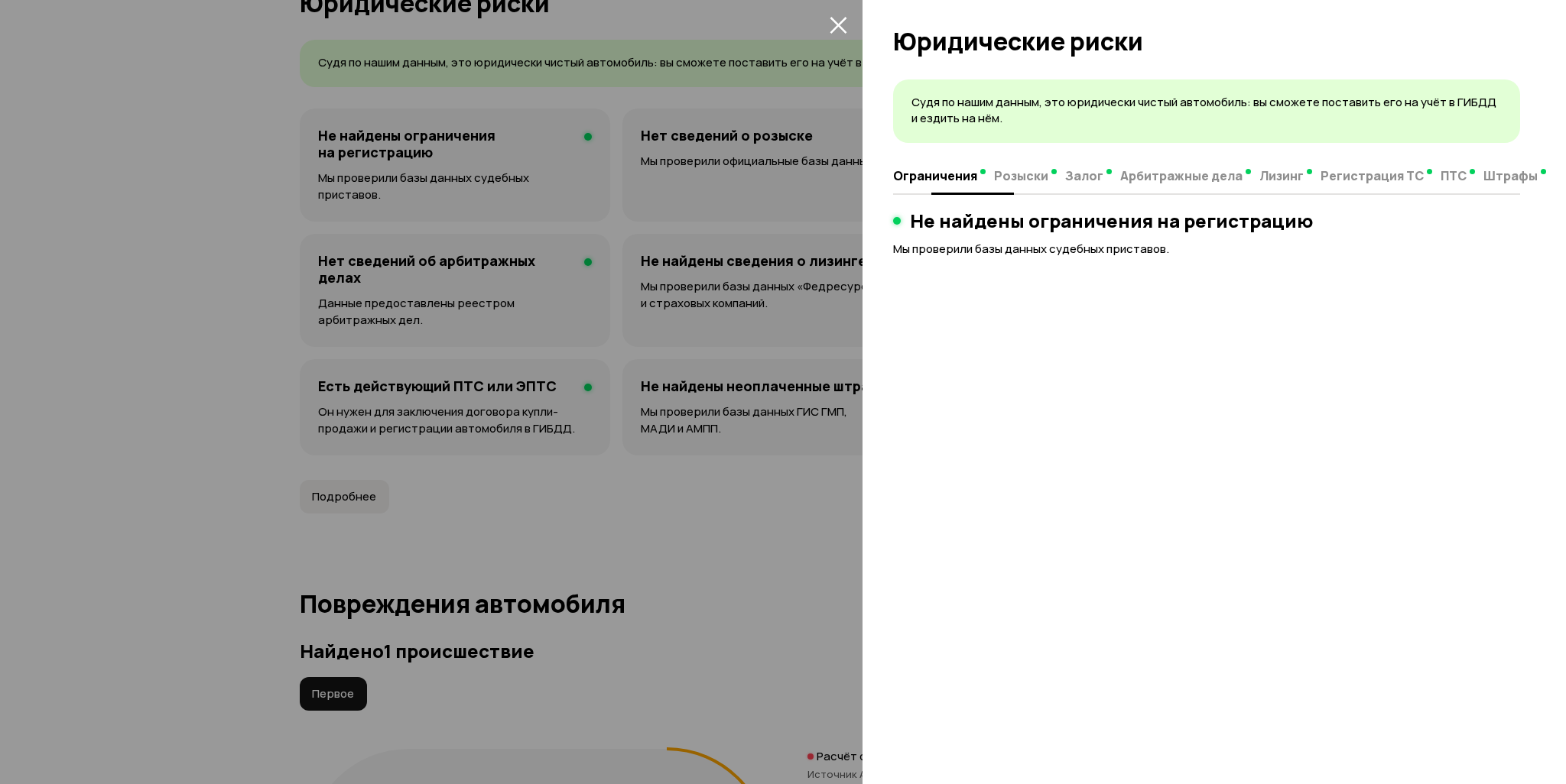
click at [1355, 172] on span "Регистрация ТС" at bounding box center [1372, 175] width 103 height 15
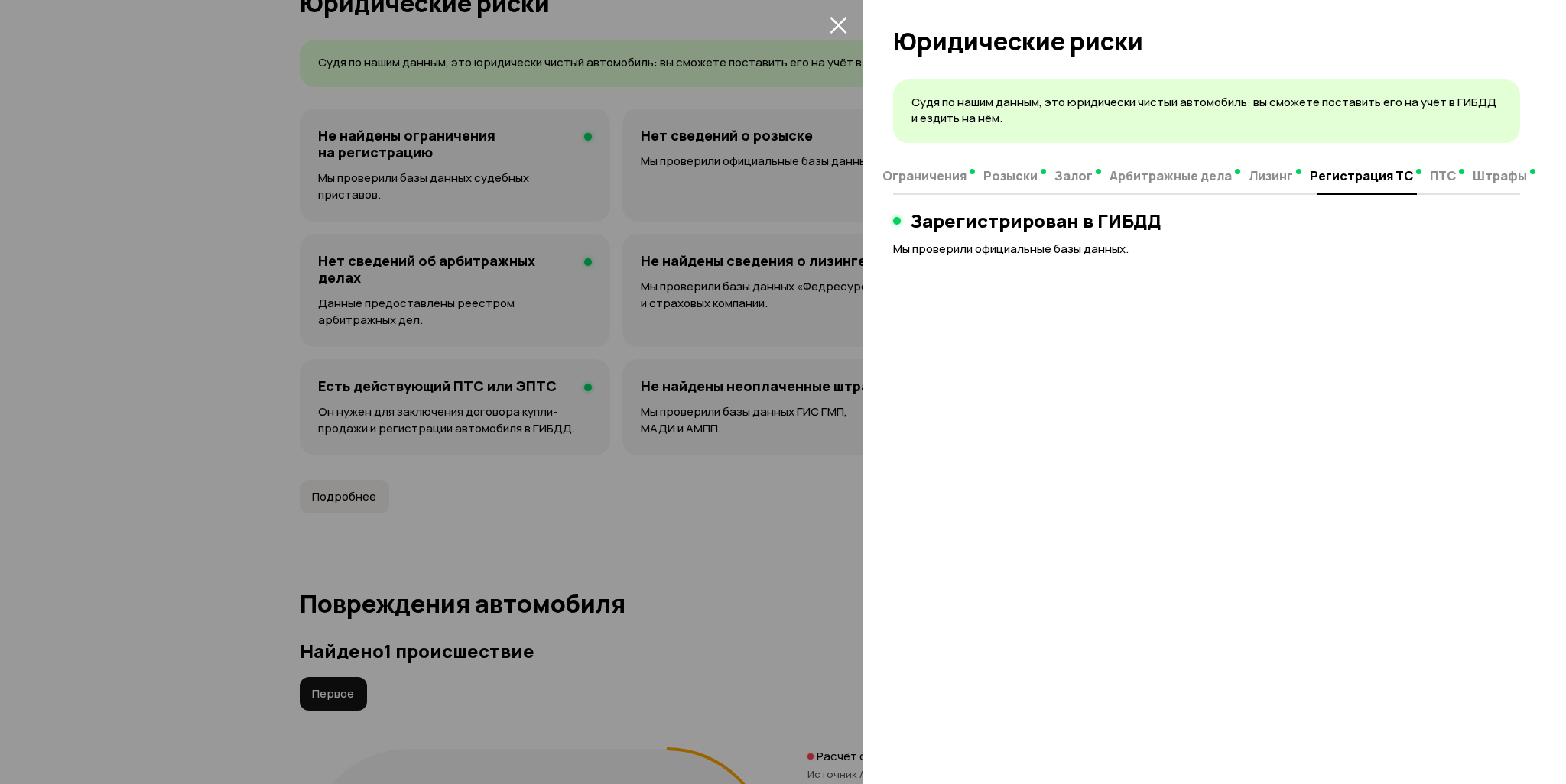
click at [1434, 175] on span "ПТС" at bounding box center [1442, 175] width 26 height 15
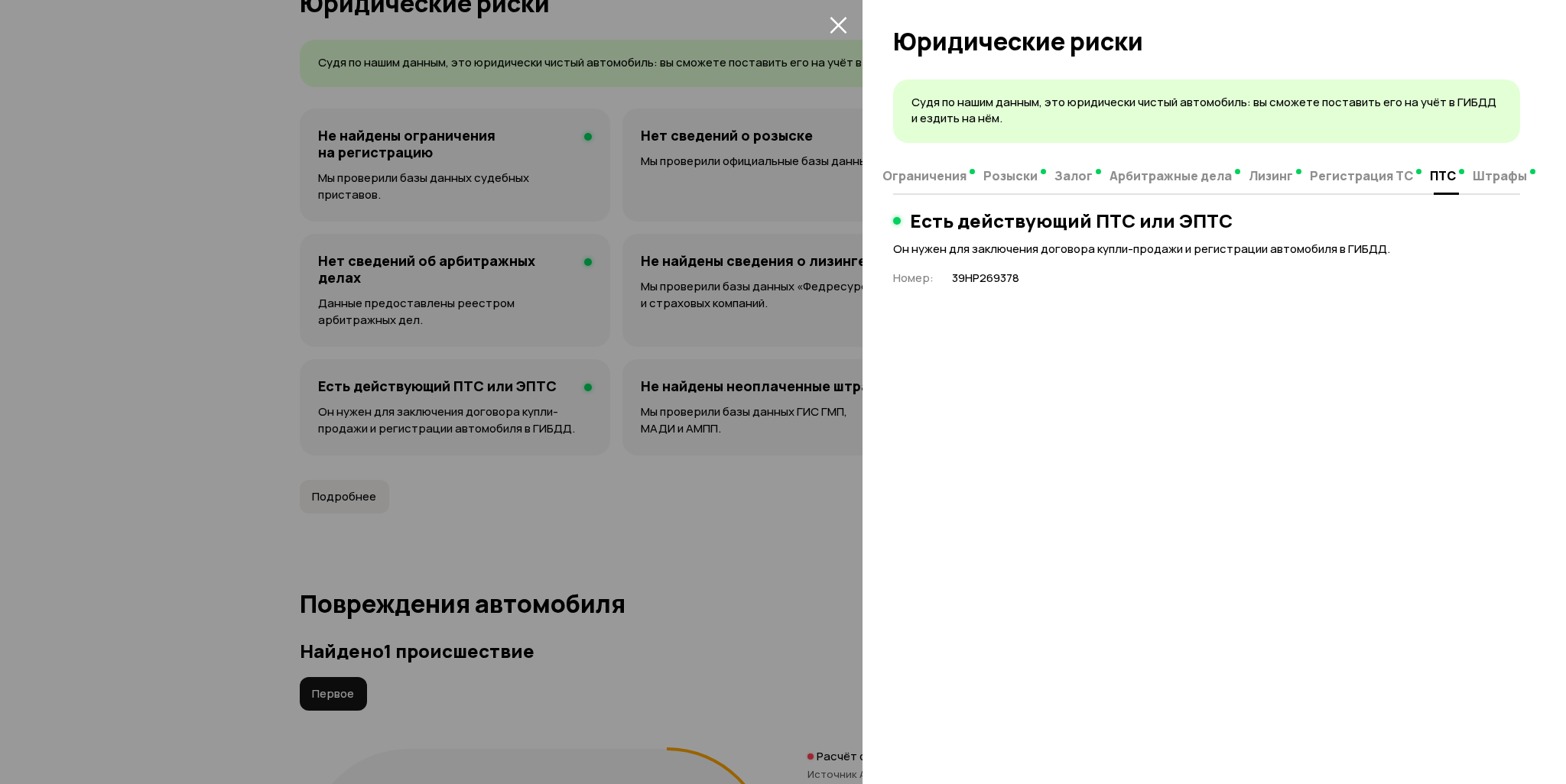
click at [1484, 177] on span "Штрафы" at bounding box center [1499, 175] width 54 height 15
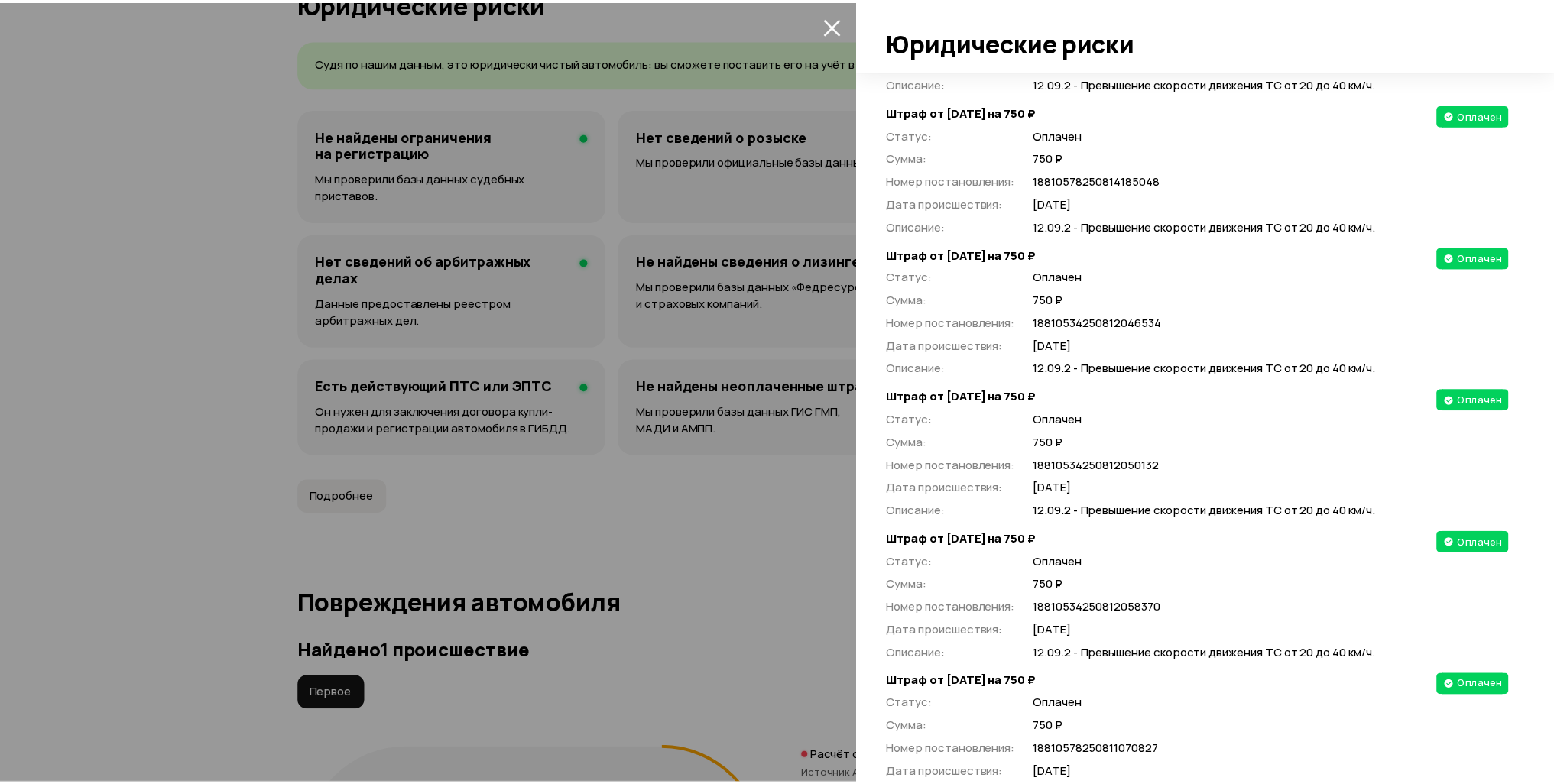
scroll to position [0, 0]
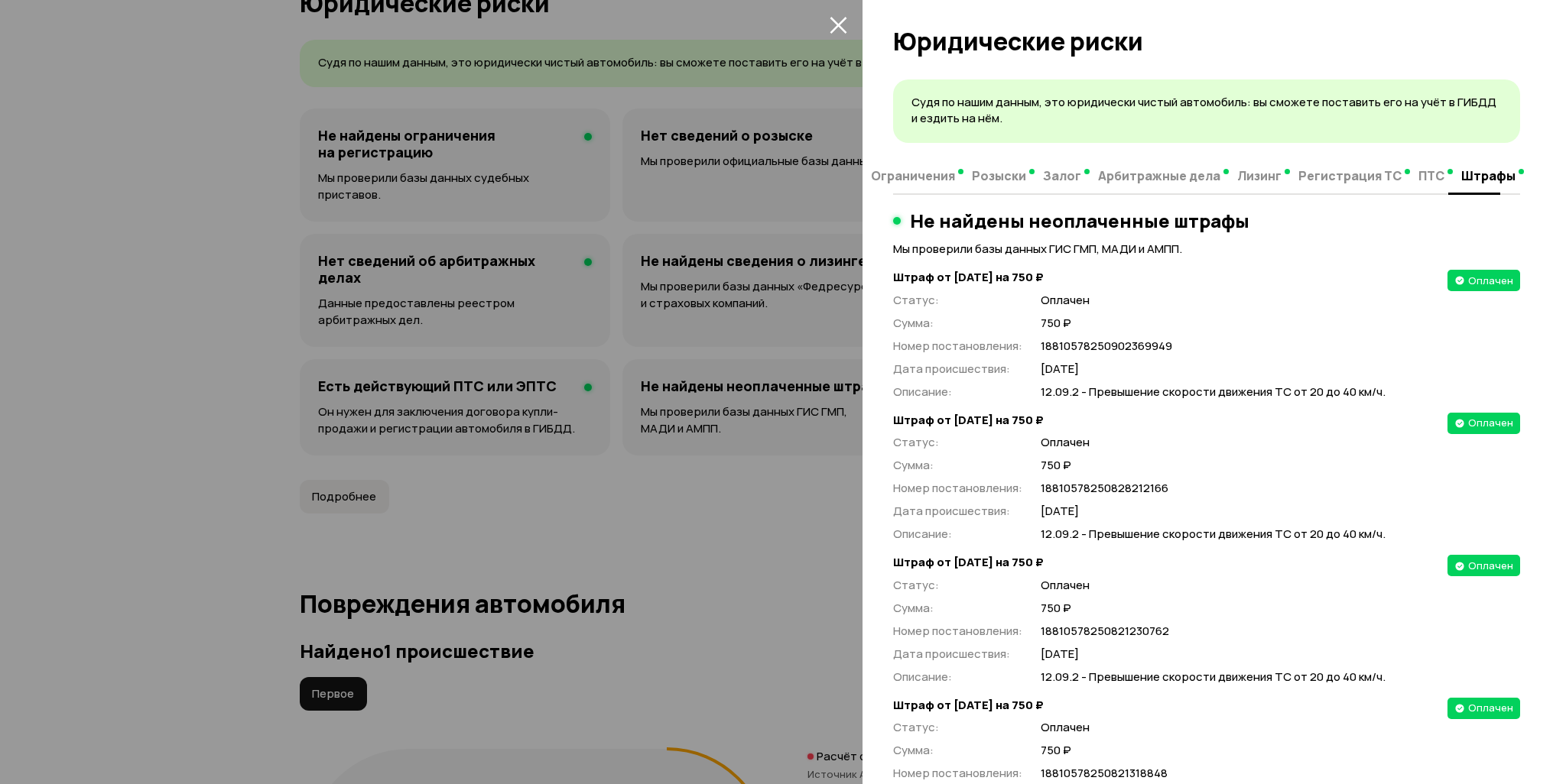
click at [835, 24] on icon "закрыть" at bounding box center [839, 25] width 18 height 18
